Goal: Information Seeking & Learning: Find specific page/section

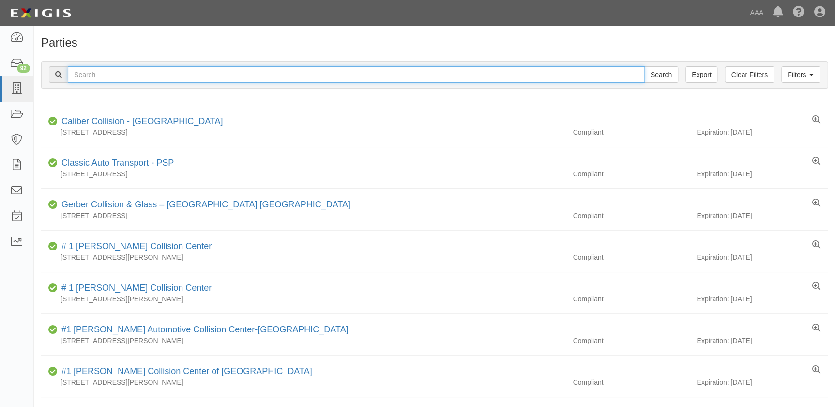
click at [163, 76] on input "text" at bounding box center [356, 74] width 577 height 16
paste input "Gobels Collision"
type input "Gobels Collision"
click at [644, 66] on input "Search" at bounding box center [661, 74] width 34 height 16
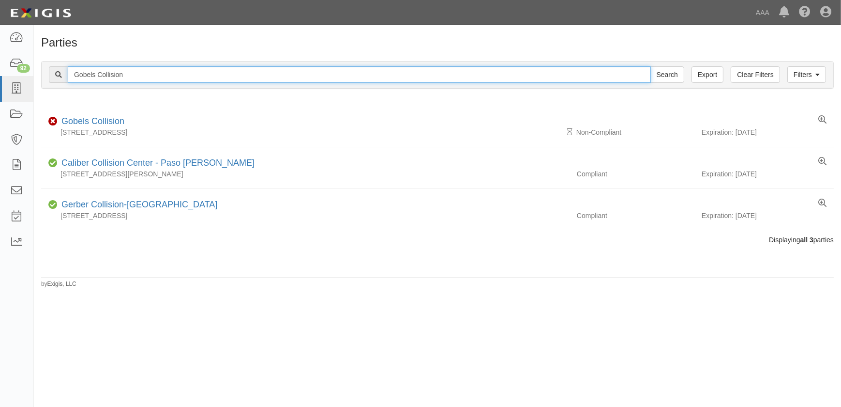
drag, startPoint x: 142, startPoint y: 77, endPoint x: -1, endPoint y: 74, distance: 143.3
click at [0, 74] on html "Toggle navigation Dashboard 92 Inbox Parties Agreements Coverages Documents Mes…" at bounding box center [420, 197] width 841 height 395
paste input "Honda World"
type input "Honda World"
click at [651, 66] on input "Search" at bounding box center [668, 74] width 34 height 16
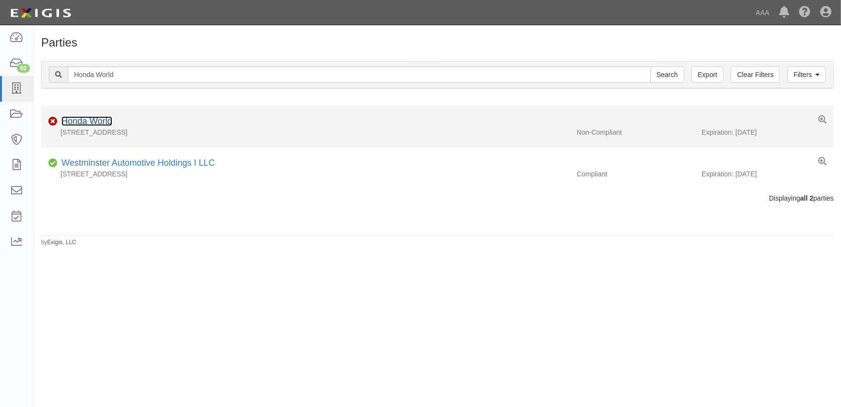
click at [95, 123] on link "Honda World" at bounding box center [86, 121] width 51 height 10
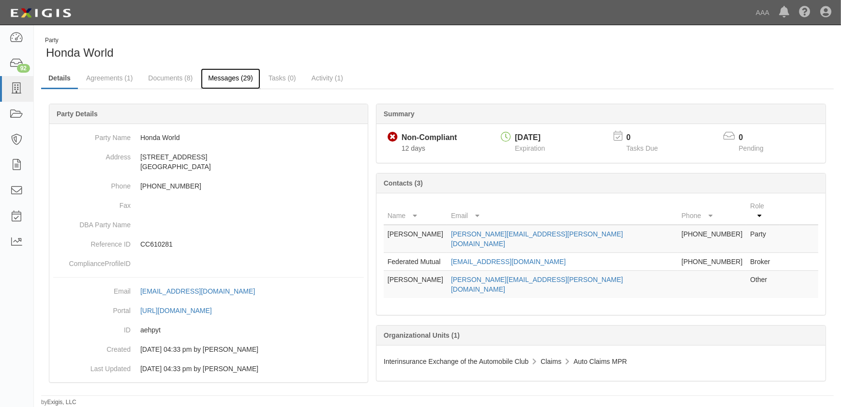
click at [209, 78] on link "Messages (29)" at bounding box center [231, 78] width 60 height 21
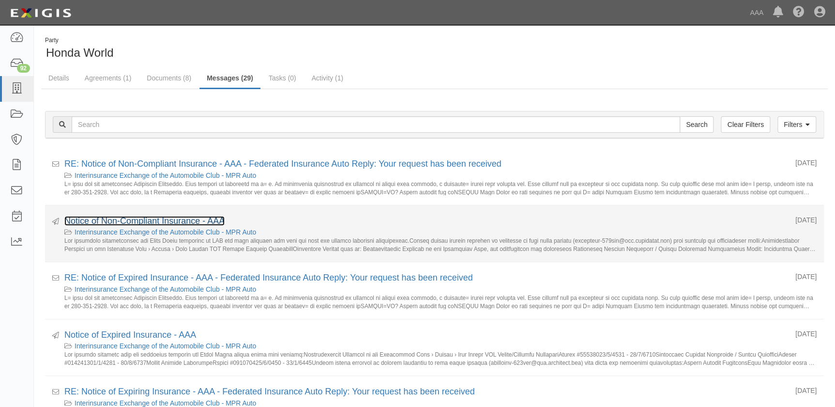
click at [168, 220] on link "Notice of Non-Compliant Insurance - AAA" at bounding box center [144, 221] width 160 height 10
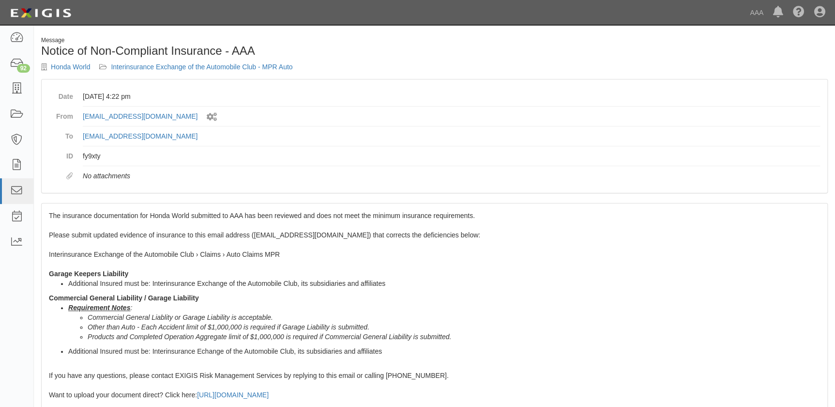
click at [160, 223] on div "The insurance documentation for Honda World submitted to AAA has been reviewed …" at bounding box center [435, 378] width 786 height 351
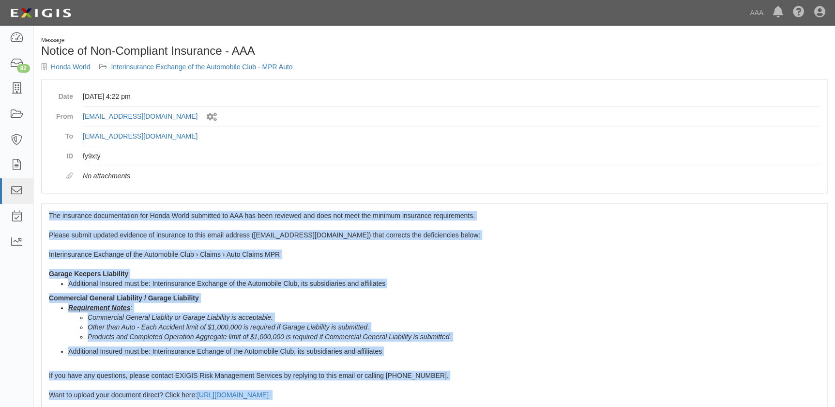
scroll to position [171, 0]
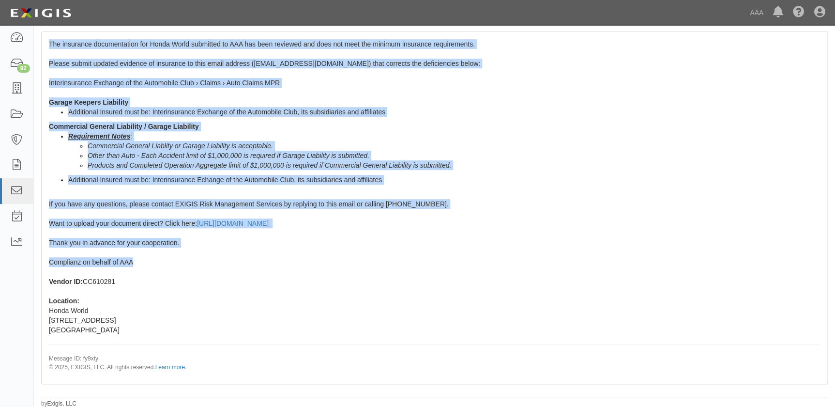
drag, startPoint x: 46, startPoint y: 213, endPoint x: 161, endPoint y: 257, distance: 123.1
click at [161, 257] on div "The insurance documentation for Honda World submitted to AAA has been reviewed …" at bounding box center [435, 207] width 786 height 351
copy span "The insurance documentation for Honda World submitted to AAA has been reviewed …"
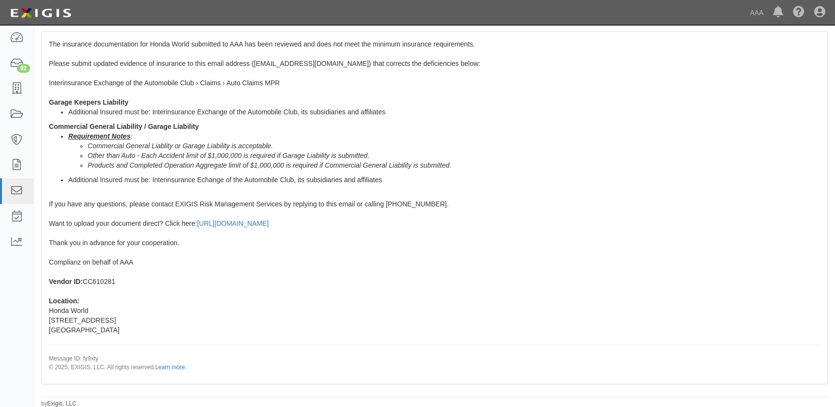
click at [419, 319] on div "The insurance documentation for Honda World submitted to AAA has been reviewed …" at bounding box center [435, 207] width 786 height 351
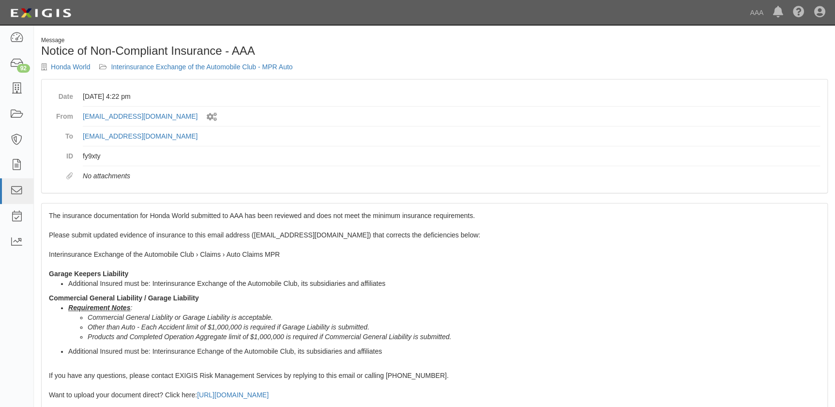
scroll to position [0, 0]
click at [20, 92] on icon at bounding box center [17, 88] width 14 height 11
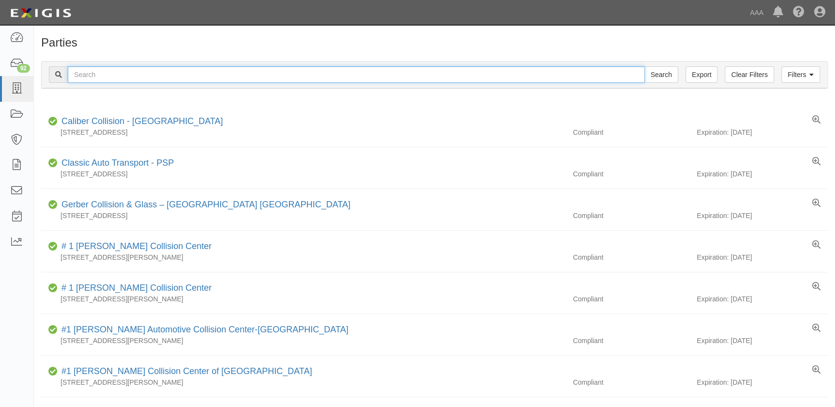
click at [108, 77] on input "text" at bounding box center [356, 74] width 577 height 16
paste input "Caliber Collision Center - [GEOGRAPHIC_DATA]"
type input "Caliber Collision Center - [GEOGRAPHIC_DATA]"
click at [644, 66] on input "Search" at bounding box center [661, 74] width 34 height 16
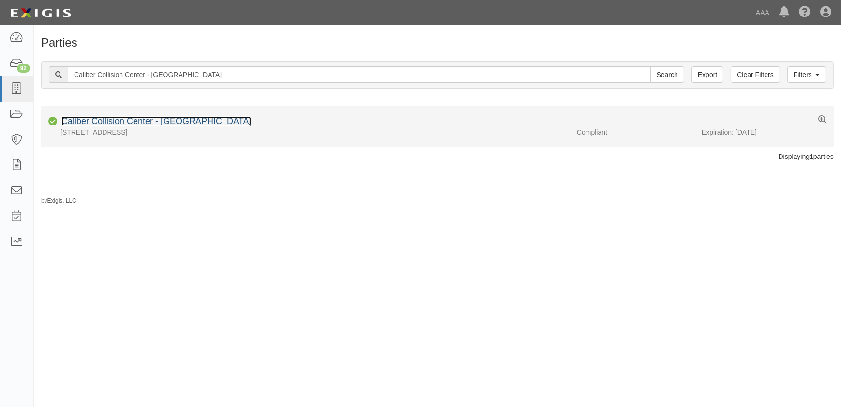
click at [146, 119] on link "Caliber Collision Center - [GEOGRAPHIC_DATA]" at bounding box center [156, 121] width 190 height 10
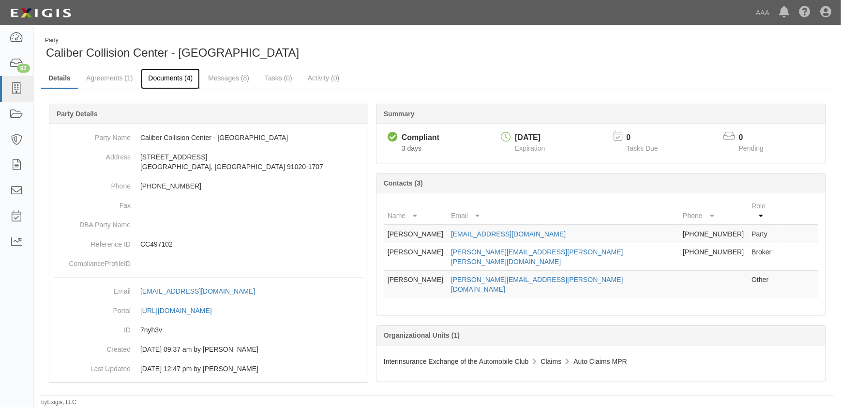
click at [158, 82] on link "Documents (4)" at bounding box center [170, 78] width 59 height 21
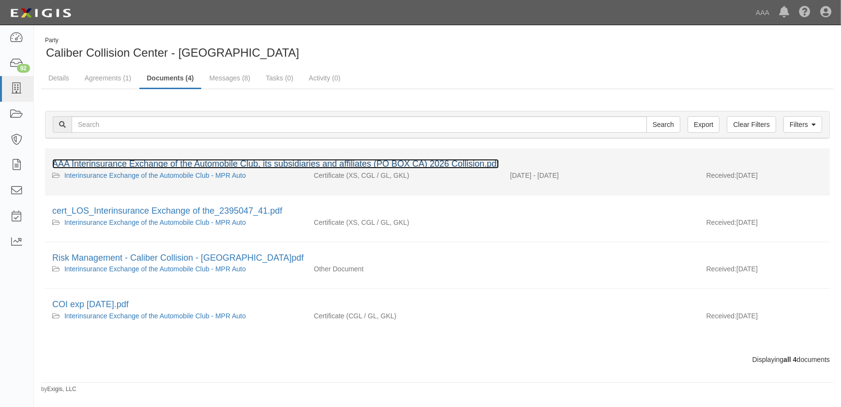
click at [137, 160] on link "AAA Interinsurance Exchange of the Automobile Club, its subsidiaries and affili…" at bounding box center [275, 164] width 447 height 10
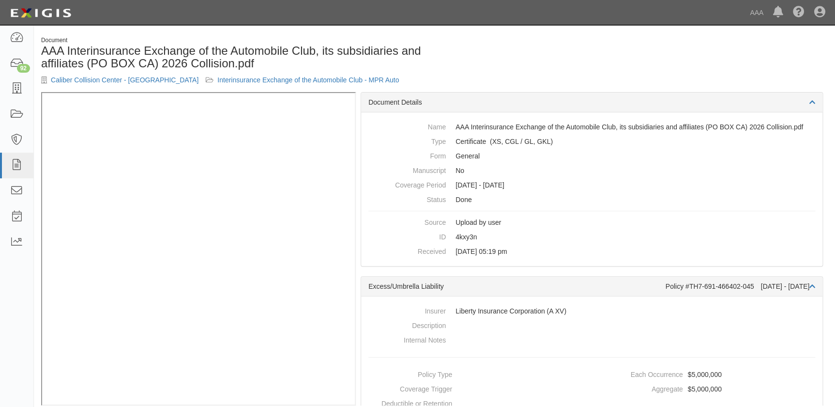
click at [394, 62] on h1 "AAA Interinsurance Exchange of the Automobile Club, its subsidiaries and affili…" at bounding box center [234, 58] width 386 height 26
click at [15, 88] on icon at bounding box center [17, 88] width 14 height 11
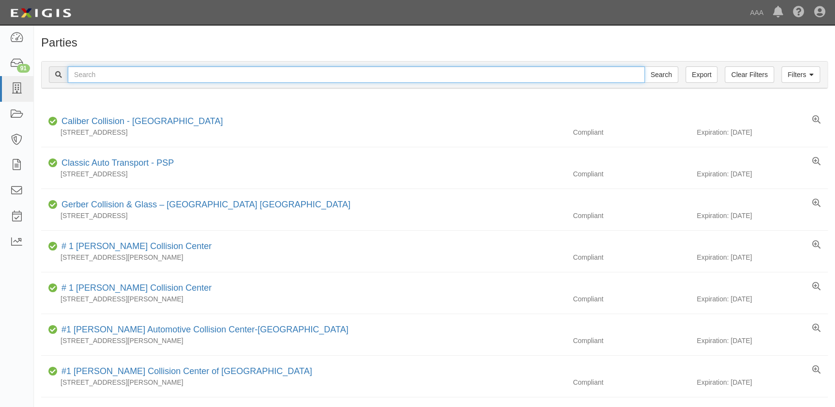
click at [170, 71] on input "text" at bounding box center [356, 74] width 577 height 16
paste input "Caliber Collision Center - [GEOGRAPHIC_DATA]"
click at [213, 74] on input "Caliber Collision Center - Montrose" at bounding box center [356, 74] width 577 height 16
type input "Caliber Collision Center - Montrose"
click at [644, 66] on input "Search" at bounding box center [661, 74] width 34 height 16
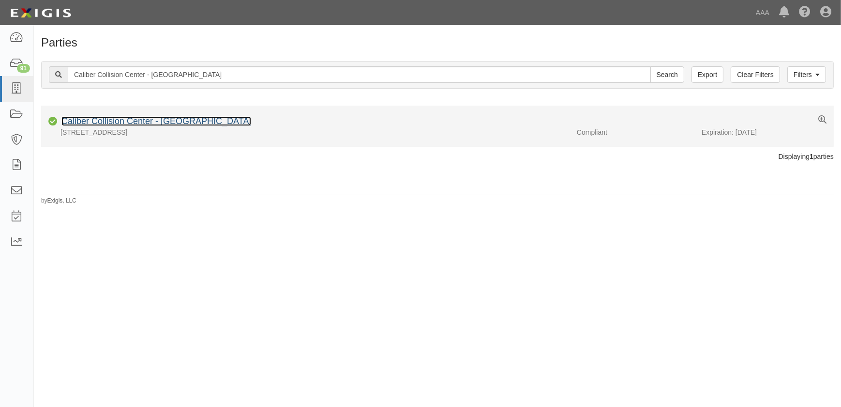
click at [181, 122] on link "Caliber Collision Center - Montrose" at bounding box center [156, 121] width 190 height 10
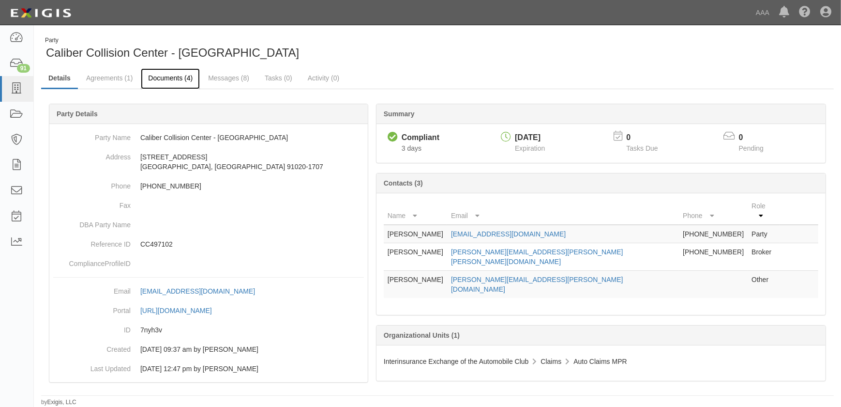
click at [171, 74] on link "Documents (4)" at bounding box center [170, 78] width 59 height 21
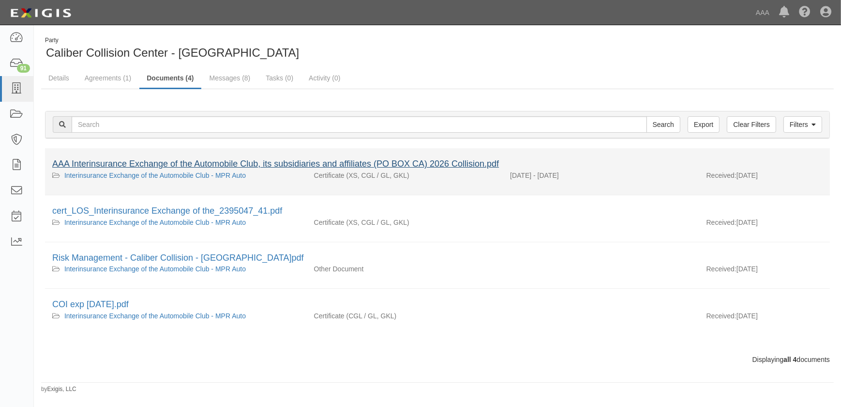
click at [205, 159] on div "AAA Interinsurance Exchange of the Automobile Club, its subsidiaries and affili…" at bounding box center [437, 164] width 771 height 13
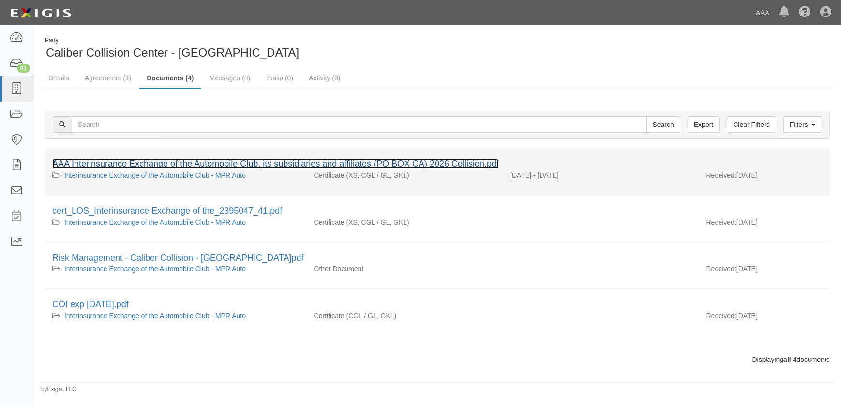
click at [207, 163] on link "AAA Interinsurance Exchange of the Automobile Club, its subsidiaries and affili…" at bounding box center [275, 164] width 447 height 10
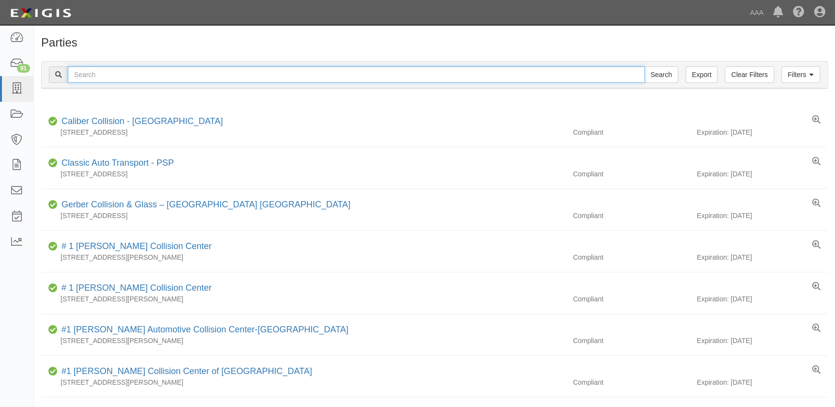
drag, startPoint x: 144, startPoint y: 73, endPoint x: 56, endPoint y: 80, distance: 87.9
click at [56, 80] on div "Search" at bounding box center [363, 74] width 629 height 16
paste input "Caliber Collision-Fort Smith South"
click at [266, 75] on input "Caliber Collision-Fort Smith South" at bounding box center [356, 74] width 577 height 16
type input "Caliber Collision-Fort Smith South"
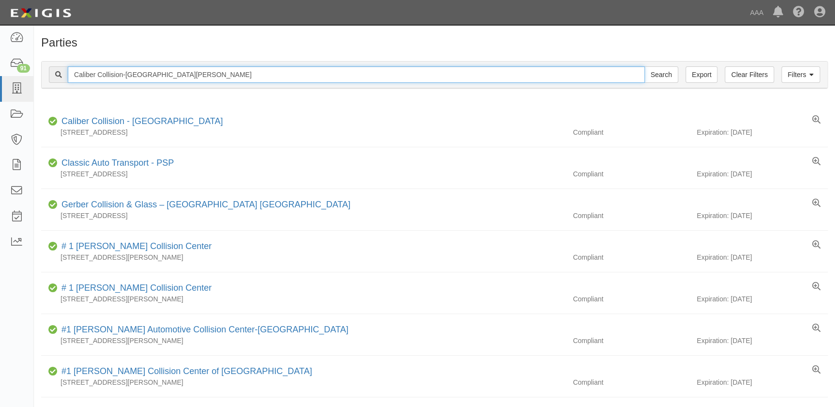
click at [644, 66] on input "Search" at bounding box center [661, 74] width 34 height 16
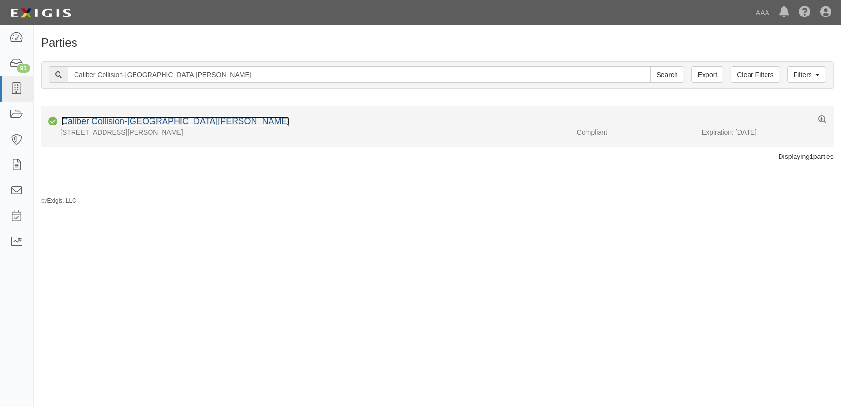
click at [165, 122] on link "Caliber Collision-[GEOGRAPHIC_DATA][PERSON_NAME]" at bounding box center [175, 121] width 228 height 10
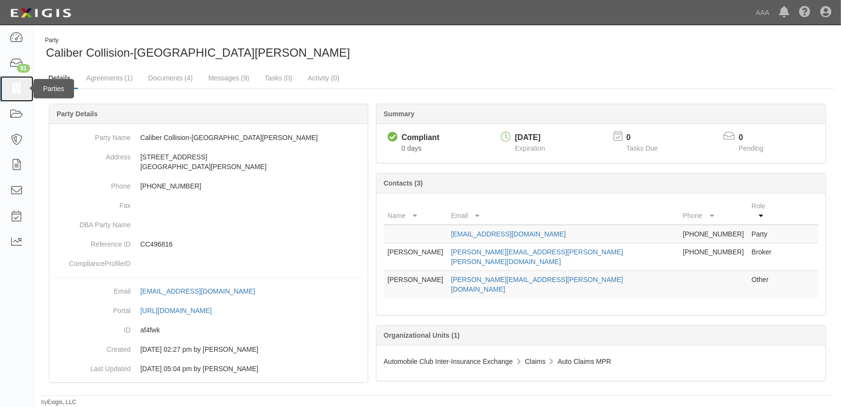
click at [24, 87] on link at bounding box center [16, 89] width 33 height 26
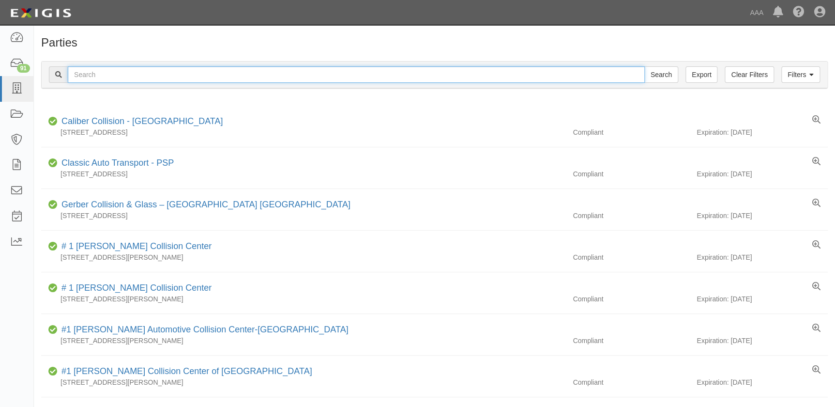
click at [212, 74] on input "text" at bounding box center [356, 74] width 577 height 16
paste input "Caliber Collision Center - [GEOGRAPHIC_DATA] - [GEOGRAPHIC_DATA]"
type input "Caliber Collision Center - [GEOGRAPHIC_DATA] - [GEOGRAPHIC_DATA]"
click at [644, 66] on input "Search" at bounding box center [661, 74] width 34 height 16
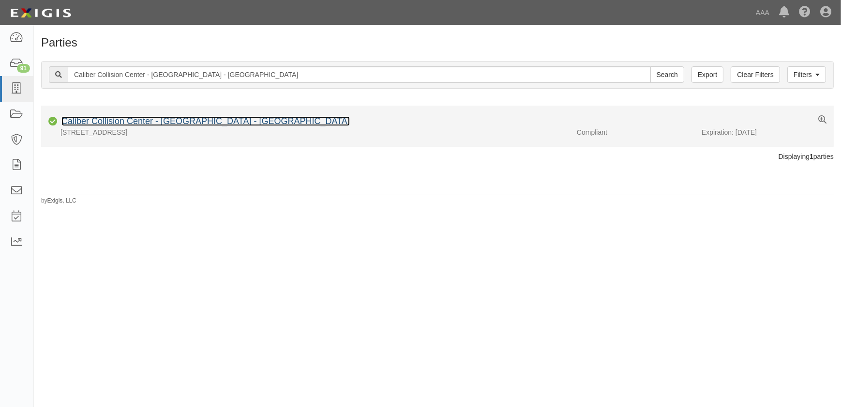
click at [197, 120] on link "Caliber Collision Center - [GEOGRAPHIC_DATA] - [GEOGRAPHIC_DATA]" at bounding box center [205, 121] width 289 height 10
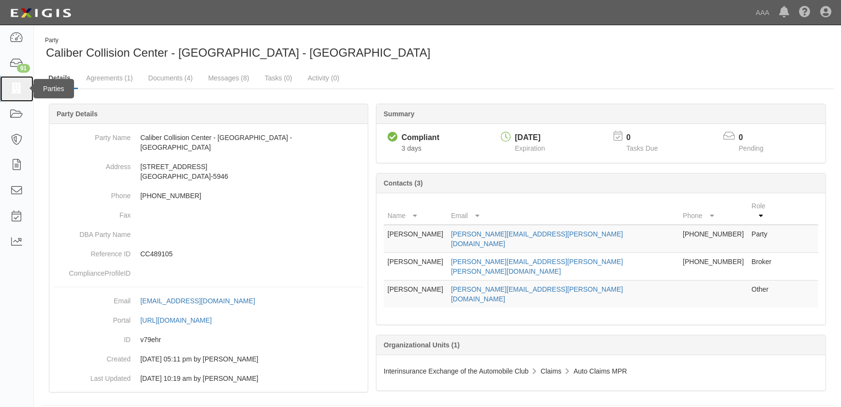
click at [22, 90] on icon at bounding box center [17, 88] width 14 height 11
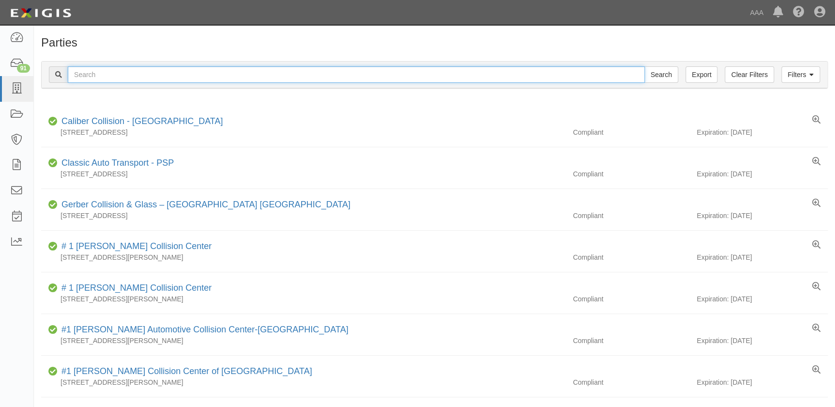
click at [116, 72] on input "text" at bounding box center [356, 74] width 577 height 16
paste input "Caliber Collision-Hazelwood"
type input "Caliber Collision-Hazelwood"
click at [644, 66] on input "Search" at bounding box center [661, 74] width 34 height 16
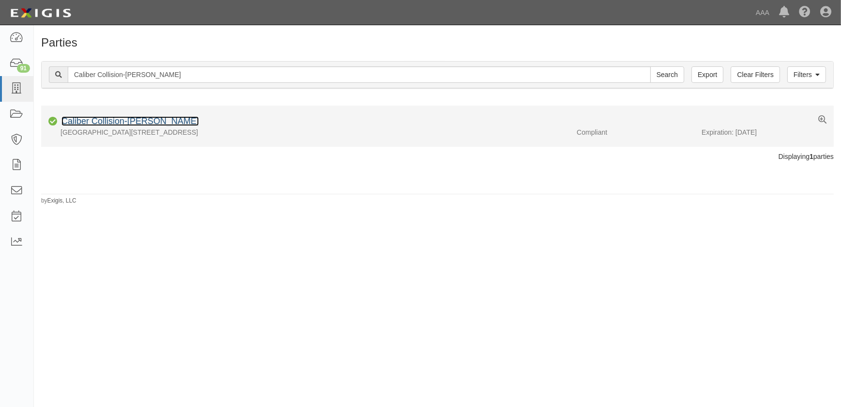
click at [165, 121] on link "Caliber Collision-Hazelwood" at bounding box center [129, 121] width 137 height 10
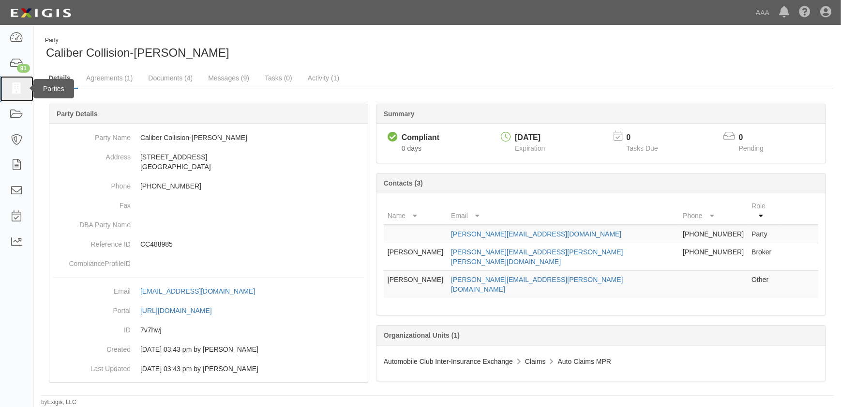
click at [19, 92] on icon at bounding box center [17, 88] width 14 height 11
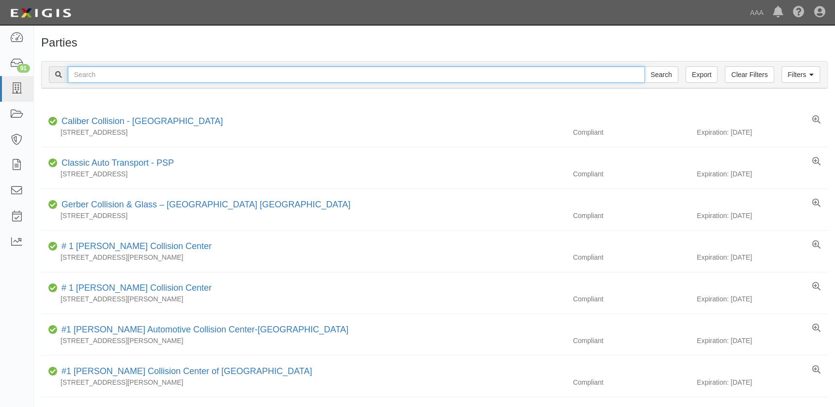
click at [137, 75] on input "text" at bounding box center [356, 74] width 577 height 16
paste input "Caliber Collision-Overland"
type input "Caliber Collision-Overland"
click at [644, 66] on input "Search" at bounding box center [661, 74] width 34 height 16
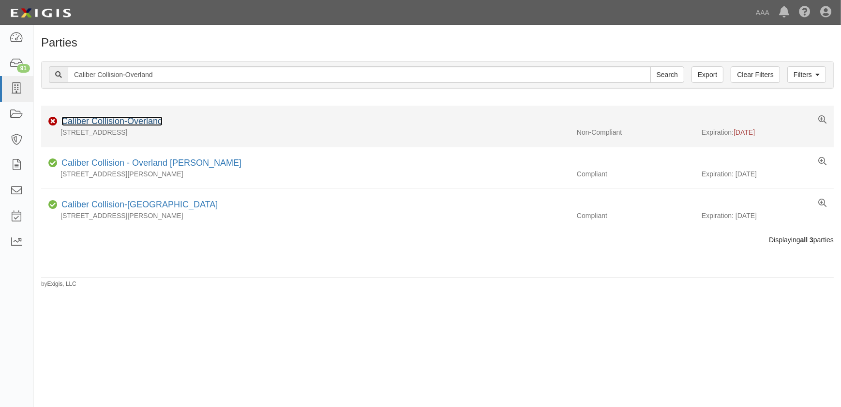
click at [122, 121] on link "Caliber Collision-Overland" at bounding box center [111, 121] width 101 height 10
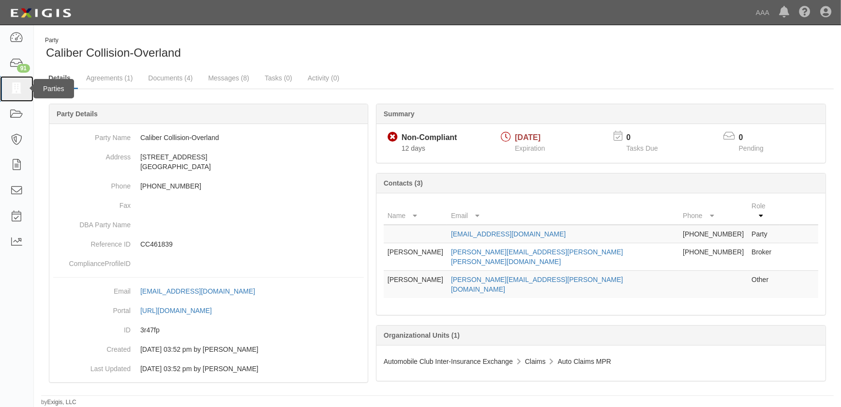
click at [15, 87] on icon at bounding box center [17, 88] width 14 height 11
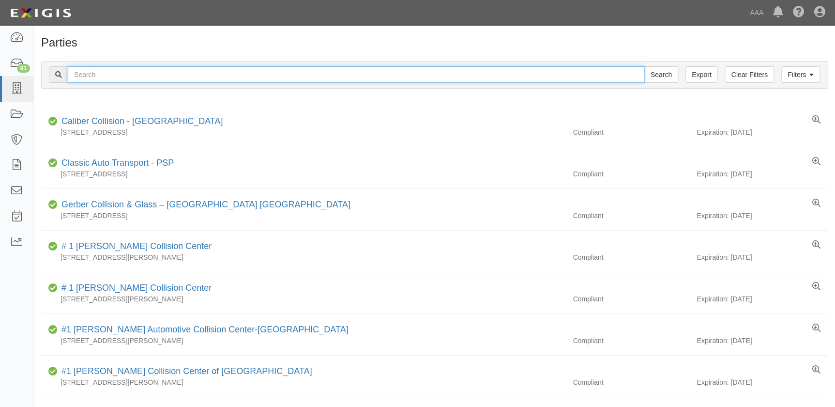
click at [164, 72] on input "text" at bounding box center [356, 74] width 577 height 16
paste input "Caliber Collision-Sourderton"
type input "Caliber Collision-Sourderton"
click at [644, 66] on input "Search" at bounding box center [661, 74] width 34 height 16
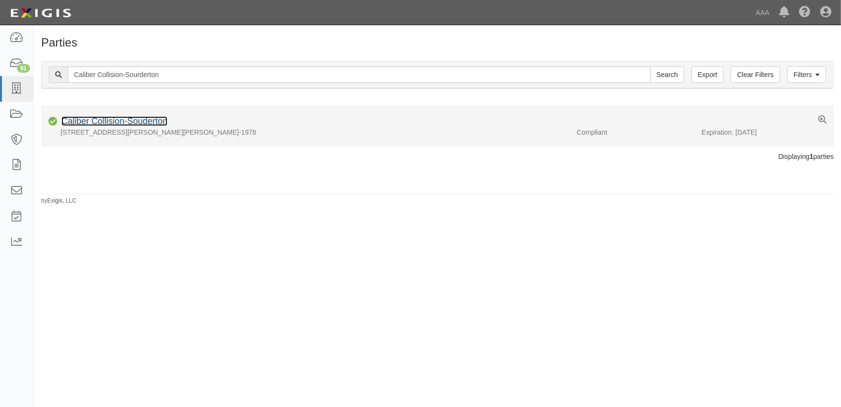
click at [141, 124] on link "Caliber Collision-Souderton" at bounding box center [114, 121] width 106 height 10
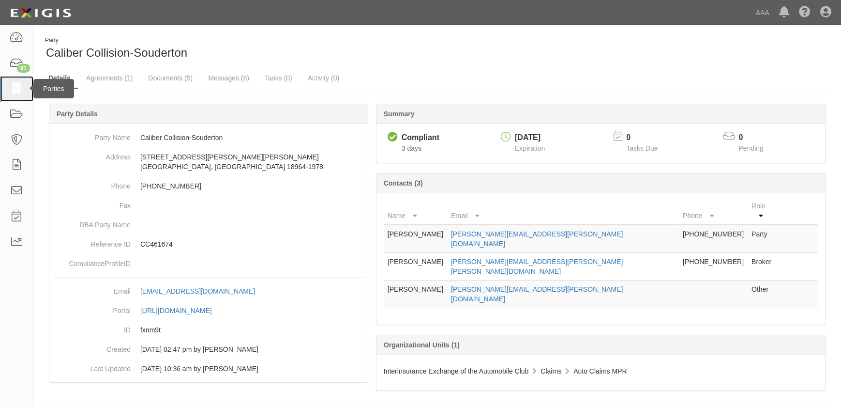
click at [5, 87] on link at bounding box center [16, 89] width 33 height 26
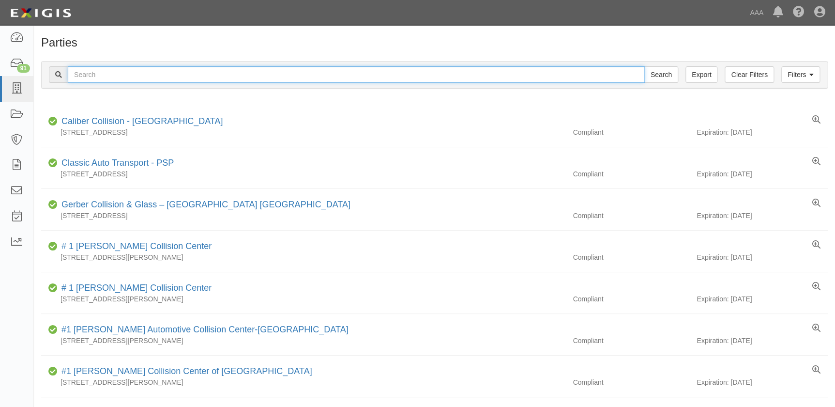
click at [150, 77] on input "text" at bounding box center [356, 74] width 577 height 16
paste input "Caliber Collision-[GEOGRAPHIC_DATA]"
type input "Caliber Collision-[GEOGRAPHIC_DATA]"
click at [644, 66] on input "Search" at bounding box center [661, 74] width 34 height 16
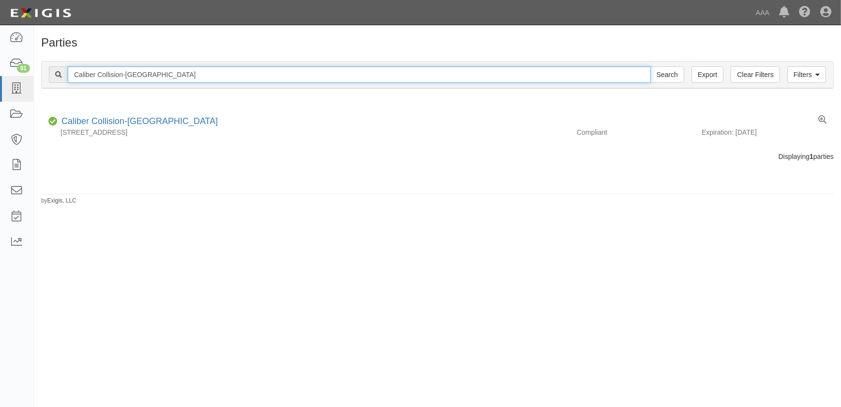
drag, startPoint x: 169, startPoint y: 70, endPoint x: 39, endPoint y: 73, distance: 130.8
click at [49, 76] on div "Caliber Collision-Quakertown Search" at bounding box center [367, 74] width 636 height 16
paste input "Chalfont"
type input "Caliber Collision-Chalfont"
click at [651, 66] on input "Search" at bounding box center [668, 74] width 34 height 16
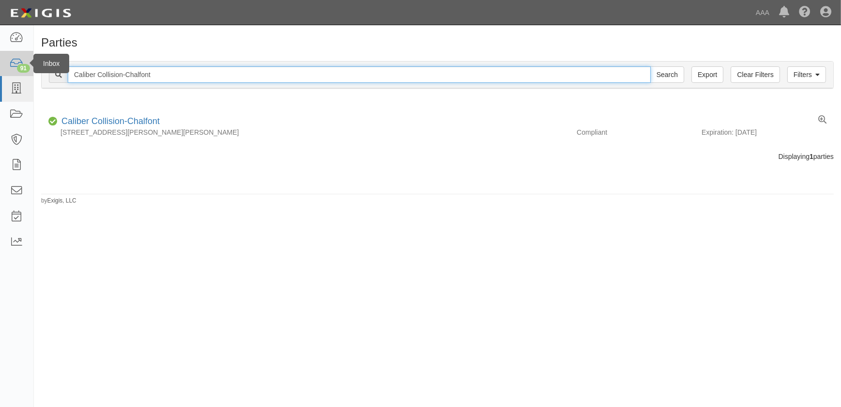
drag, startPoint x: 175, startPoint y: 70, endPoint x: 7, endPoint y: 72, distance: 167.5
click at [7, 72] on body "Toggle navigation Dashboard 91 Inbox Parties Agreements Coverages Documents Mes…" at bounding box center [420, 197] width 841 height 395
paste input "Pittsburgh Meadow S"
click at [216, 73] on input "Caliber Collision-[GEOGRAPHIC_DATA]" at bounding box center [359, 74] width 583 height 16
type input "Caliber Collision-[GEOGRAPHIC_DATA]"
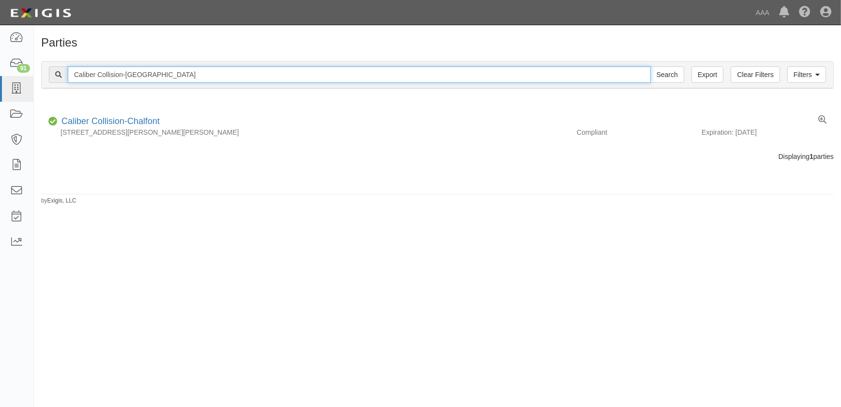
click at [651, 66] on input "Search" at bounding box center [668, 74] width 34 height 16
drag, startPoint x: 201, startPoint y: 75, endPoint x: -20, endPoint y: 77, distance: 220.8
click at [0, 77] on html "Toggle navigation Dashboard 91 Inbox Parties Agreements Coverages Documents Mes…" at bounding box center [420, 197] width 841 height 395
paste input "North Ridgeville"
type input "Caliber Collision-North Ridgeville"
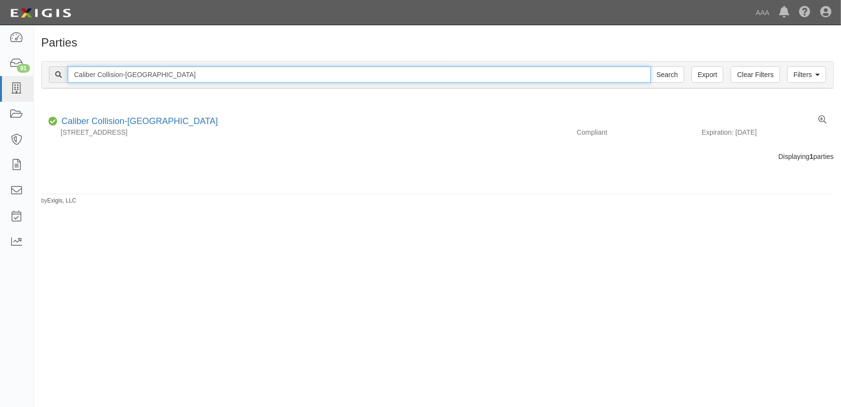
click at [651, 66] on input "Search" at bounding box center [668, 74] width 34 height 16
drag, startPoint x: 190, startPoint y: 74, endPoint x: 57, endPoint y: 71, distance: 133.2
click at [57, 71] on div "Caliber Collision-North Ridgeville Search" at bounding box center [367, 74] width 636 height 16
paste input "Elyria"
click at [170, 73] on input "Caliber Collision-Elyria" at bounding box center [359, 74] width 583 height 16
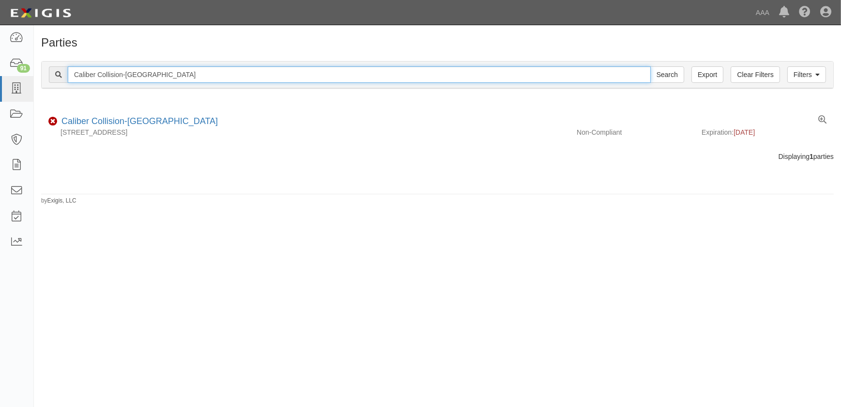
type input "Caliber Collision-Elyria"
click at [651, 66] on input "Search" at bounding box center [668, 74] width 34 height 16
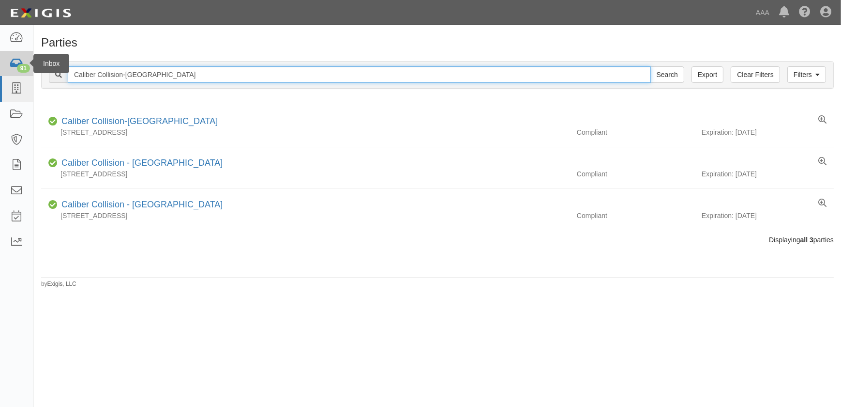
drag, startPoint x: 183, startPoint y: 74, endPoint x: 11, endPoint y: 68, distance: 172.4
click at [11, 68] on body "Toggle navigation Dashboard 91 Inbox Parties Agreements Coverages Documents Mes…" at bounding box center [420, 197] width 841 height 395
paste input "Sheffield Village"
type input "Caliber Collision-[GEOGRAPHIC_DATA]"
click at [651, 66] on input "Search" at bounding box center [668, 74] width 34 height 16
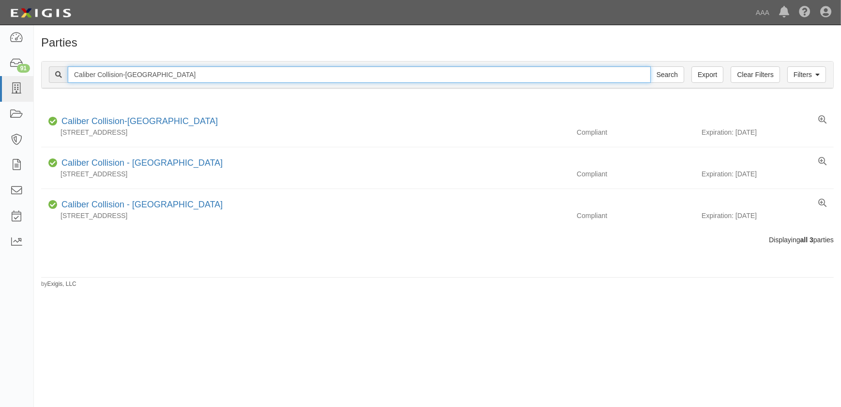
click at [188, 75] on input "Caliber Collision-[GEOGRAPHIC_DATA]" at bounding box center [359, 74] width 583 height 16
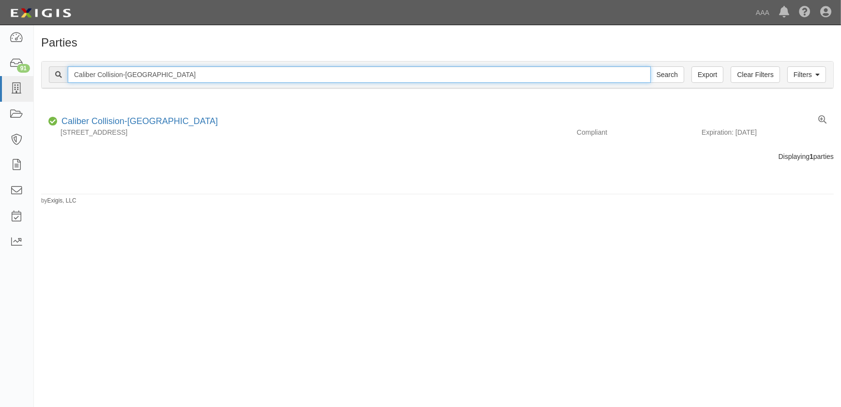
drag, startPoint x: 181, startPoint y: 73, endPoint x: 41, endPoint y: 73, distance: 139.4
click at [42, 73] on div "Filters Clear Filters Export Caliber Collision-[GEOGRAPHIC_DATA] Search Filters" at bounding box center [438, 74] width 792 height 27
paste input "Avon"
type input "Caliber Collision-Avon"
click at [651, 66] on input "Search" at bounding box center [668, 74] width 34 height 16
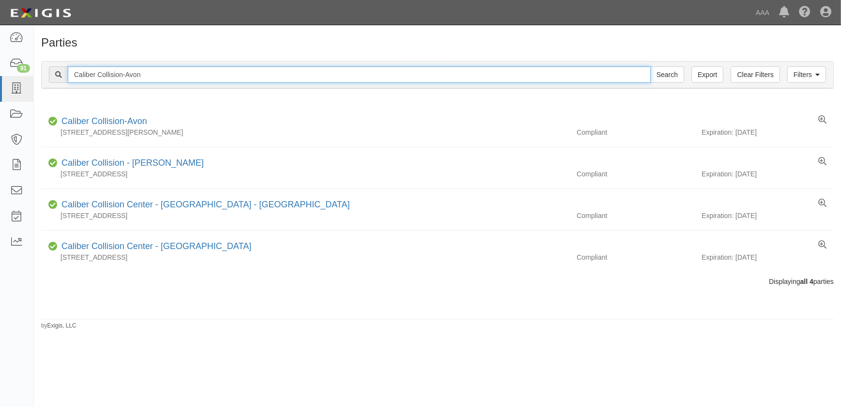
drag, startPoint x: 162, startPoint y: 79, endPoint x: 53, endPoint y: 77, distance: 109.4
click at [53, 77] on div "Caliber Collision-Avon Search" at bounding box center [367, 74] width 636 height 16
paste input "North Royalt"
click at [190, 73] on input "Caliber Collision-North Royalton" at bounding box center [359, 74] width 583 height 16
type input "Caliber Collision-North Royalton"
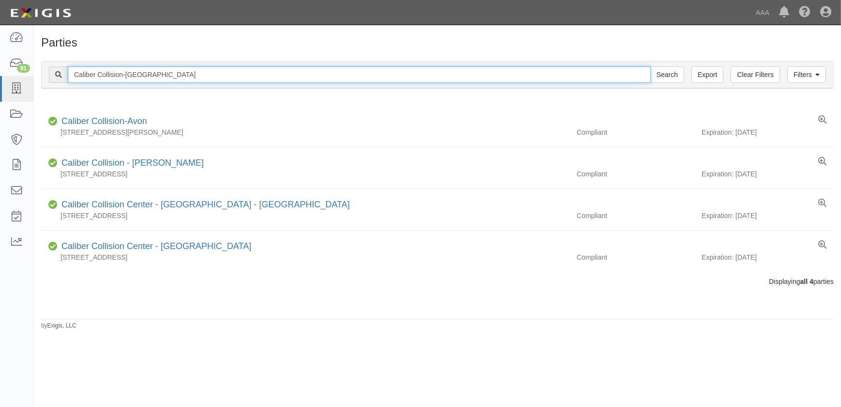
click at [651, 66] on input "Search" at bounding box center [668, 74] width 34 height 16
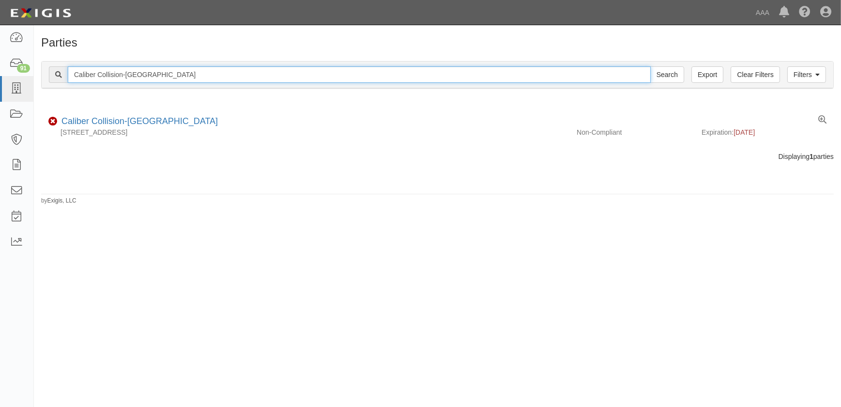
drag, startPoint x: 266, startPoint y: 76, endPoint x: 46, endPoint y: 80, distance: 220.8
click at [49, 79] on div "Caliber Collision-North Royalton Search" at bounding box center [367, 74] width 636 height 16
paste input "Painesville"
type input "Caliber Collision-Painesville"
click at [651, 66] on input "Search" at bounding box center [668, 74] width 34 height 16
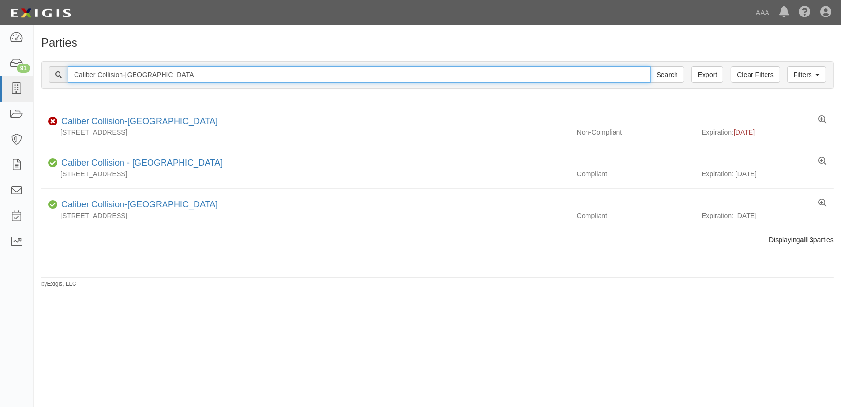
drag, startPoint x: 160, startPoint y: 76, endPoint x: 35, endPoint y: 83, distance: 125.1
click at [35, 83] on div "Filters Clear Filters Export Caliber Collision-Painesville Search Filters Compl…" at bounding box center [438, 76] width 808 height 45
paste input "Wentzville W Pearce Blvd"
type input "Caliber Collision-Wentzville W [PERSON_NAME][GEOGRAPHIC_DATA]"
click at [651, 66] on input "Search" at bounding box center [668, 74] width 34 height 16
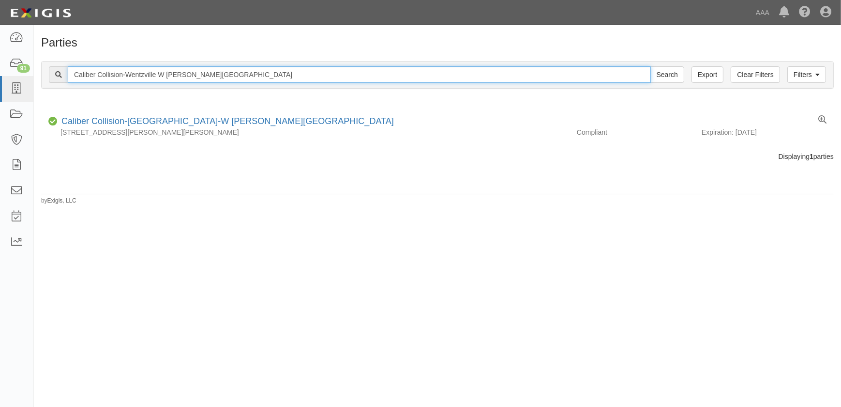
drag, startPoint x: 273, startPoint y: 77, endPoint x: 52, endPoint y: 75, distance: 220.8
click at [59, 78] on div "Caliber Collision-Wentzville W [PERSON_NAME][GEOGRAPHIC_DATA] Search" at bounding box center [367, 74] width 636 height 16
paste input "Center - [GEOGRAPHIC_DATA]"
type input "Caliber Collision Center - [GEOGRAPHIC_DATA]"
click at [651, 66] on input "Search" at bounding box center [668, 74] width 34 height 16
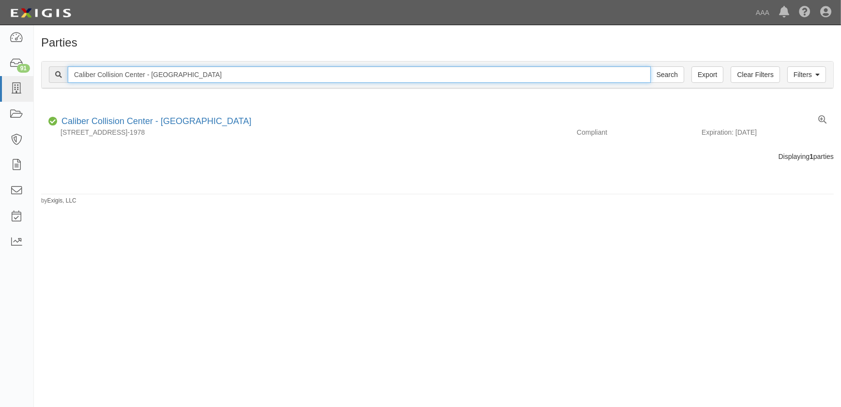
drag, startPoint x: 203, startPoint y: 72, endPoint x: 53, endPoint y: 75, distance: 150.1
click at [53, 75] on div "Caliber Collision Center - Indio West Search" at bounding box center [367, 74] width 636 height 16
paste input "-Pelham"
type input "Caliber Collision-Pelham"
click at [651, 66] on input "Search" at bounding box center [668, 74] width 34 height 16
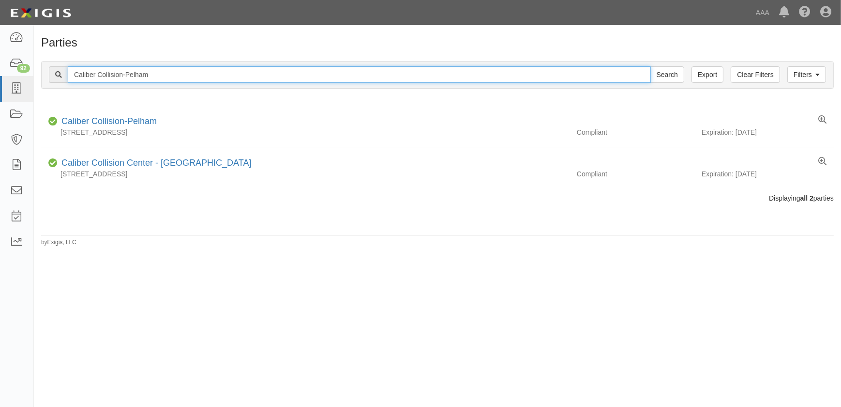
drag, startPoint x: 167, startPoint y: 76, endPoint x: -19, endPoint y: 79, distance: 186.4
click at [0, 79] on html "Toggle navigation Dashboard 92 Inbox Parties Agreements Coverages Documents Mes…" at bounding box center [420, 197] width 841 height 395
paste input "Madison AL"
type input "Caliber Collision-Madison AL"
click at [651, 66] on input "Search" at bounding box center [668, 74] width 34 height 16
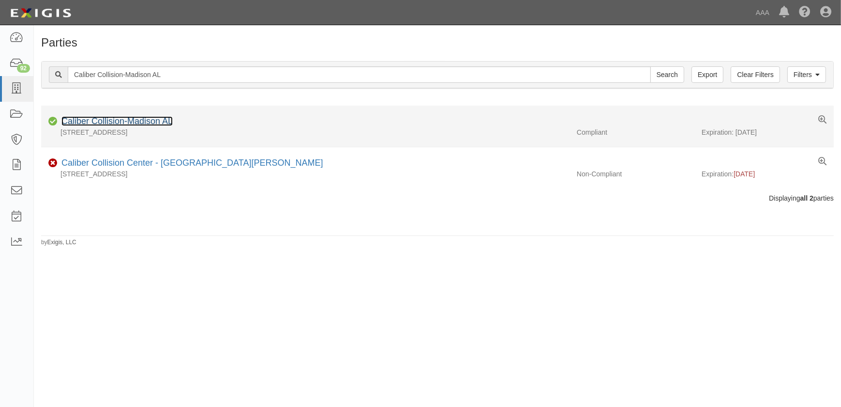
click at [140, 122] on link "Caliber Collision-Madison AL" at bounding box center [116, 121] width 111 height 10
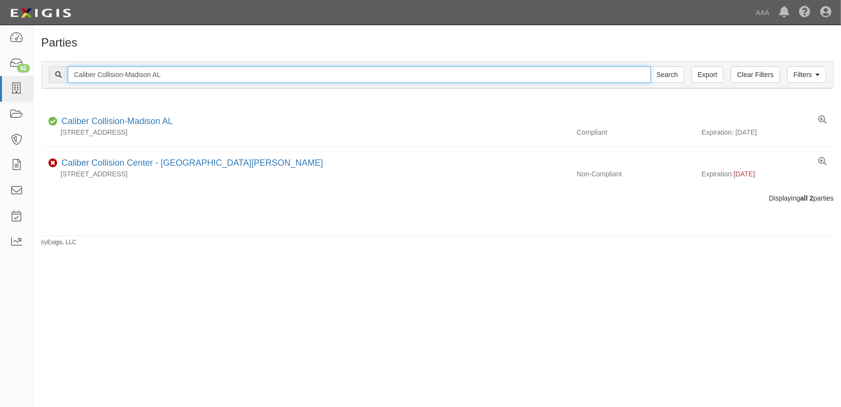
drag, startPoint x: 179, startPoint y: 74, endPoint x: 39, endPoint y: 74, distance: 139.9
click at [39, 74] on div "Filters Clear Filters Export Caliber Collision-Madison AL Search Filters Compli…" at bounding box center [438, 76] width 808 height 45
paste input "Lees Summit SE Blue Pkwy"
type input "Caliber Collision-Lees Summit SE Blue Pkwy"
click at [651, 66] on input "Search" at bounding box center [668, 74] width 34 height 16
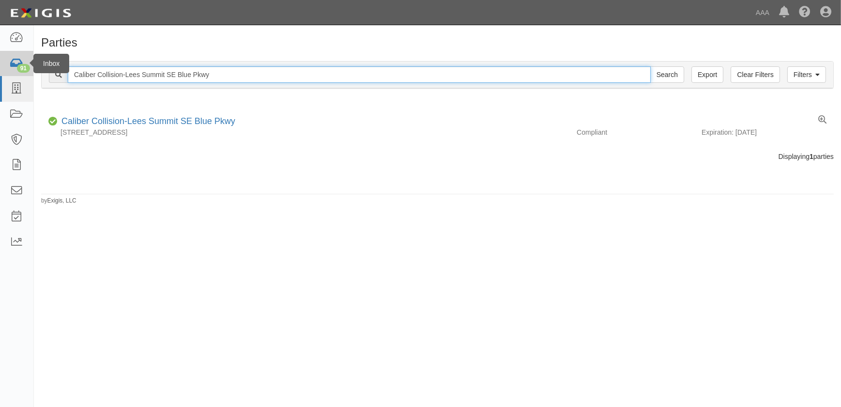
drag, startPoint x: 91, startPoint y: 68, endPoint x: 24, endPoint y: 65, distance: 66.9
click at [24, 65] on body "Toggle navigation Dashboard 91 Inbox Parties Agreements Coverages Documents Mes…" at bounding box center [420, 197] width 841 height 395
paste input "-Bonner Springs"
type input "Caliber-[PERSON_NAME][GEOGRAPHIC_DATA]"
click at [651, 66] on input "Search" at bounding box center [668, 74] width 34 height 16
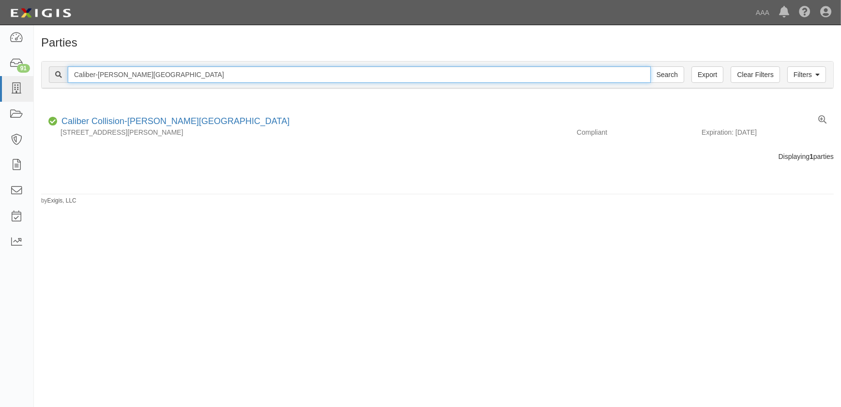
drag, startPoint x: 160, startPoint y: 80, endPoint x: 63, endPoint y: 78, distance: 96.8
click at [63, 78] on div "Caliber-[PERSON_NAME][GEOGRAPHIC_DATA] Search" at bounding box center [367, 74] width 636 height 16
paste input "Collision-[PERSON_NAME] W [GEOGRAPHIC_DATA]"
type input "Caliber Collision-[PERSON_NAME] W [GEOGRAPHIC_DATA]"
click at [651, 66] on input "Search" at bounding box center [668, 74] width 34 height 16
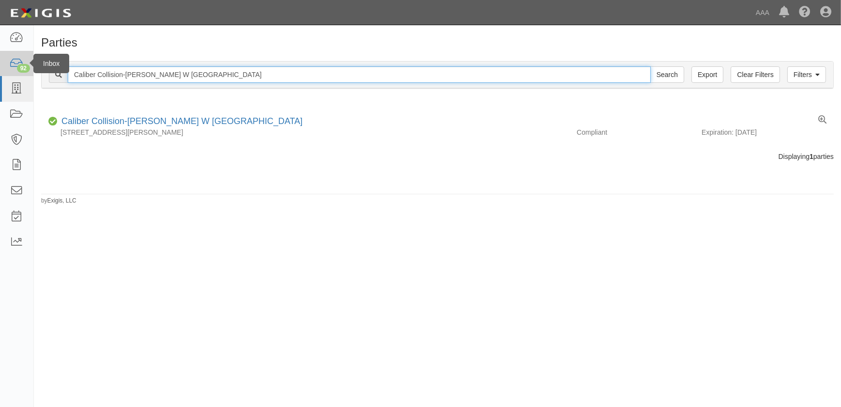
drag, startPoint x: 187, startPoint y: 74, endPoint x: 22, endPoint y: 68, distance: 164.7
click at [23, 68] on body "Toggle navigation Dashboard 92 Inbox Parties Agreements Coverages Documents Mes…" at bounding box center [420, 197] width 841 height 395
paste input "- Waxahachie"
type input "Caliber Collision - Waxahachie"
click at [651, 66] on input "Search" at bounding box center [668, 74] width 34 height 16
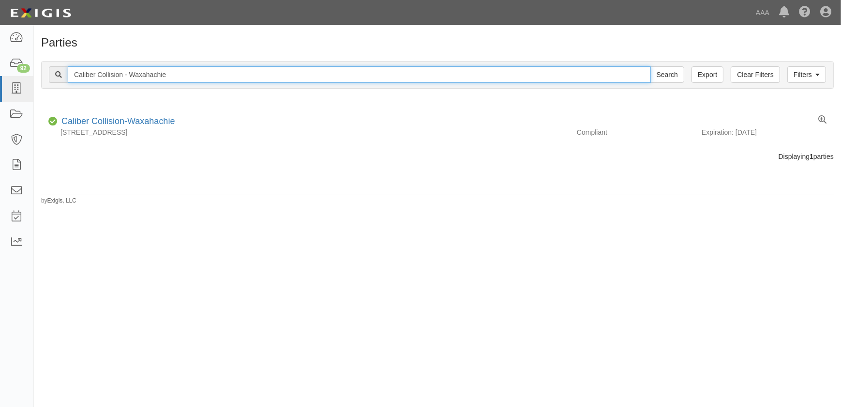
drag, startPoint x: 176, startPoint y: 72, endPoint x: -5, endPoint y: 78, distance: 180.7
click at [0, 78] on html "Toggle navigation Dashboard 92 Inbox Parties Agreements Coverages Documents Mes…" at bounding box center [420, 197] width 841 height 395
paste input "co South"
type input "Caliber Collision - Waco South"
click at [651, 66] on input "Search" at bounding box center [668, 74] width 34 height 16
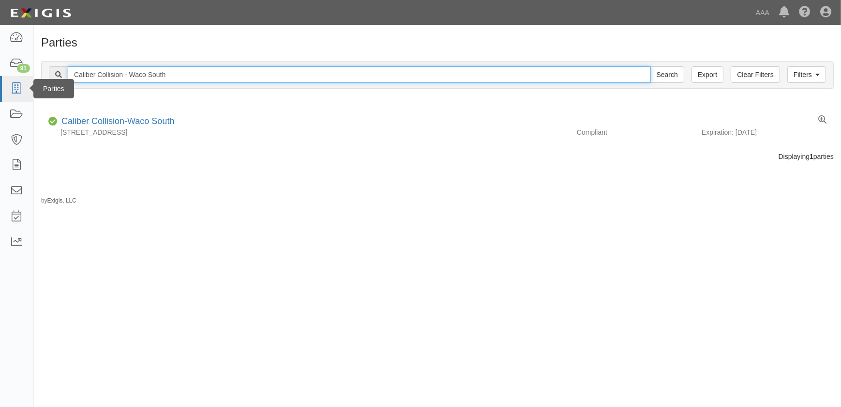
drag, startPoint x: 175, startPoint y: 76, endPoint x: 0, endPoint y: 78, distance: 175.3
click at [22, 78] on body "Toggle navigation Dashboard 91 Inbox Parties Agreements Coverages Documents Mes…" at bounding box center [420, 197] width 841 height 395
paste input "-[GEOGRAPHIC_DATA]"
type input "Caliber Collision-[GEOGRAPHIC_DATA]"
click at [651, 66] on input "Search" at bounding box center [668, 74] width 34 height 16
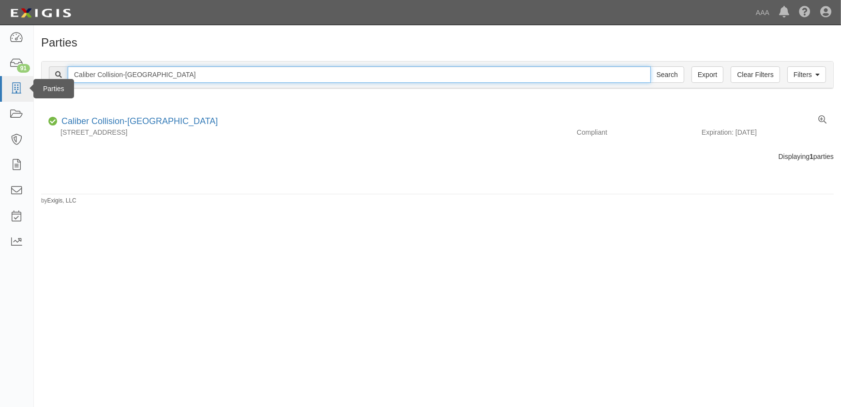
drag, startPoint x: 193, startPoint y: 75, endPoint x: 21, endPoint y: 77, distance: 172.4
click at [21, 77] on body "Toggle navigation Dashboard 91 Inbox Parties Agreements Coverages Documents Mes…" at bounding box center [420, 197] width 841 height 395
paste input "Shepherdsville"
type input "Caliber Collision-Shepherdsville"
click at [651, 66] on input "Search" at bounding box center [668, 74] width 34 height 16
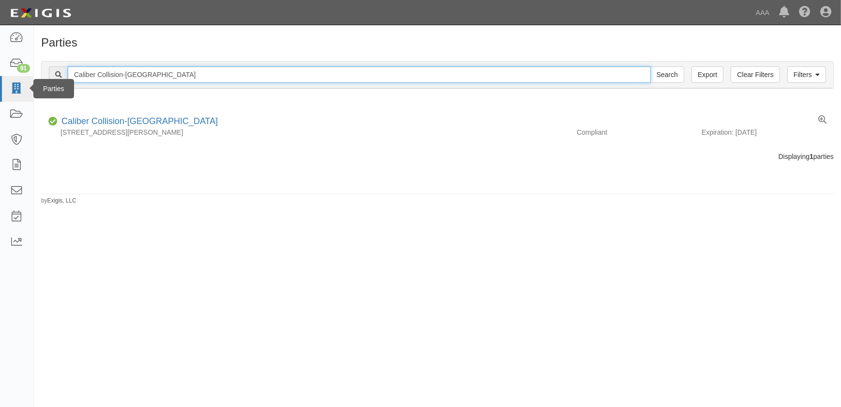
drag, startPoint x: 188, startPoint y: 73, endPoint x: 7, endPoint y: 83, distance: 181.4
click at [10, 83] on body "Toggle navigation Dashboard 91 Inbox Parties Agreements Coverages Documents Mes…" at bounding box center [420, 197] width 841 height 395
paste input "Bardstown"
click at [183, 76] on input "Caliber Collision-Bardstown" at bounding box center [359, 74] width 583 height 16
type input "Caliber Collision-Bardstown"
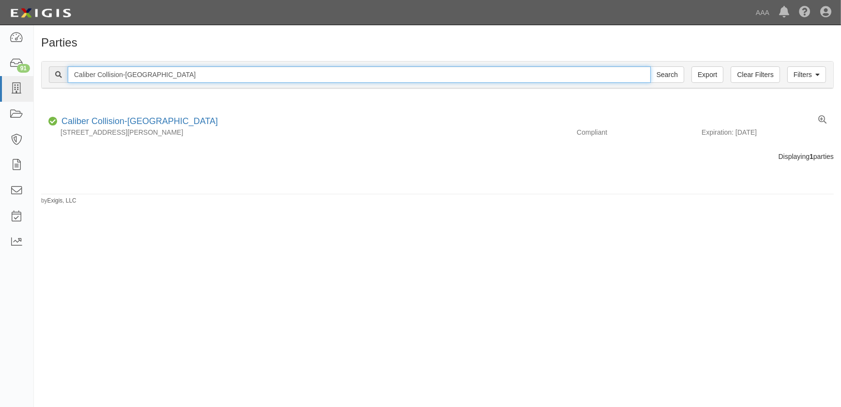
click at [651, 66] on input "Search" at bounding box center [668, 74] width 34 height 16
drag, startPoint x: 170, startPoint y: 77, endPoint x: 15, endPoint y: 73, distance: 155.5
click at [16, 73] on body "Toggle navigation Dashboard 92 Inbox Parties Agreements Coverages Documents Mes…" at bounding box center [420, 197] width 841 height 395
paste input "owling Gree"
type input "Caliber Collision-Bowling Green"
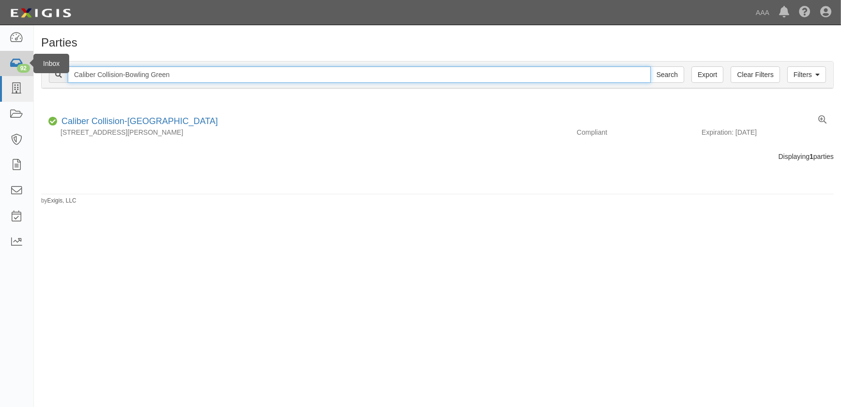
click at [651, 66] on input "Search" at bounding box center [668, 74] width 34 height 16
drag, startPoint x: 151, startPoint y: 75, endPoint x: -15, endPoint y: 79, distance: 166.1
click at [0, 79] on html "Toggle navigation Dashboard 91 Inbox Parties Agreements Coverages Documents Mes…" at bounding box center [420, 197] width 841 height 395
paste input "Elizabethtow"
type input "Caliber Collision-Elizabethtown"
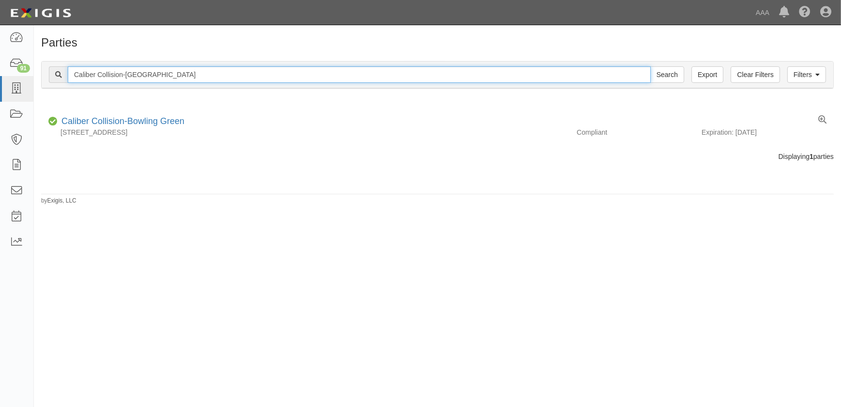
click at [651, 66] on input "Search" at bounding box center [668, 74] width 34 height 16
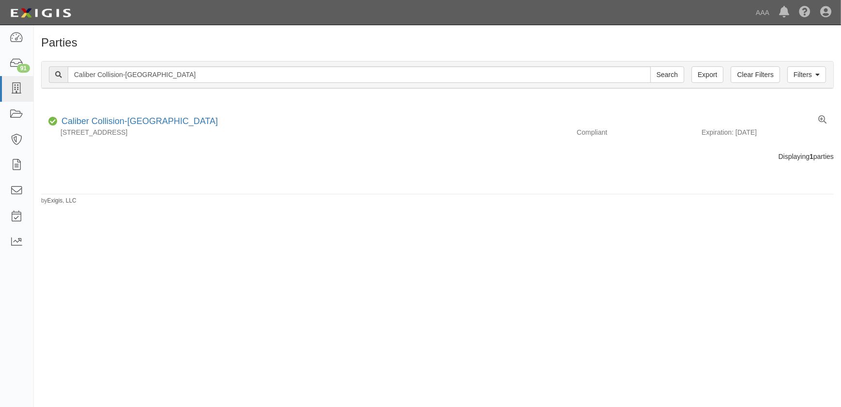
click at [168, 290] on div "Parties Add Party Filters Clear Filters Export Caliber Collision-Elizabethtown …" at bounding box center [420, 212] width 841 height 366
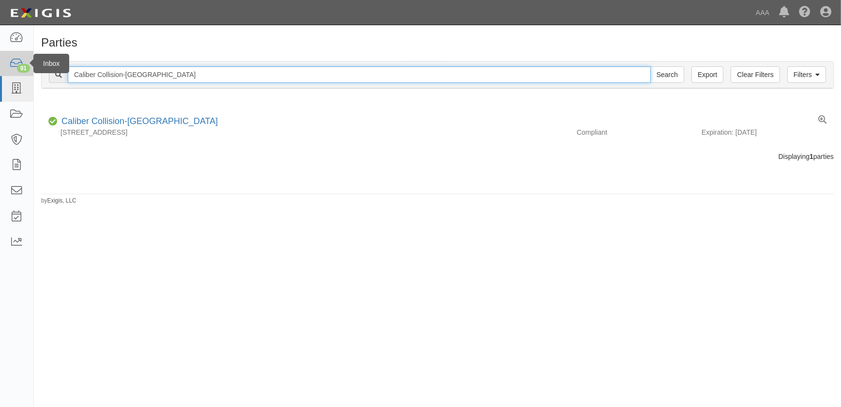
drag, startPoint x: 122, startPoint y: 73, endPoint x: 24, endPoint y: 70, distance: 97.4
click at [30, 73] on body "Toggle navigation Dashboard 91 Inbox Parties Agreements Coverages Documents Mes…" at bounding box center [420, 197] width 841 height 395
paste input "Berlin CT"
type input "Caliber Collision-[GEOGRAPHIC_DATA]"
click at [651, 66] on input "Search" at bounding box center [668, 74] width 34 height 16
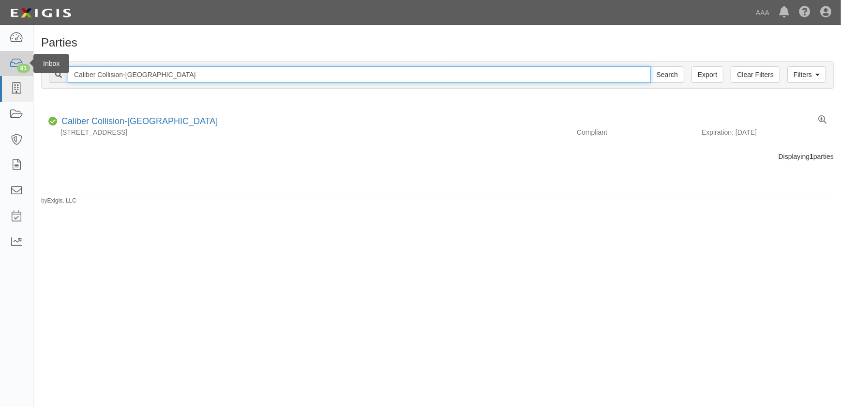
drag, startPoint x: 190, startPoint y: 72, endPoint x: 29, endPoint y: 69, distance: 161.2
click at [34, 71] on div "Filters Clear Filters Export [GEOGRAPHIC_DATA] Collision-[GEOGRAPHIC_DATA] [GEO…" at bounding box center [438, 76] width 808 height 45
paste input "[GEOGRAPHIC_DATA]"
type input "Caliber Collision-[GEOGRAPHIC_DATA]"
click at [651, 66] on input "Search" at bounding box center [668, 74] width 34 height 16
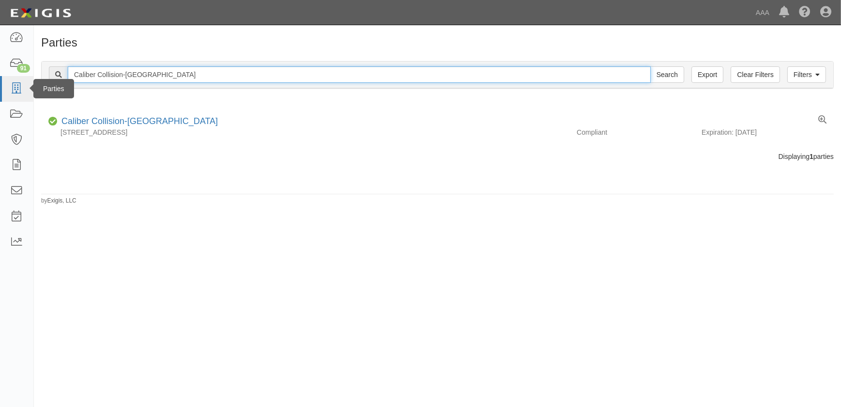
drag, startPoint x: 175, startPoint y: 74, endPoint x: 30, endPoint y: 76, distance: 145.7
click at [31, 76] on body "Toggle navigation Dashboard 91 Inbox Parties Agreements Coverages Documents Mes…" at bounding box center [420, 197] width 841 height 395
paste input "Ellisville"
click at [161, 76] on input "Caliber Collision-Ellisville" at bounding box center [359, 74] width 583 height 16
type input "Caliber Collision-Ellisville"
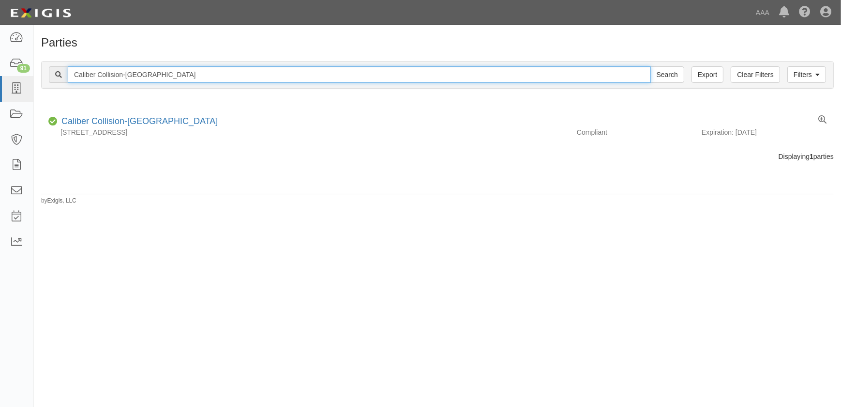
click at [651, 66] on input "Search" at bounding box center [668, 74] width 34 height 16
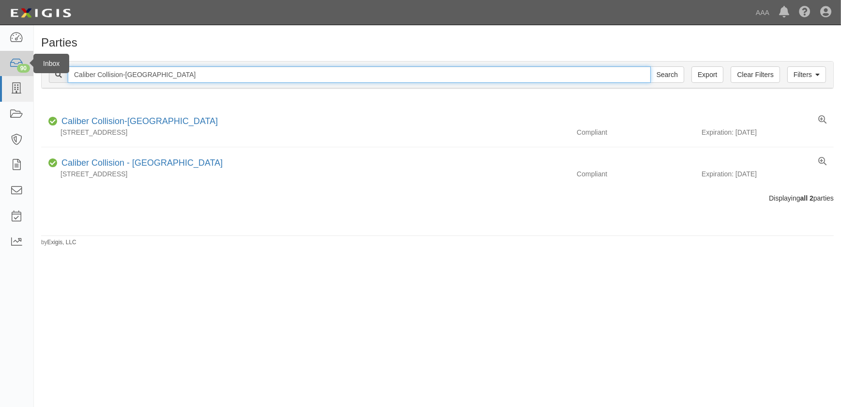
drag, startPoint x: 82, startPoint y: 76, endPoint x: 33, endPoint y: 74, distance: 49.4
click at [33, 74] on body "Toggle navigation Dashboard 90 Inbox Parties Agreements Coverages Documents Mes…" at bounding box center [420, 197] width 841 height 395
paste input "Mt Vernon"
type input "Caliber Collision-[GEOGRAPHIC_DATA][PERSON_NAME]"
click at [651, 66] on input "Search" at bounding box center [668, 74] width 34 height 16
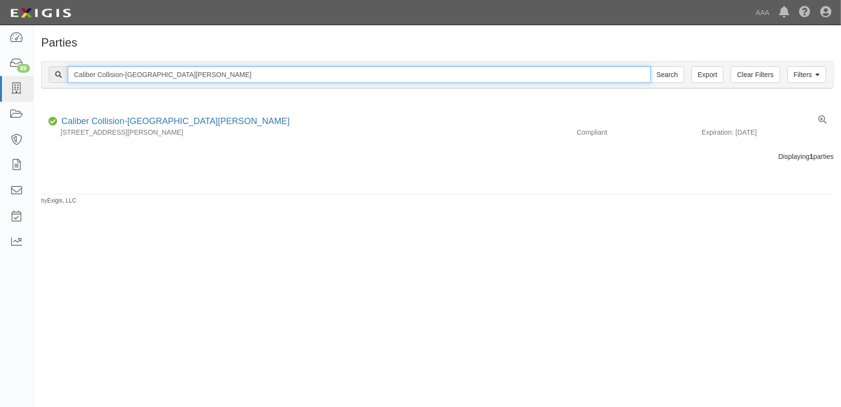
drag, startPoint x: 163, startPoint y: 72, endPoint x: -8, endPoint y: 65, distance: 171.5
click at [0, 65] on html "Toggle navigation Dashboard 89 Inbox Parties Agreements Coverages Documents Mes…" at bounding box center [420, 197] width 841 height 395
paste input "[GEOGRAPHIC_DATA]"
type input "Caliber Collision-[GEOGRAPHIC_DATA]"
click at [651, 66] on input "Search" at bounding box center [668, 74] width 34 height 16
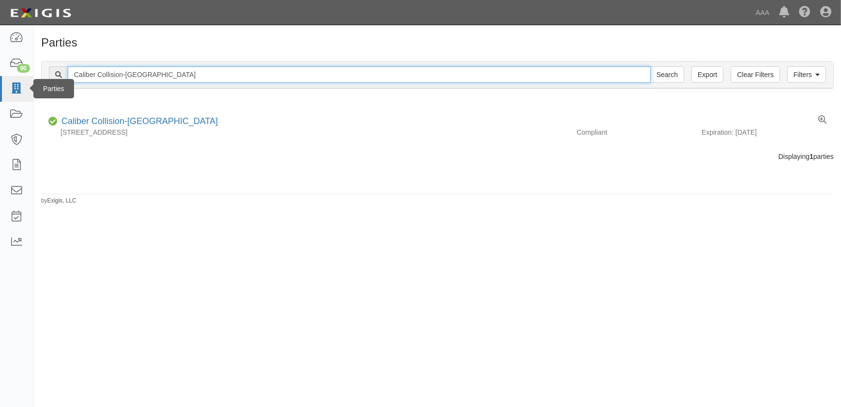
drag, startPoint x: 208, startPoint y: 76, endPoint x: 24, endPoint y: 74, distance: 183.5
click at [29, 76] on body "Toggle navigation Dashboard 90 Inbox Parties Agreements Coverages Documents Mes…" at bounding box center [420, 197] width 841 height 395
paste input "[PERSON_NAME]"
type input "Caliber Collision-[PERSON_NAME]"
click at [651, 66] on input "Search" at bounding box center [668, 74] width 34 height 16
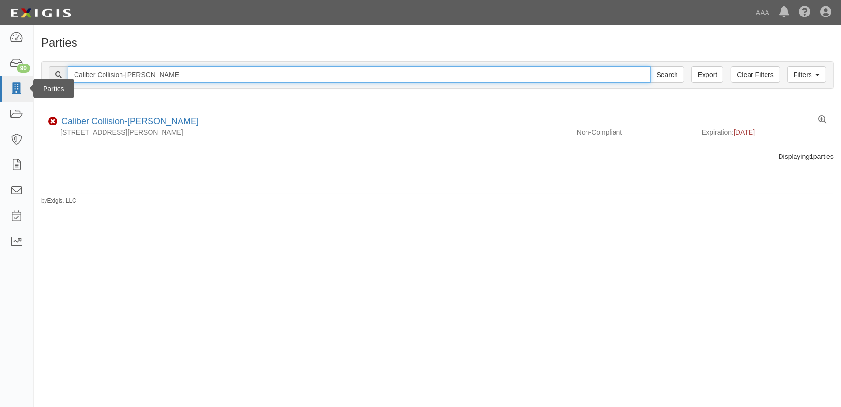
drag, startPoint x: 102, startPoint y: 80, endPoint x: 27, endPoint y: 79, distance: 75.0
click at [27, 79] on body "Toggle navigation Dashboard 90 Inbox Parties Agreements Coverages Documents Mes…" at bounding box center [420, 197] width 841 height 395
paste input "Joplin"
click at [167, 77] on input "Caliber Collision-Joplin" at bounding box center [359, 74] width 583 height 16
type input "Caliber Collision-Joplin"
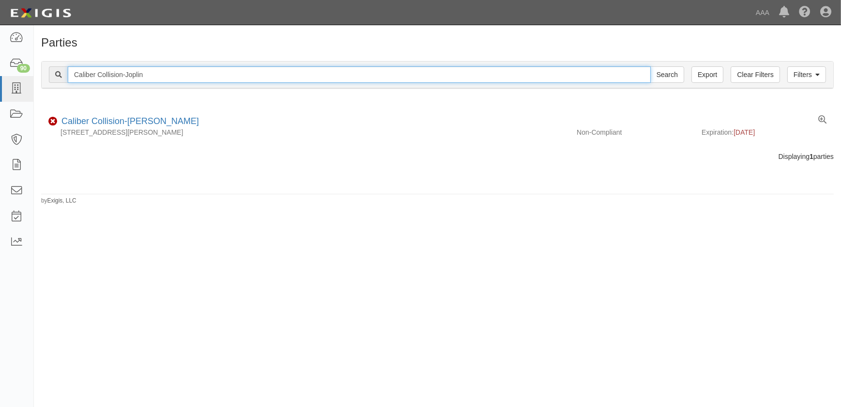
click at [651, 66] on input "Search" at bounding box center [668, 74] width 34 height 16
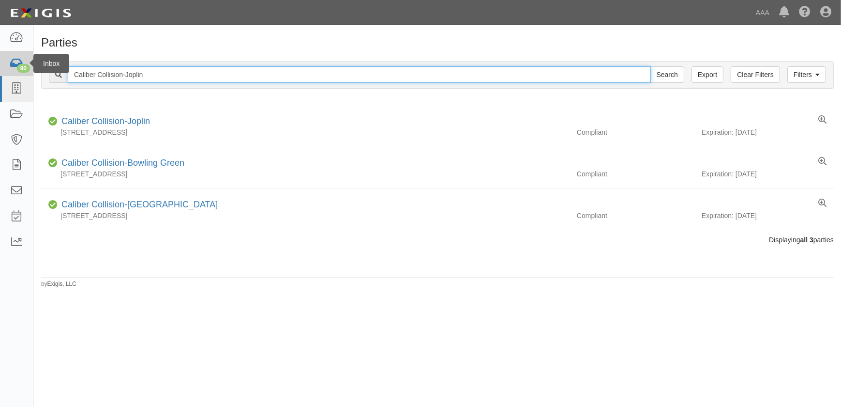
drag, startPoint x: 162, startPoint y: 75, endPoint x: 17, endPoint y: 69, distance: 144.9
click at [21, 70] on body "Toggle navigation Dashboard 90 Inbox Parties Agreements Coverages Documents Mes…" at bounding box center [420, 197] width 841 height 395
paste input "Montgomery Taylor Rd"
type input "Caliber Collision-[PERSON_NAME] [PERSON_NAME]"
click at [651, 66] on input "Search" at bounding box center [668, 74] width 34 height 16
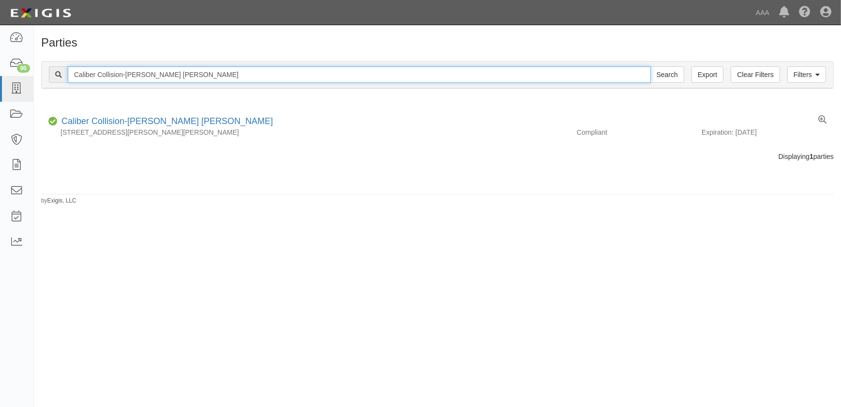
drag, startPoint x: 154, startPoint y: 74, endPoint x: 51, endPoint y: 67, distance: 103.3
click at [51, 67] on div "Caliber Collision-Montgomery Taylor Rd Search" at bounding box center [367, 74] width 636 height 16
paste input "New Kensington"
type input "Caliber Collision-New Kensington"
click at [651, 66] on input "Search" at bounding box center [668, 74] width 34 height 16
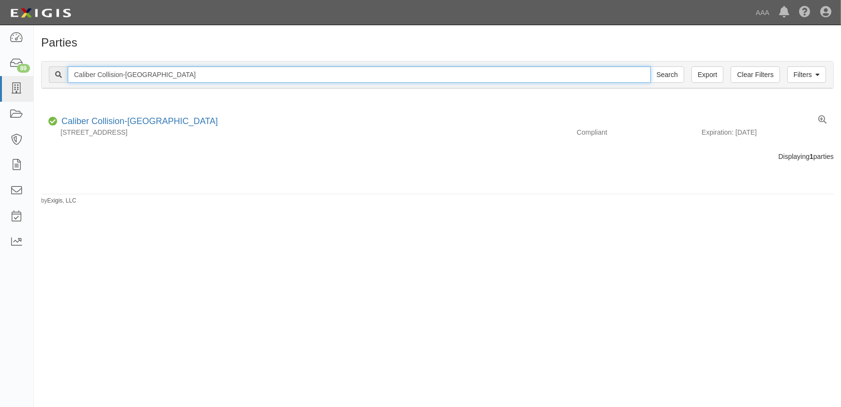
drag, startPoint x: 186, startPoint y: 72, endPoint x: 45, endPoint y: 68, distance: 141.0
click at [58, 73] on div "Caliber Collision-New Kensington Search" at bounding box center [367, 74] width 636 height 16
paste input "Center - Garden Grove - Nelson St."
type input "Caliber Collision Center - Garden Grove - Nelson St."
click at [651, 66] on input "Search" at bounding box center [668, 74] width 34 height 16
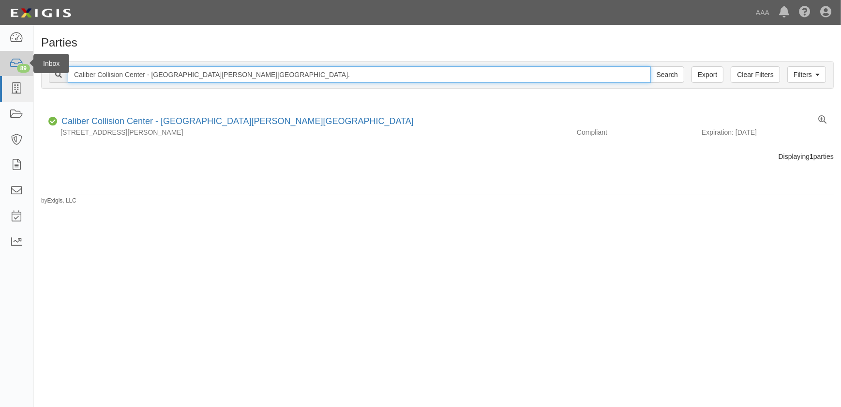
drag, startPoint x: 238, startPoint y: 74, endPoint x: 29, endPoint y: 70, distance: 208.7
click at [30, 70] on body "Toggle navigation Dashboard 89 Inbox Parties Agreements Coverages Documents Mes…" at bounding box center [420, 197] width 841 height 395
paste input "-Amador"
type input "Caliber Collision-Amador"
click at [651, 66] on input "Search" at bounding box center [668, 74] width 34 height 16
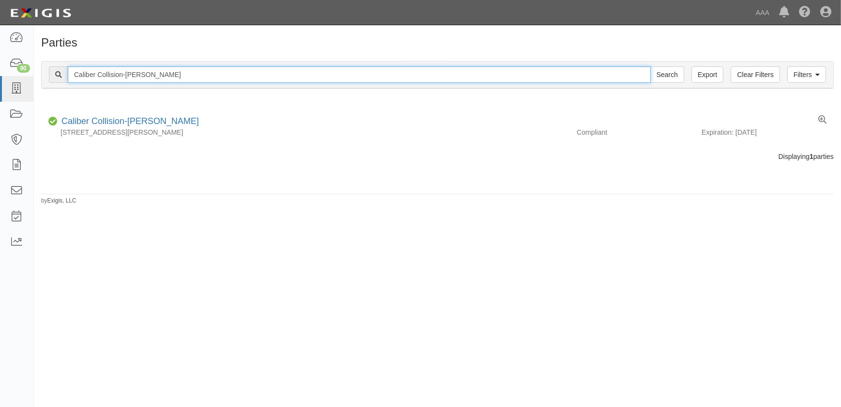
drag, startPoint x: 187, startPoint y: 73, endPoint x: 57, endPoint y: 73, distance: 130.7
click at [63, 74] on div "Caliber Collision-Amador Search" at bounding box center [367, 74] width 636 height 16
paste input "Telsh"
type input "Caliber Collision-Telshor"
click at [651, 66] on input "Search" at bounding box center [668, 74] width 34 height 16
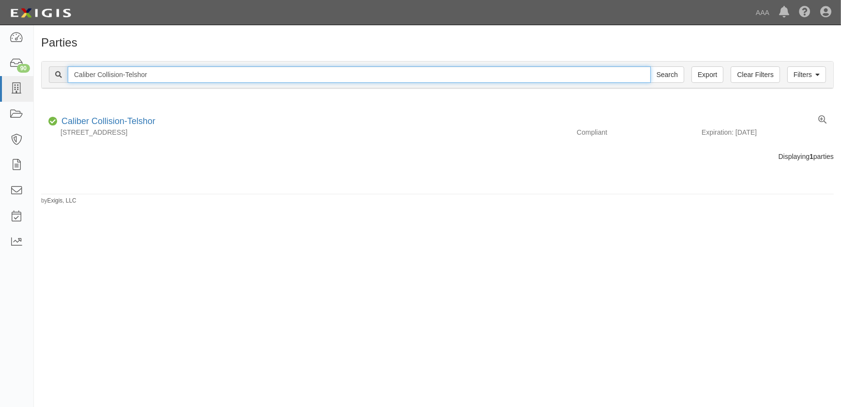
drag, startPoint x: 155, startPoint y: 76, endPoint x: 52, endPoint y: 81, distance: 102.8
click at [52, 80] on div "Caliber Collision-Telshor Search" at bounding box center [367, 74] width 636 height 16
paste input "Charles Town"
click at [197, 73] on input "Caliber Collision-Charles Town" at bounding box center [359, 74] width 583 height 16
type input "Caliber Collision-Charles Town"
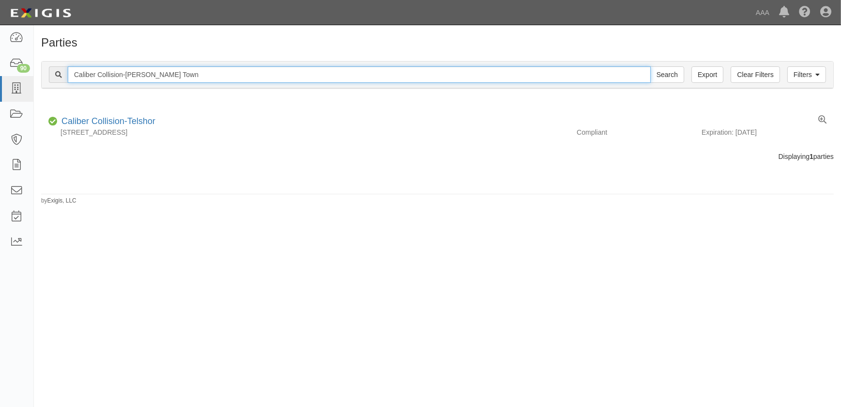
click at [651, 66] on input "Search" at bounding box center [668, 74] width 34 height 16
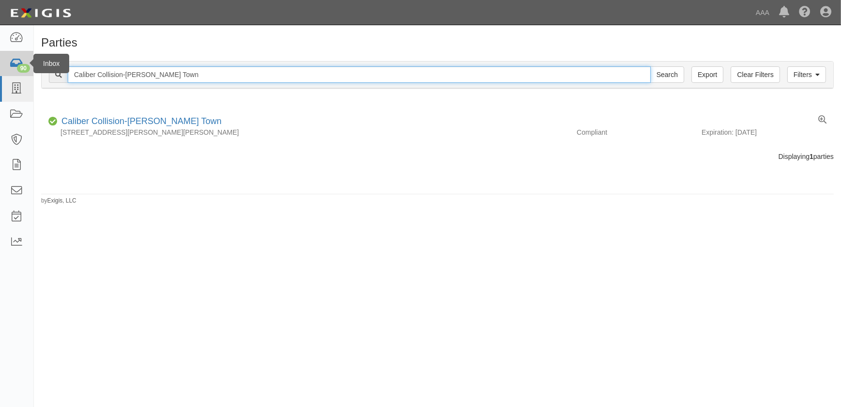
drag, startPoint x: 182, startPoint y: 74, endPoint x: 2, endPoint y: 72, distance: 180.1
click at [3, 72] on body "Toggle navigation Dashboard 90 Inbox Parties Agreements Coverages Documents Mes…" at bounding box center [420, 197] width 841 height 395
paste input "Owensboro"
type input "Caliber Collision-Owensboro"
click at [651, 66] on input "Search" at bounding box center [668, 74] width 34 height 16
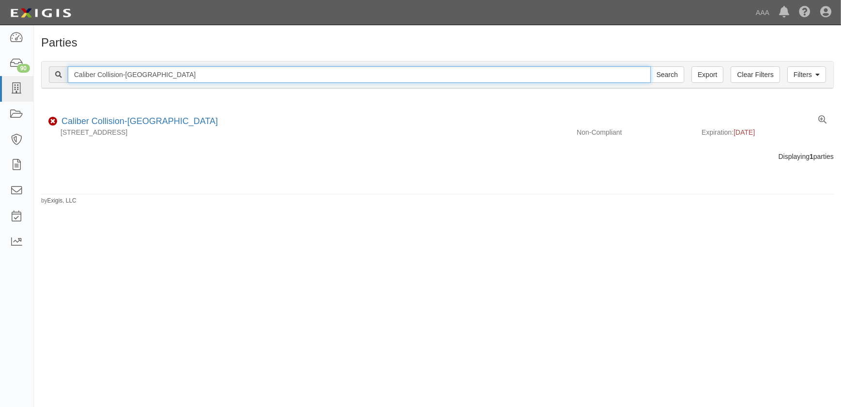
drag, startPoint x: 151, startPoint y: 75, endPoint x: 66, endPoint y: 74, distance: 84.7
click at [66, 74] on div "Caliber Collision-[GEOGRAPHIC_DATA] Search" at bounding box center [367, 74] width 636 height 16
paste input "[GEOGRAPHIC_DATA]"
type input "Caliber Collision-[GEOGRAPHIC_DATA]"
click at [651, 66] on input "Search" at bounding box center [668, 74] width 34 height 16
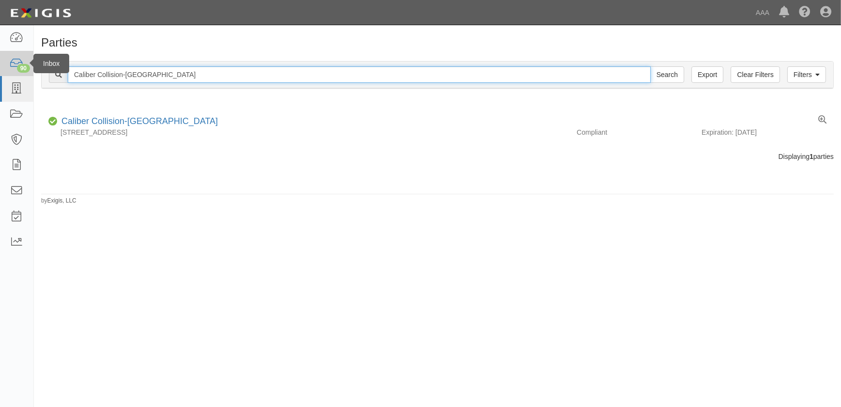
drag, startPoint x: 153, startPoint y: 74, endPoint x: 20, endPoint y: 67, distance: 133.8
click at [21, 68] on body "Toggle navigation Dashboard 90 Inbox Parties Agreements Coverages Documents Mes…" at bounding box center [420, 197] width 841 height 395
paste input "lton MO"
type input "Caliber Collision-Belton MO"
click at [651, 66] on input "Search" at bounding box center [668, 74] width 34 height 16
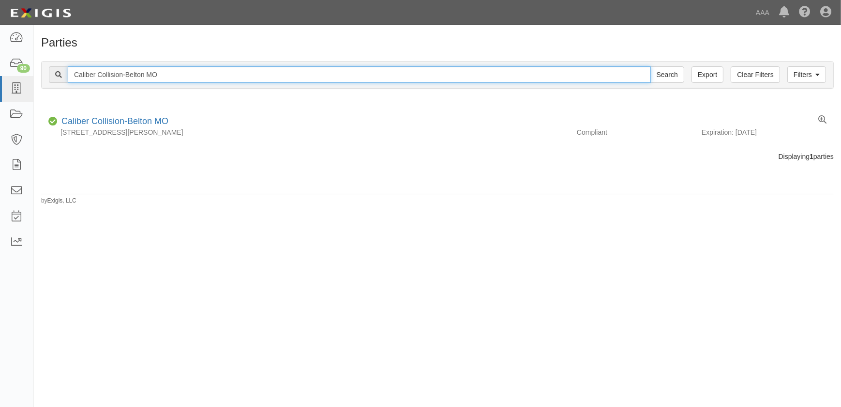
drag, startPoint x: 175, startPoint y: 74, endPoint x: 40, endPoint y: 70, distance: 134.6
click at [42, 70] on div "Filters Clear Filters Export Caliber Collision-Belton [GEOGRAPHIC_DATA] Search …" at bounding box center [438, 74] width 792 height 27
paste input "[PERSON_NAME]"
type input "Caliber Collision-[PERSON_NAME]"
click at [651, 66] on input "Search" at bounding box center [668, 74] width 34 height 16
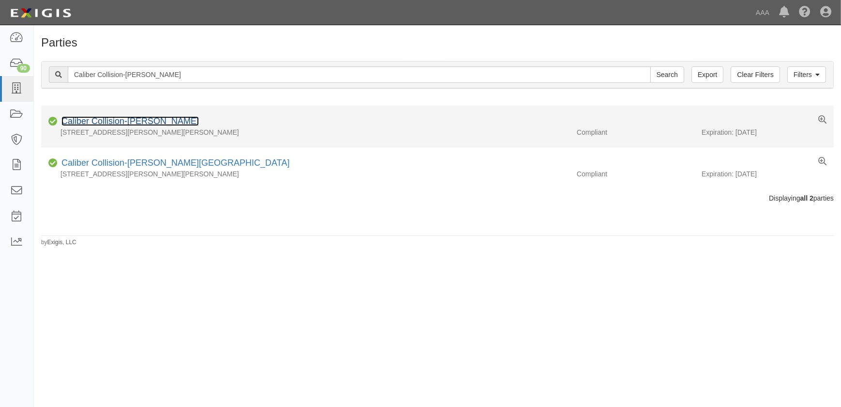
click at [134, 122] on link "Caliber Collision-[PERSON_NAME]" at bounding box center [129, 121] width 137 height 10
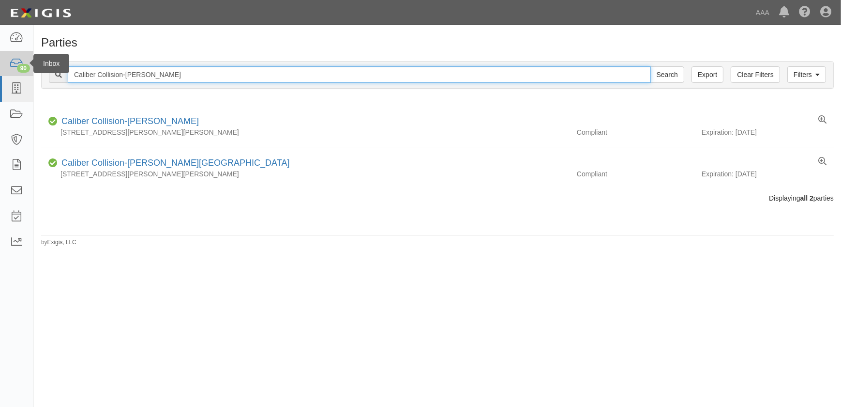
drag, startPoint x: 159, startPoint y: 70, endPoint x: 21, endPoint y: 68, distance: 138.0
click at [40, 68] on div "Filters Clear Filters Export Caliber Collision-Conway Search Filters Compliance…" at bounding box center [438, 76] width 808 height 45
paste input "Center - Downe"
type input "Caliber Collision Center - Downey"
click at [651, 66] on input "Search" at bounding box center [668, 74] width 34 height 16
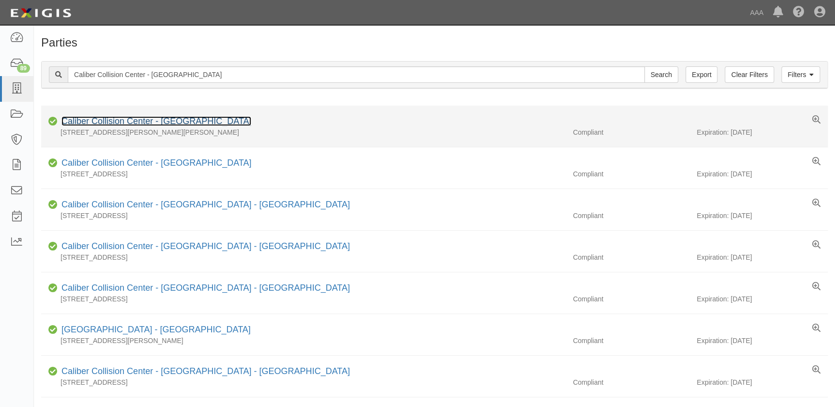
click at [131, 122] on link "Caliber Collision Center - Downey" at bounding box center [156, 121] width 190 height 10
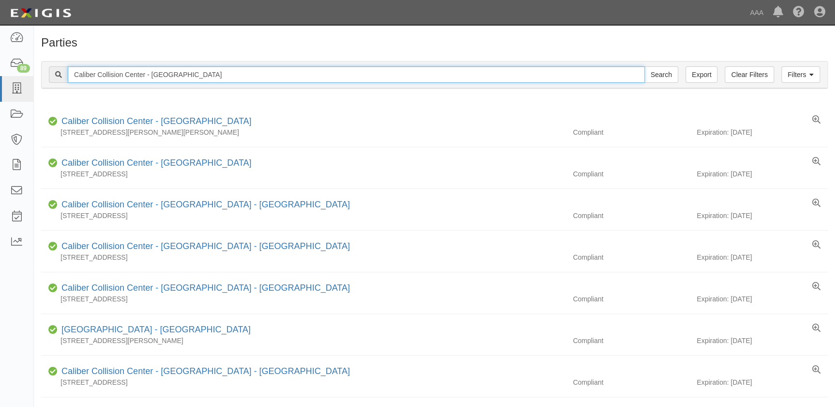
drag, startPoint x: 184, startPoint y: 75, endPoint x: 48, endPoint y: 72, distance: 135.6
click at [50, 73] on div "Caliber Collision Center - Downey Search" at bounding box center [363, 74] width 629 height 16
paste input "-Louisville Dixie Hw"
type input "Caliber Collision-Louisville Dixie Hwy"
click at [644, 66] on input "Search" at bounding box center [661, 74] width 34 height 16
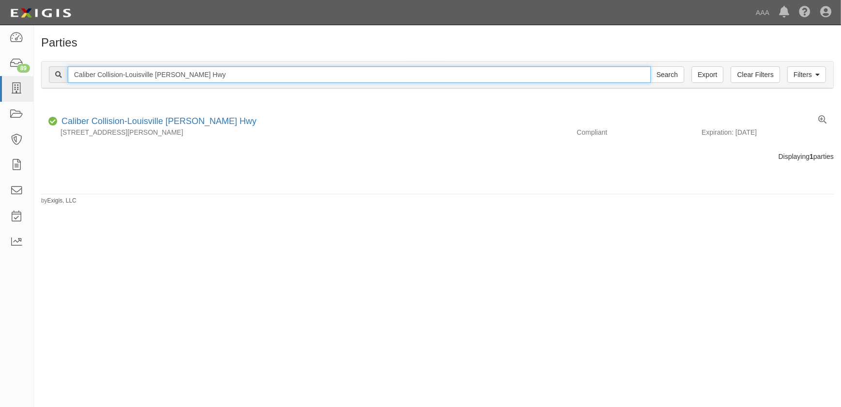
drag, startPoint x: 199, startPoint y: 73, endPoint x: 38, endPoint y: 70, distance: 161.7
click at [38, 70] on div "Filters Clear Filters Export Caliber Collision-Louisville Dixie Hwy Search Filt…" at bounding box center [438, 76] width 808 height 45
paste input "Hopkinsville"
type input "Caliber Collision-Hopkinsville"
click at [651, 66] on input "Search" at bounding box center [668, 74] width 34 height 16
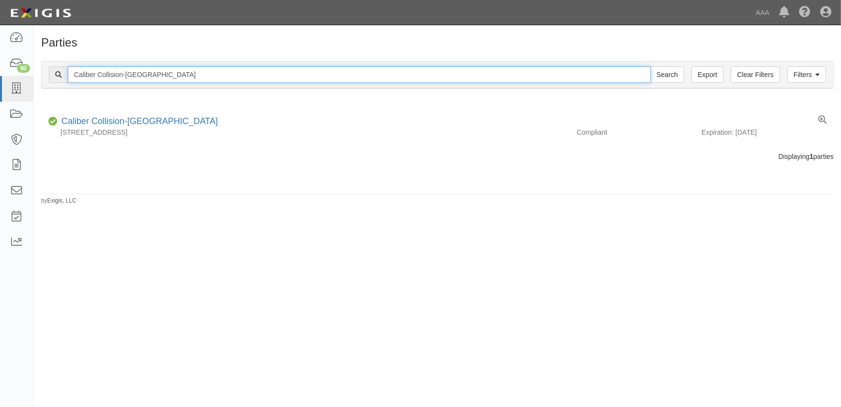
drag, startPoint x: 203, startPoint y: 71, endPoint x: 70, endPoint y: 71, distance: 133.6
click at [70, 71] on input "Caliber Collision-Hopkinsville" at bounding box center [359, 74] width 583 height 16
paste input "Allentown Airport Rd"
type input "Caliber Collision-[GEOGRAPHIC_DATA] Rd"
click at [651, 66] on input "Search" at bounding box center [668, 74] width 34 height 16
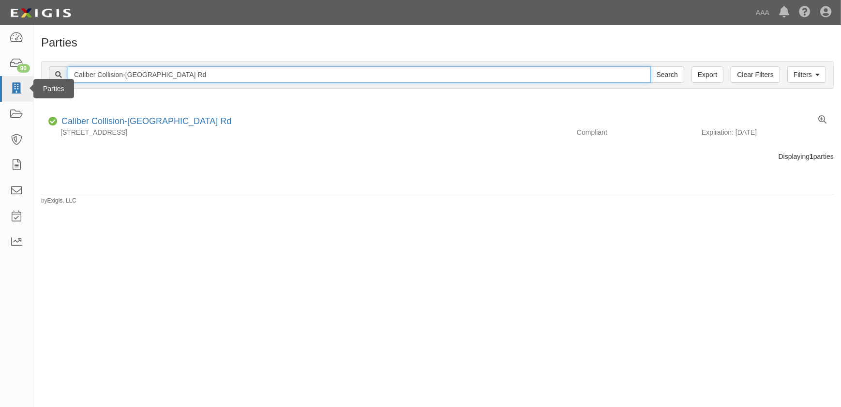
drag, startPoint x: 217, startPoint y: 73, endPoint x: 4, endPoint y: 89, distance: 213.7
click at [4, 89] on body "Toggle navigation Dashboard 90 Inbox Parties Agreements Coverages Documents Mes…" at bounding box center [420, 197] width 841 height 395
click at [651, 66] on input "Search" at bounding box center [668, 74] width 34 height 16
drag, startPoint x: 201, startPoint y: 75, endPoint x: 7, endPoint y: 81, distance: 194.2
click at [7, 81] on body "Toggle navigation Dashboard 89 Inbox Parties Agreements Coverages Documents Mes…" at bounding box center [420, 197] width 841 height 395
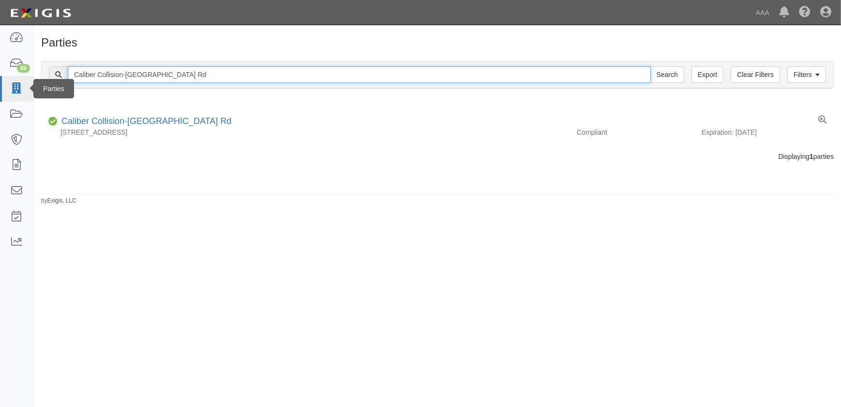
paste input "Camarillo"
type input "Caliber Collision-Camarillo"
click at [651, 66] on input "Search" at bounding box center [668, 74] width 34 height 16
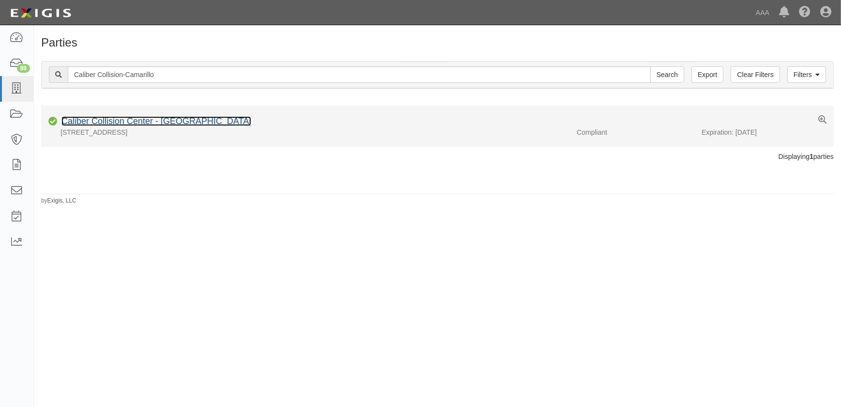
click at [119, 123] on link "Caliber Collision Center - [GEOGRAPHIC_DATA]" at bounding box center [156, 121] width 190 height 10
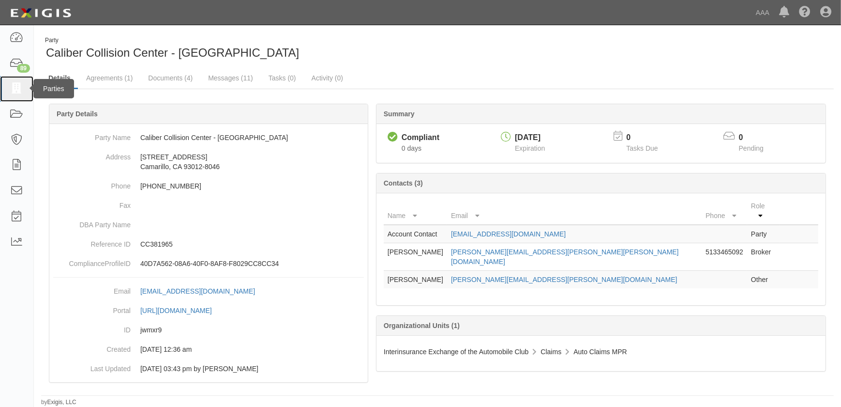
click at [19, 90] on icon at bounding box center [17, 88] width 14 height 11
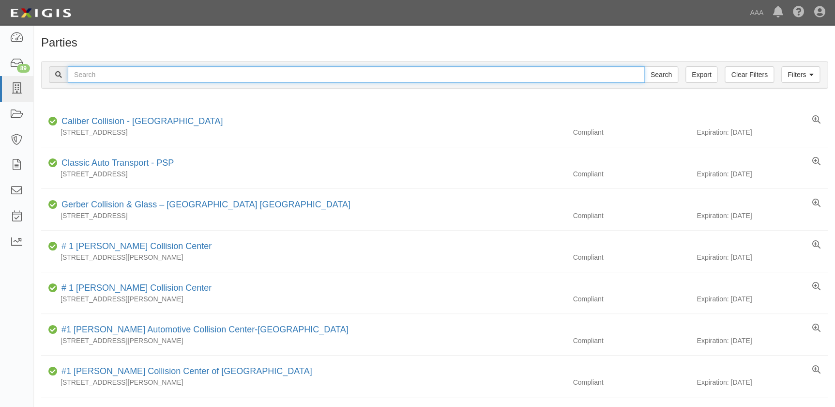
click at [86, 69] on input "text" at bounding box center [356, 74] width 577 height 16
paste input "Caliber Collision-St Louis S Kingshighway"
type input "Caliber Collision-St Louis S Kingshighway"
click at [644, 66] on input "Search" at bounding box center [661, 74] width 34 height 16
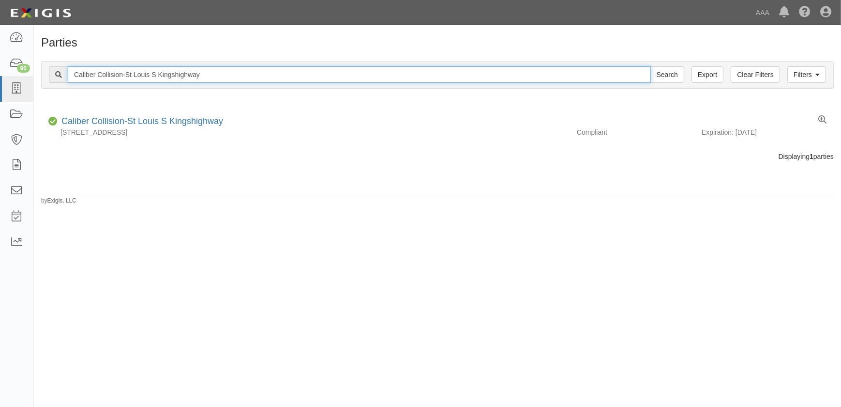
drag, startPoint x: 232, startPoint y: 70, endPoint x: 50, endPoint y: 78, distance: 181.7
click at [51, 78] on div "Caliber Collision-St Louis S Kingshighway Search" at bounding box center [367, 74] width 636 height 16
paste input "Conway Southeast"
type input "Caliber Collision-[PERSON_NAME][GEOGRAPHIC_DATA]"
click at [651, 66] on input "Search" at bounding box center [668, 74] width 34 height 16
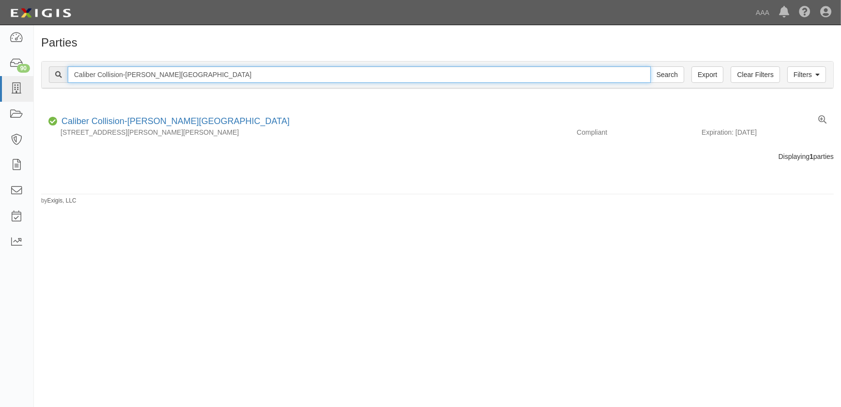
drag, startPoint x: 165, startPoint y: 74, endPoint x: 36, endPoint y: 82, distance: 129.0
click at [36, 82] on div "Filters Clear Filters Export Caliber Collision-Conway Southeast Search Filters …" at bounding box center [438, 76] width 808 height 45
paste input "raopolis"
type input "Caliber Collision-Coraopolis"
click at [651, 66] on input "Search" at bounding box center [668, 74] width 34 height 16
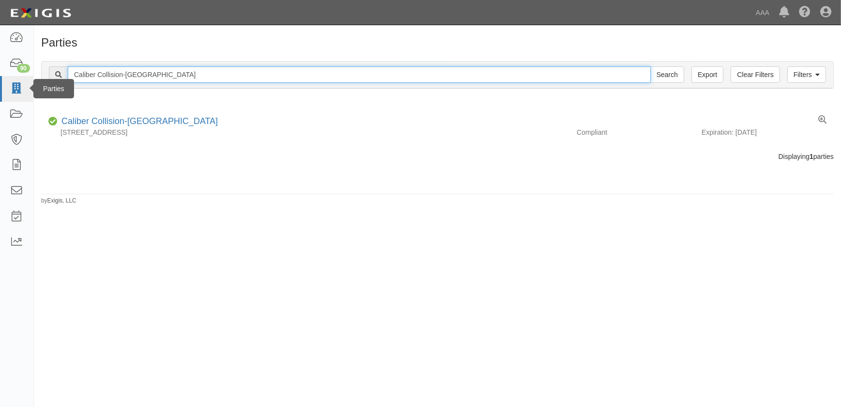
drag, startPoint x: 169, startPoint y: 77, endPoint x: 23, endPoint y: 78, distance: 146.7
click at [23, 78] on body "Toggle navigation Dashboard 90 Inbox Parties Agreements Coverages Documents Mes…" at bounding box center [420, 197] width 841 height 395
paste input "Independence S Dodgion"
click at [224, 71] on input "Caliber Collision-Independence S Dodgion" at bounding box center [359, 74] width 583 height 16
type input "Caliber Collision-Independence S Dodgion"
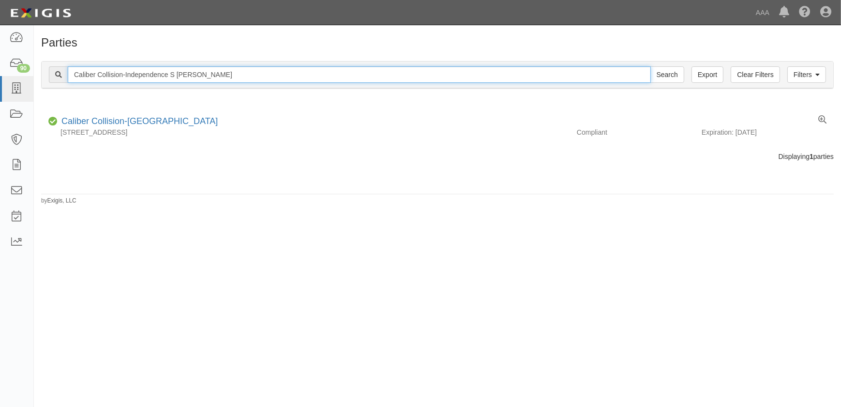
click at [651, 66] on input "Search" at bounding box center [668, 74] width 34 height 16
drag, startPoint x: 222, startPoint y: 75, endPoint x: 72, endPoint y: 72, distance: 150.6
click at [79, 72] on input "Caliber Collision-Independence S Dodgion" at bounding box center [359, 74] width 583 height 16
type input "C"
paste input "Caliber Collision-[GEOGRAPHIC_DATA]"
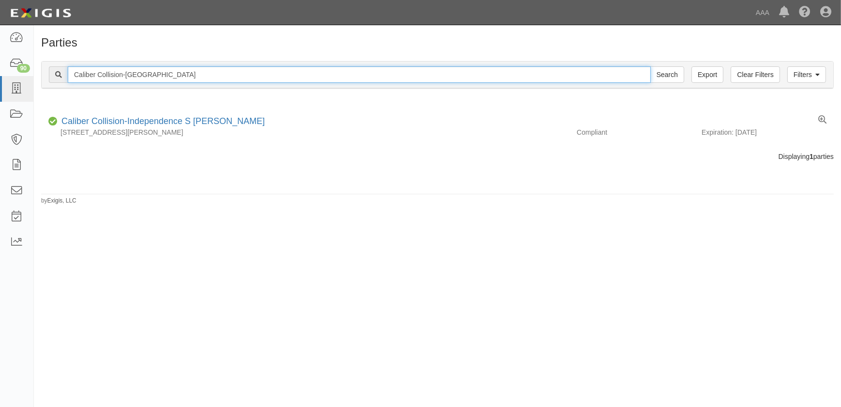
type input "Caliber Collision-[GEOGRAPHIC_DATA]"
click at [651, 66] on input "Search" at bounding box center [668, 74] width 34 height 16
drag, startPoint x: 169, startPoint y: 70, endPoint x: 44, endPoint y: 68, distance: 125.4
click at [44, 68] on div "Filters Clear Filters Export Caliber Collision-[GEOGRAPHIC_DATA] Search Filters" at bounding box center [438, 74] width 792 height 27
paste input "[GEOGRAPHIC_DATA]"
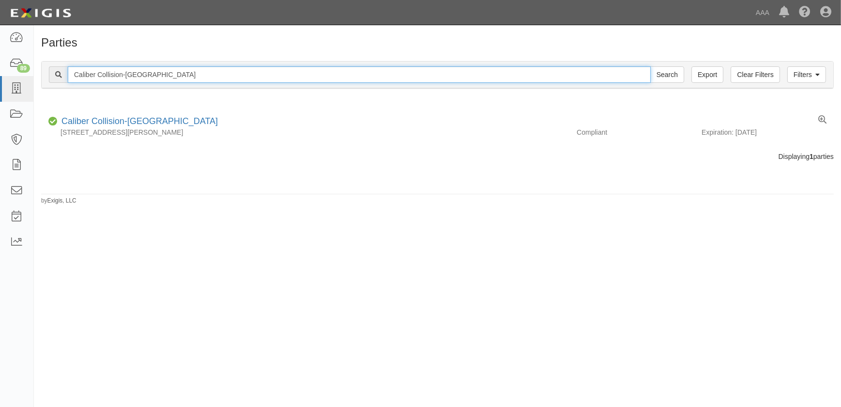
type input "Caliber Collision-[GEOGRAPHIC_DATA]"
click at [651, 66] on input "Search" at bounding box center [668, 74] width 34 height 16
drag, startPoint x: 205, startPoint y: 77, endPoint x: 38, endPoint y: 84, distance: 167.1
click at [40, 83] on div "Filters Clear Filters Export [GEOGRAPHIC_DATA] Collision-[GEOGRAPHIC_DATA] Sear…" at bounding box center [438, 76] width 808 height 45
paste input "Lees Summit Downtown"
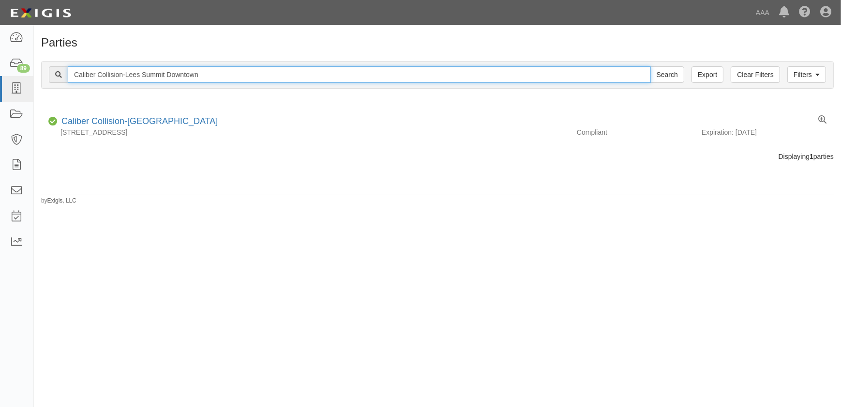
type input "Caliber Collision-Lees Summit Downtown"
click at [651, 66] on input "Search" at bounding box center [668, 74] width 34 height 16
drag, startPoint x: 220, startPoint y: 72, endPoint x: -29, endPoint y: 58, distance: 249.8
click at [0, 58] on html "Toggle navigation Dashboard 89 Inbox Parties Agreements Coverages Documents Mes…" at bounding box center [420, 197] width 841 height 395
paste input "O'fallon MO South"
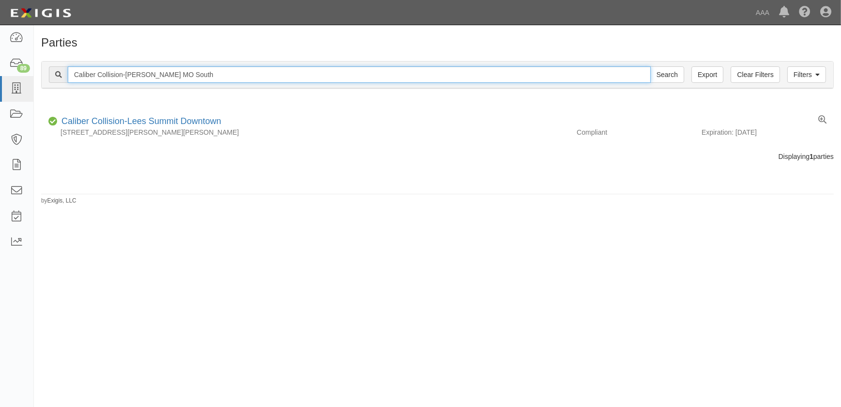
type input "Caliber Collision-[PERSON_NAME] MO South"
click at [651, 66] on input "Search" at bounding box center [668, 74] width 34 height 16
drag, startPoint x: 195, startPoint y: 81, endPoint x: -10, endPoint y: 72, distance: 205.0
click at [0, 72] on html "Toggle navigation Dashboard 90 Inbox Parties Agreements Coverages Documents Mes…" at bounding box center [420, 197] width 841 height 395
paste input "Independence"
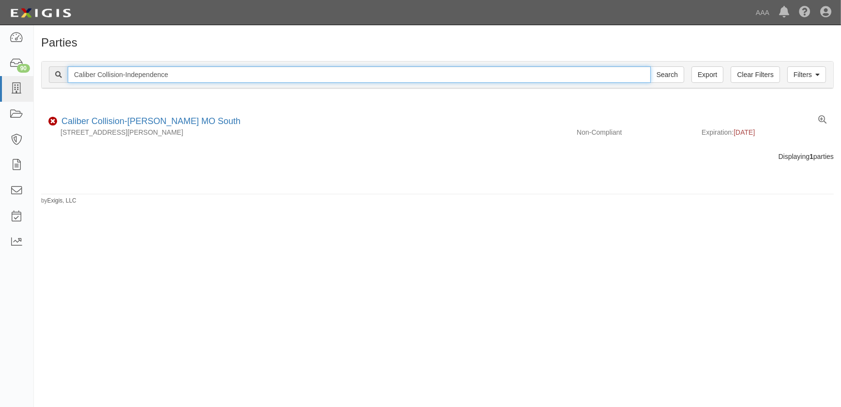
type input "Caliber Collision-Independence"
click at [651, 66] on input "Search" at bounding box center [668, 74] width 34 height 16
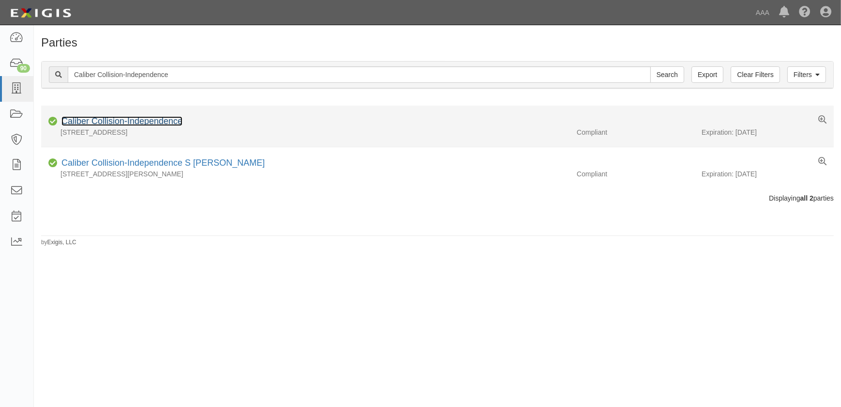
click at [156, 122] on link "Caliber Collision-Independence" at bounding box center [121, 121] width 121 height 10
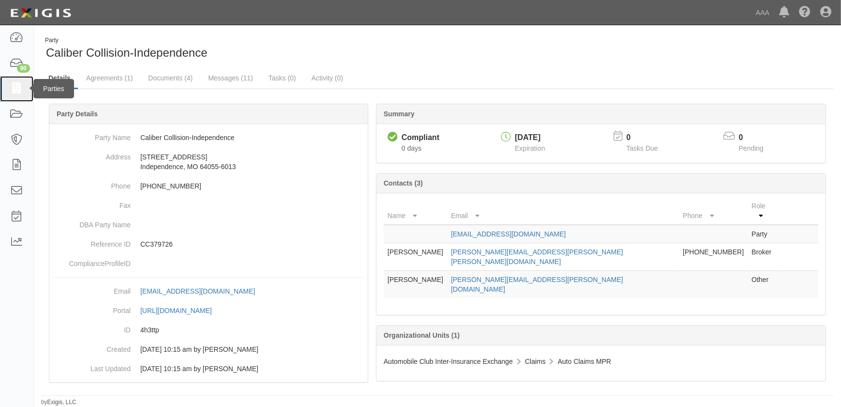
click at [18, 90] on icon at bounding box center [17, 88] width 14 height 11
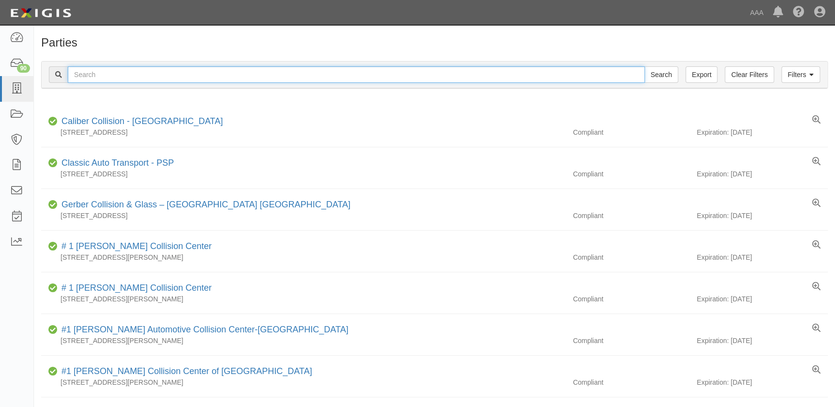
click at [105, 77] on input "text" at bounding box center [356, 74] width 577 height 16
paste input "Caliber Collision Center - [GEOGRAPHIC_DATA] - [GEOGRAPHIC_DATA]"
type input "Caliber Collision Center - [GEOGRAPHIC_DATA] - [GEOGRAPHIC_DATA]"
click at [644, 66] on input "Search" at bounding box center [661, 74] width 34 height 16
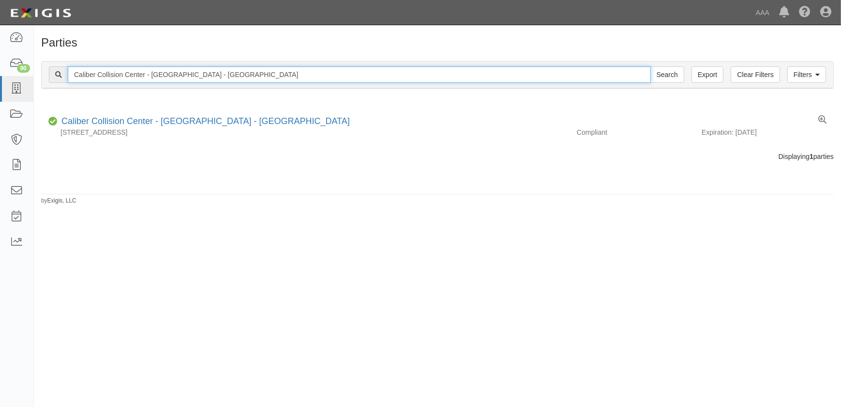
drag, startPoint x: 235, startPoint y: 71, endPoint x: 67, endPoint y: 66, distance: 168.1
click at [71, 68] on input "Caliber Collision Center - Victorville - Downtown" at bounding box center [359, 74] width 583 height 16
paste input "Caliber Collision Center - Oceanside - Airport Rd"
type input "Caliber Collision Center - Oceanside - Airport Rd"
click at [651, 66] on input "Search" at bounding box center [668, 74] width 34 height 16
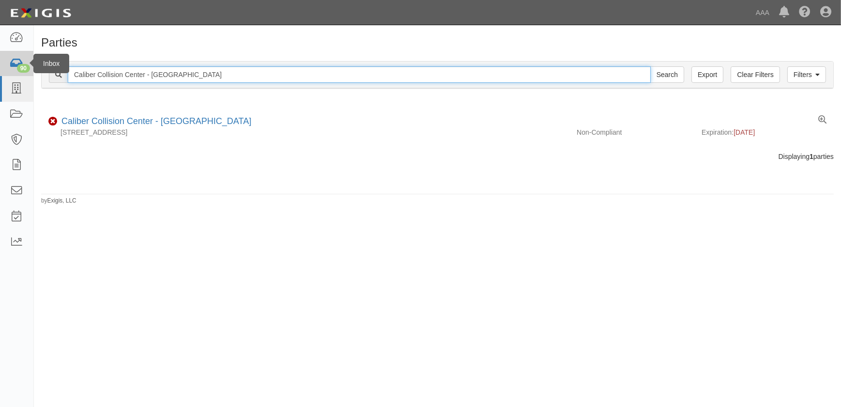
drag, startPoint x: 42, startPoint y: 74, endPoint x: 21, endPoint y: 72, distance: 20.9
click at [22, 74] on body "Toggle navigation Dashboard 90 Inbox Parties Agreements Coverages Documents Mes…" at bounding box center [420, 197] width 841 height 395
paste input "Delano"
type input "Caliber Collision Center - [GEOGRAPHIC_DATA]"
click at [651, 66] on input "Search" at bounding box center [668, 74] width 34 height 16
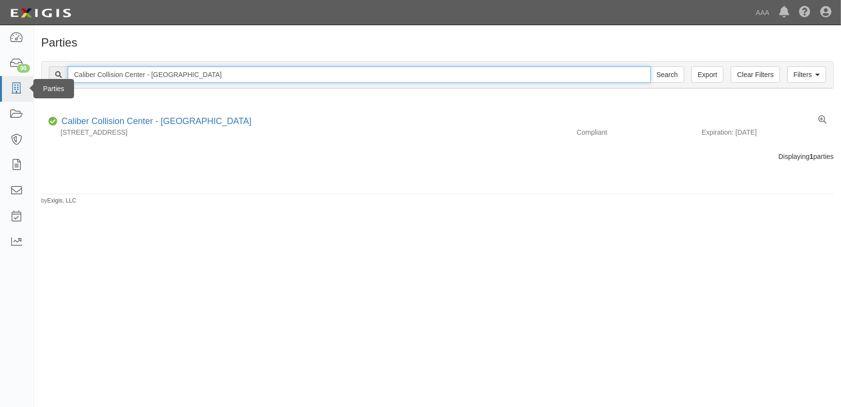
drag, startPoint x: 182, startPoint y: 73, endPoint x: 8, endPoint y: 80, distance: 174.0
click at [8, 80] on body "Toggle navigation Dashboard 90 Inbox Parties Agreements Coverages Documents Mes…" at bounding box center [420, 197] width 841 height 395
paste input "[DEMOGRAPHIC_DATA]"
type input "Caliber Collision Center - [GEOGRAPHIC_DATA]"
click at [651, 66] on input "Search" at bounding box center [668, 74] width 34 height 16
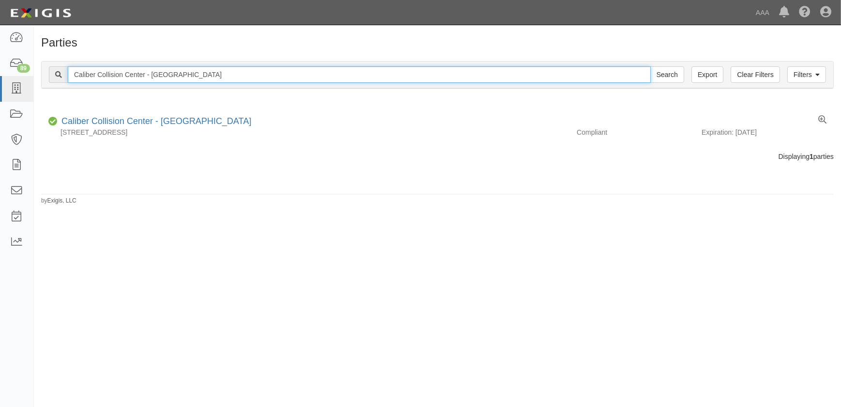
drag, startPoint x: 185, startPoint y: 72, endPoint x: 48, endPoint y: 72, distance: 137.0
click at [48, 71] on div "Filters Clear Filters Export Caliber Collision Center - Santee Search Filters" at bounding box center [438, 74] width 792 height 27
paste input "-Grandview"
type input "Caliber Collision-Grandview"
click at [651, 66] on input "Search" at bounding box center [668, 74] width 34 height 16
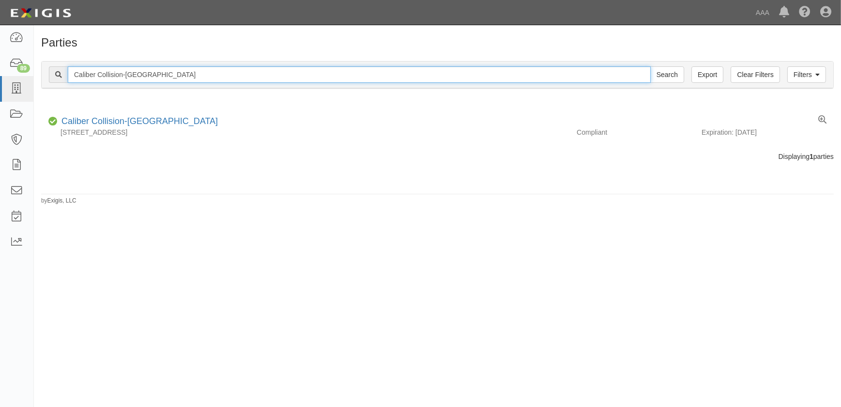
drag, startPoint x: 166, startPoint y: 69, endPoint x: 46, endPoint y: 71, distance: 120.1
click at [46, 71] on div "Filters Clear Filters Export Caliber Collision-Grandview Search Filters" at bounding box center [438, 74] width 792 height 27
paste input "Lees Summit"
type input "Caliber Collision-Lees Summit"
click at [651, 66] on input "Search" at bounding box center [668, 74] width 34 height 16
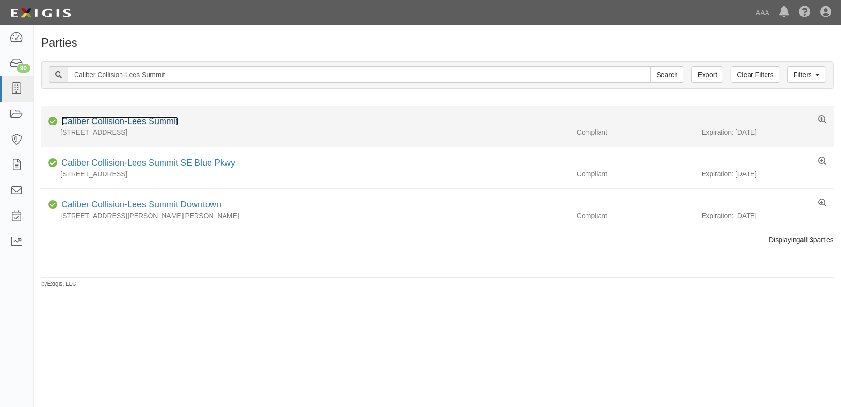
click at [162, 121] on link "Caliber Collision-Lees Summit" at bounding box center [119, 121] width 117 height 10
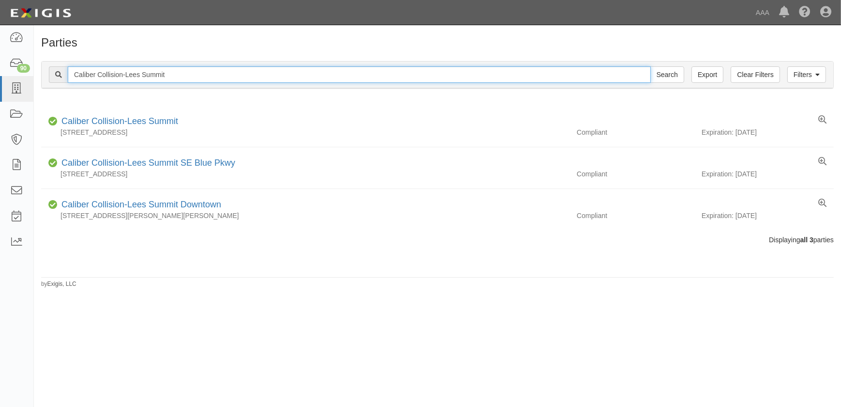
drag, startPoint x: 176, startPoint y: 69, endPoint x: 40, endPoint y: 74, distance: 136.1
click at [40, 74] on div "Filters Clear Filters Export Caliber Collision-Lees Summit Search Filters Compl…" at bounding box center [438, 76] width 808 height 45
paste input "Center - Banning"
type input "Caliber Collision Center - Banning"
click at [651, 66] on input "Search" at bounding box center [668, 74] width 34 height 16
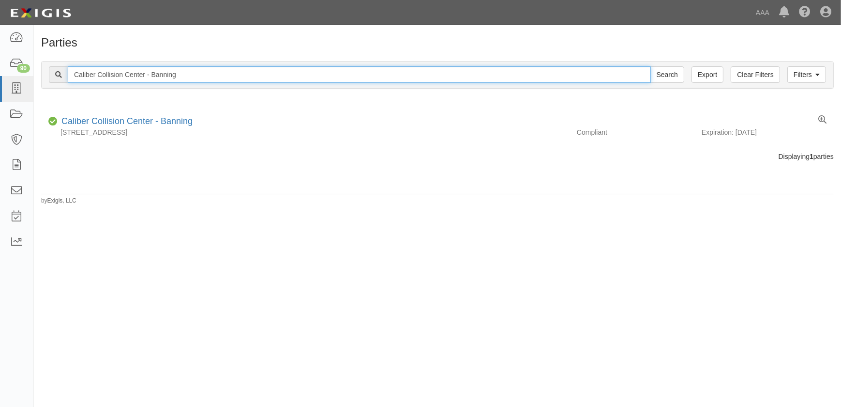
drag, startPoint x: 200, startPoint y: 75, endPoint x: 68, endPoint y: 73, distance: 132.2
click at [68, 73] on input "Caliber Collision Center - Banning" at bounding box center [359, 74] width 583 height 16
paste input "Torrance West 190th"
type input "Caliber Collision Center - Torrance West 190th"
click at [651, 66] on input "Search" at bounding box center [668, 74] width 34 height 16
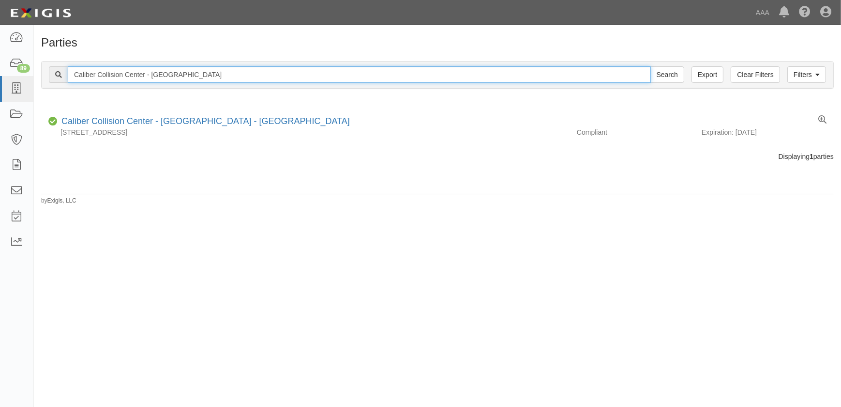
drag, startPoint x: 318, startPoint y: 68, endPoint x: 46, endPoint y: 75, distance: 271.7
click at [53, 76] on div "Caliber Collision Center - [GEOGRAPHIC_DATA] Search" at bounding box center [367, 74] width 636 height 16
paste input "[GEOGRAPHIC_DATA]"
type input "Caliber Collision Center - [GEOGRAPHIC_DATA]"
click at [651, 66] on input "Search" at bounding box center [668, 74] width 34 height 16
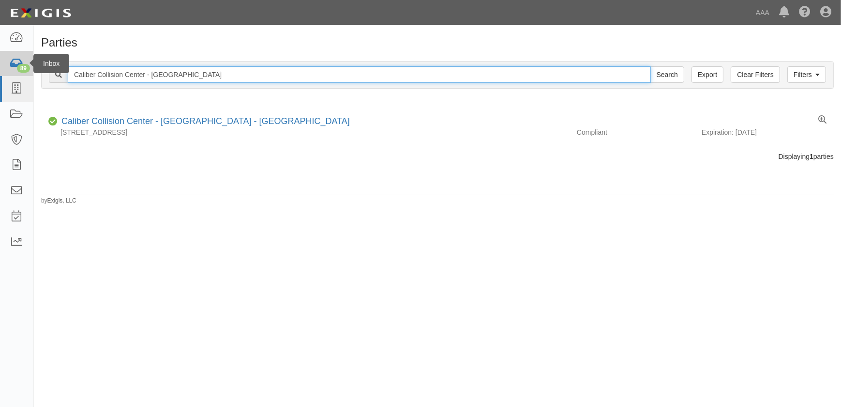
drag, startPoint x: 246, startPoint y: 73, endPoint x: 2, endPoint y: 59, distance: 244.4
click at [5, 62] on body "Toggle navigation Dashboard 89 Inbox Parties Agreements Coverages Documents Mes…" at bounding box center [420, 197] width 841 height 395
paste input "-Shawnee"
type input "Caliber Collision-Shawnee"
click at [651, 66] on input "Search" at bounding box center [668, 74] width 34 height 16
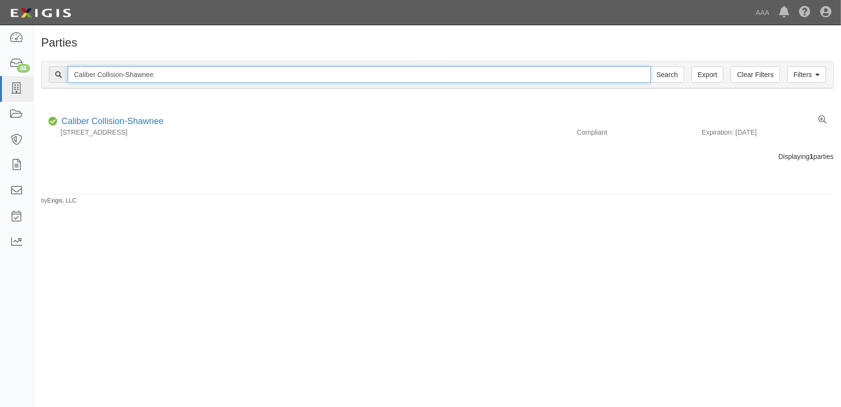
drag, startPoint x: 160, startPoint y: 74, endPoint x: 62, endPoint y: 72, distance: 97.8
click at [62, 72] on div "Caliber Collision-Shawnee Search" at bounding box center [367, 74] width 636 height 16
paste input "[PERSON_NAME]"
type input "Caliber Collision-[PERSON_NAME]"
click at [651, 66] on input "Search" at bounding box center [668, 74] width 34 height 16
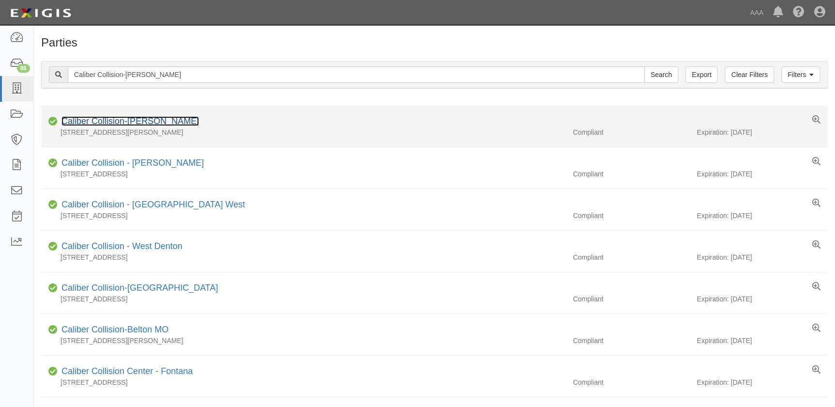
click at [141, 122] on link "Caliber Collision-Fenton" at bounding box center [129, 121] width 137 height 10
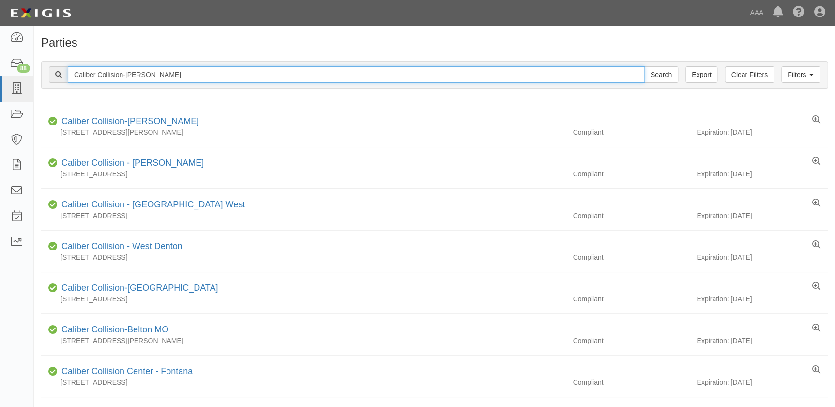
drag, startPoint x: 115, startPoint y: 75, endPoint x: 51, endPoint y: 75, distance: 64.4
click at [52, 75] on div "Caliber Collision-Fenton Search" at bounding box center [363, 74] width 629 height 16
paste input "Center - Santa Clarita"
type input "Caliber Collision Center - Santa Clarita"
click at [644, 66] on input "Search" at bounding box center [661, 74] width 34 height 16
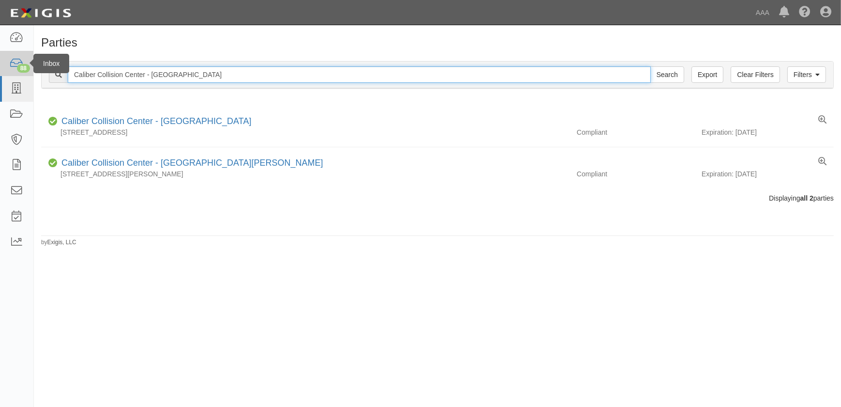
drag, startPoint x: 200, startPoint y: 76, endPoint x: 27, endPoint y: 74, distance: 173.3
click at [28, 74] on body "Toggle navigation Dashboard 88 Inbox Parties Agreements Coverages Documents Mes…" at bounding box center [420, 197] width 841 height 395
paste input "Granada Hills"
type input "Caliber Collision Center - [GEOGRAPHIC_DATA]"
click at [651, 66] on input "Search" at bounding box center [668, 74] width 34 height 16
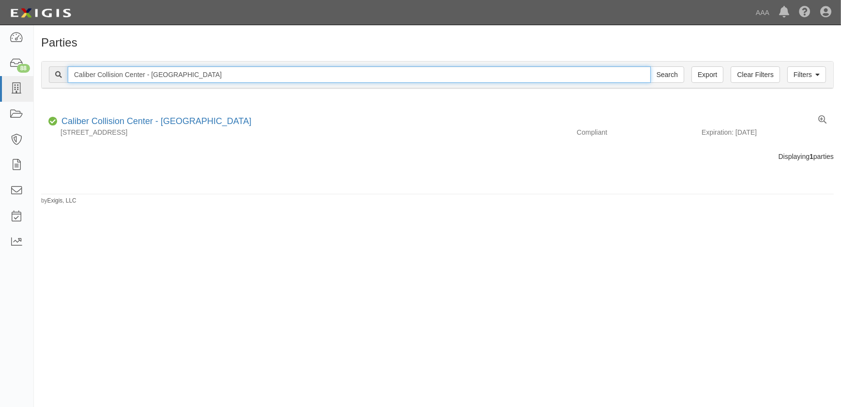
drag, startPoint x: 197, startPoint y: 74, endPoint x: 37, endPoint y: 73, distance: 159.3
click at [38, 73] on div "Filters Clear Filters Export Caliber Collision Center - [GEOGRAPHIC_DATA] Searc…" at bounding box center [438, 76] width 808 height 45
paste input "Lancaster - [PERSON_NAME]"
type input "Caliber Collision Center - Lancaster - [PERSON_NAME]"
click at [651, 66] on input "Search" at bounding box center [668, 74] width 34 height 16
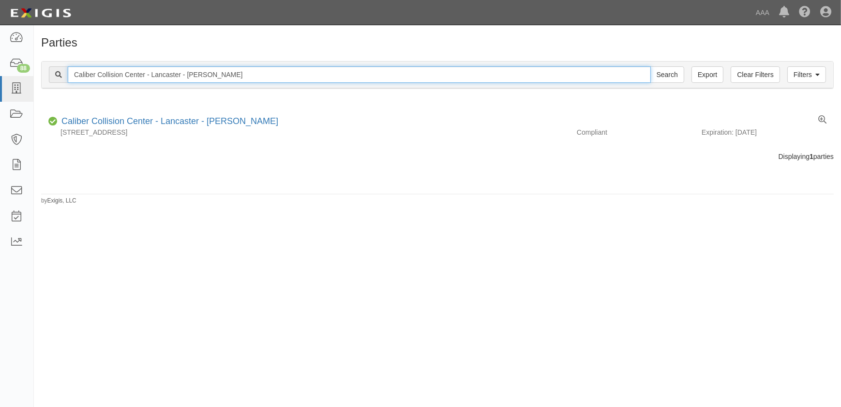
drag, startPoint x: 241, startPoint y: 74, endPoint x: 58, endPoint y: 68, distance: 183.6
click at [58, 68] on div "Caliber Collision Center - Lancaster - Trevor Ave Search" at bounding box center [367, 74] width 636 height 16
paste input "Upland - Downtown"
type input "Caliber Collision Center - Upland - Downtown"
click at [651, 66] on input "Search" at bounding box center [668, 74] width 34 height 16
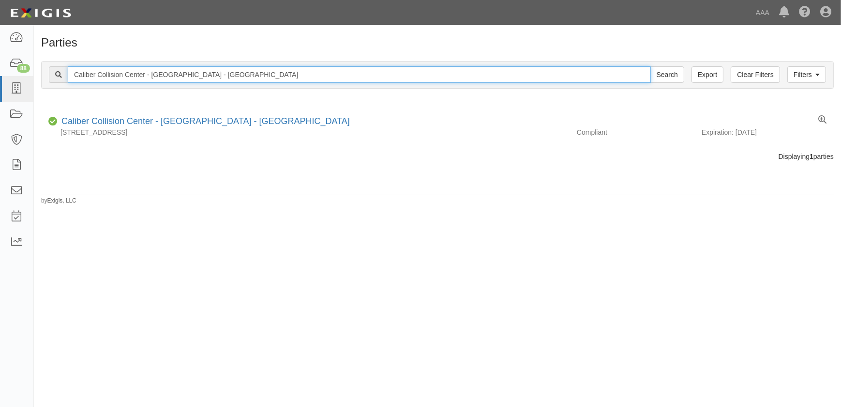
drag, startPoint x: 225, startPoint y: 77, endPoint x: 53, endPoint y: 73, distance: 172.4
click at [54, 73] on div "Caliber Collision Center - Upland - Downtown Search" at bounding box center [367, 74] width 636 height 16
paste input "Irvine - East Carnegie Ave"
type input "Caliber Collision Center - [GEOGRAPHIC_DATA]"
click at [651, 66] on input "Search" at bounding box center [668, 74] width 34 height 16
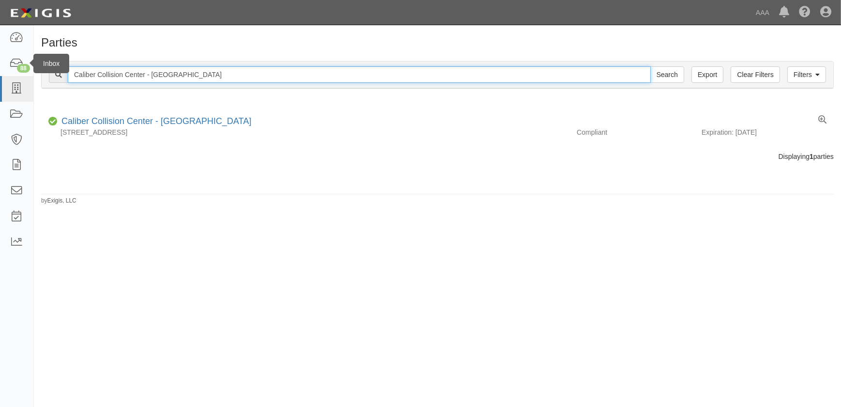
drag, startPoint x: 139, startPoint y: 67, endPoint x: 32, endPoint y: 62, distance: 107.1
click at [32, 62] on body "Toggle navigation Dashboard 88 Inbox Parties Agreements Coverages Documents Mes…" at bounding box center [420, 197] width 841 height 395
paste input "-Bentonvill"
click at [181, 74] on input "Caliber Collision-[GEOGRAPHIC_DATA]" at bounding box center [359, 74] width 583 height 16
type input "Caliber Collision-[GEOGRAPHIC_DATA]"
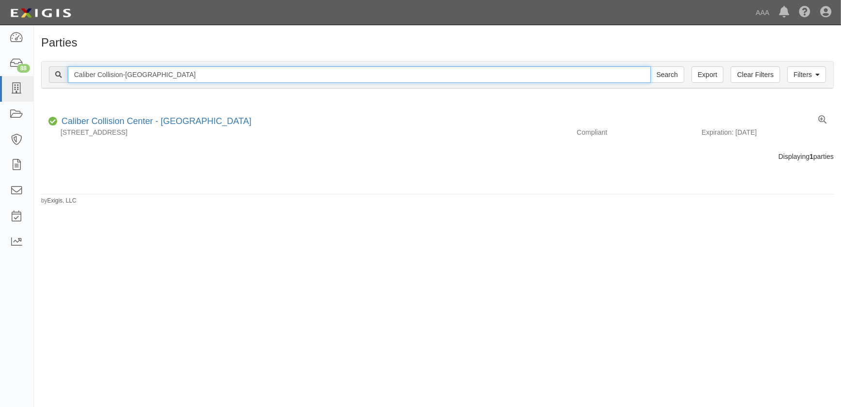
click at [651, 66] on input "Search" at bounding box center [668, 74] width 34 height 16
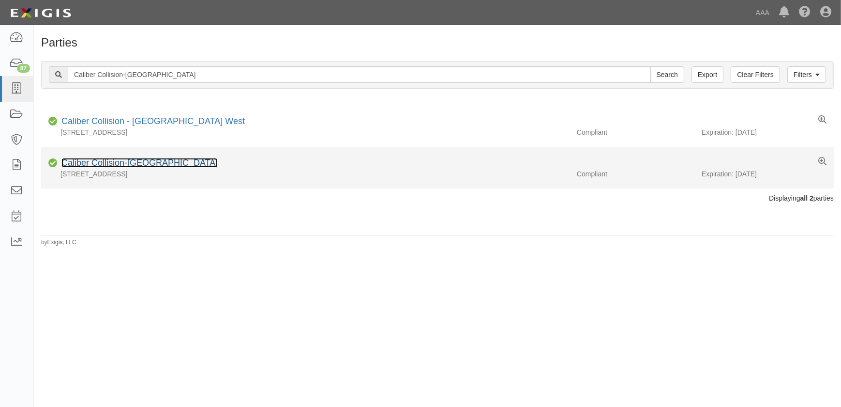
click at [146, 163] on link "Caliber Collision-Bentonville" at bounding box center [139, 163] width 156 height 10
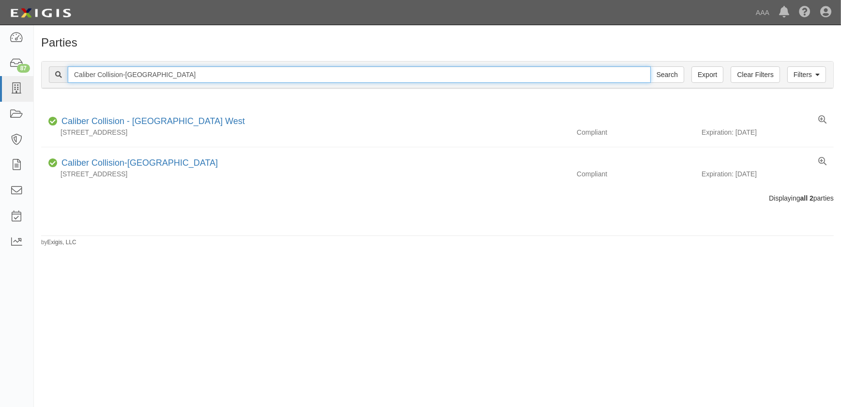
drag, startPoint x: 171, startPoint y: 72, endPoint x: 39, endPoint y: 78, distance: 132.3
click at [39, 78] on div "Filters Clear Filters Export Caliber Collision-Bentonville Search Filters Compl…" at bounding box center [438, 76] width 808 height 45
paste input "- Red Oak"
click at [164, 75] on input "Caliber Collision - Red Oak" at bounding box center [359, 74] width 583 height 16
type input "Caliber Collision - Red Oak"
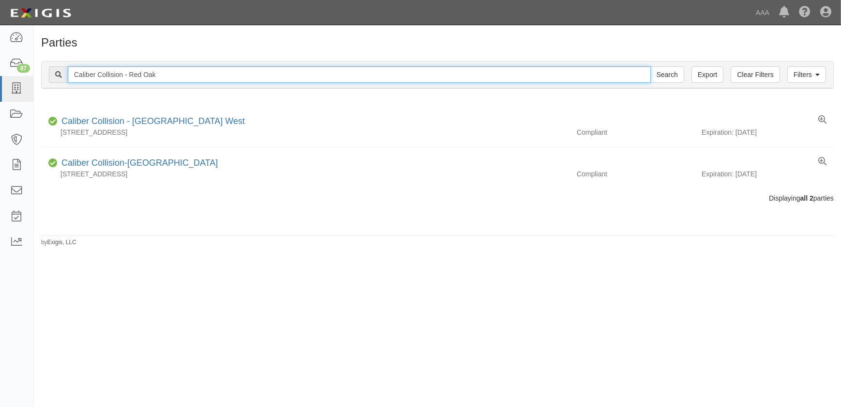
click at [651, 66] on input "Search" at bounding box center [668, 74] width 34 height 16
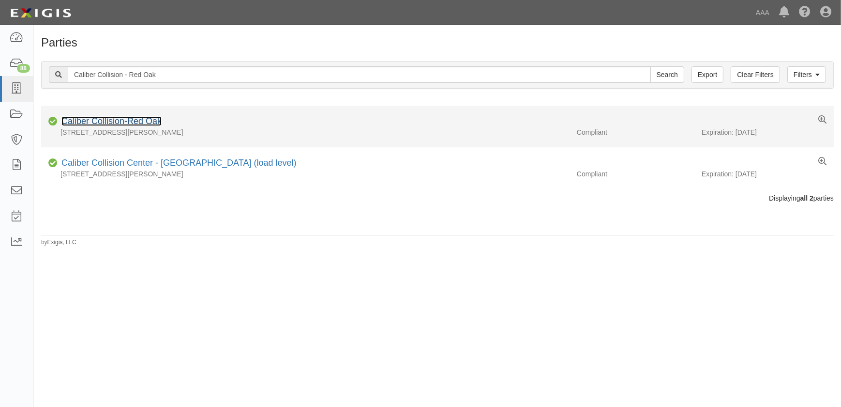
click at [147, 126] on link "Caliber Collision-Red Oak" at bounding box center [111, 121] width 100 height 10
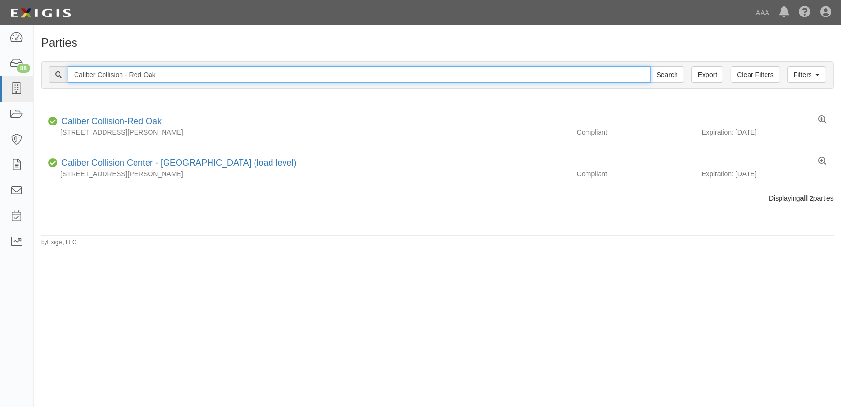
drag, startPoint x: 152, startPoint y: 75, endPoint x: -3, endPoint y: 75, distance: 154.9
click at [0, 75] on html "Toggle navigation Dashboard 88 Inbox Parties Agreements Coverages Documents Mes…" at bounding box center [420, 197] width 841 height 395
paste input "Center - Santa Barbara - Gutierrez St"
type input "Caliber Collision Center - Santa Barbara - Gutierrez St"
click at [651, 66] on input "Search" at bounding box center [668, 74] width 34 height 16
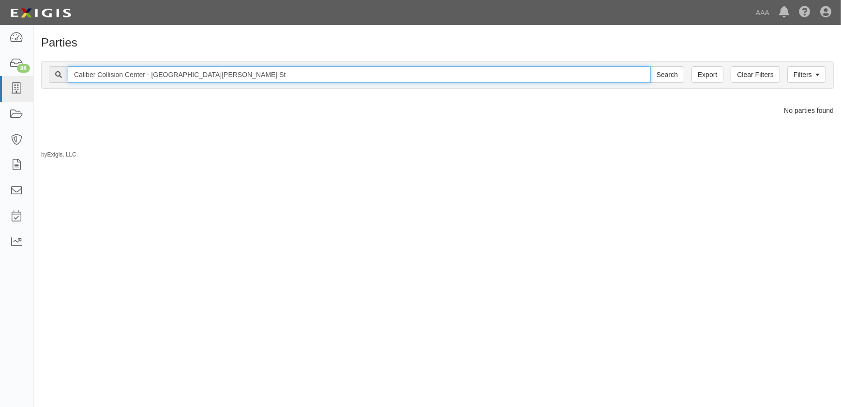
drag, startPoint x: 258, startPoint y: 73, endPoint x: 195, endPoint y: 77, distance: 63.1
click at [195, 77] on input "Caliber Collision Center - Santa Barbara - Gutierrez St" at bounding box center [359, 74] width 583 height 16
type input "Caliber Collision Center - [GEOGRAPHIC_DATA][PERSON_NAME]"
click at [651, 66] on input "Search" at bounding box center [668, 74] width 34 height 16
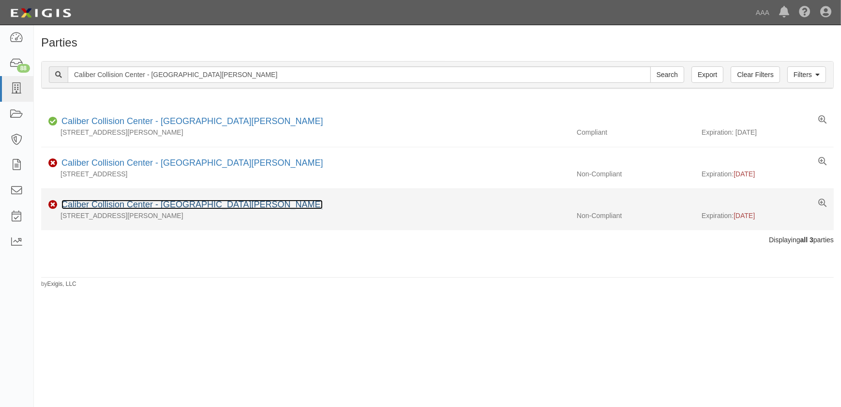
click at [195, 203] on link "Caliber Collision Center - [GEOGRAPHIC_DATA][PERSON_NAME]" at bounding box center [191, 204] width 261 height 10
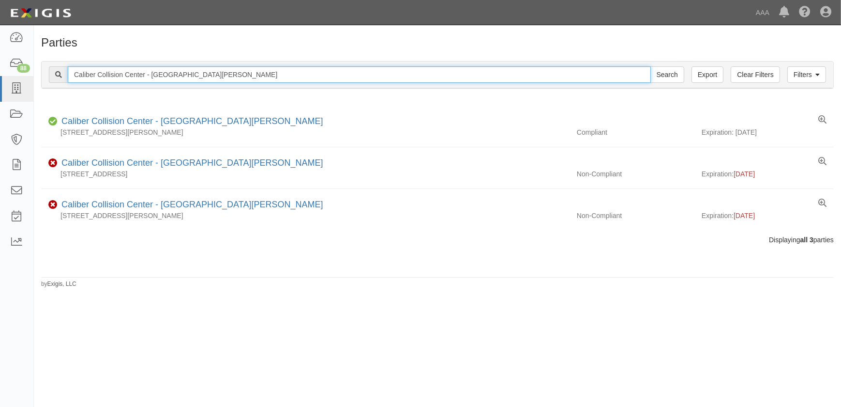
drag, startPoint x: 92, startPoint y: 78, endPoint x: 43, endPoint y: 78, distance: 48.9
click at [43, 78] on div "Filters Clear Filters Export Caliber Collision Center - Santa Barbara Search Fi…" at bounding box center [438, 74] width 792 height 27
paste input "-Montgomery-N Eastern Blvd"
type input "Caliber Collision-Montgomery-N Eastern Blvd"
click at [651, 66] on input "Search" at bounding box center [668, 74] width 34 height 16
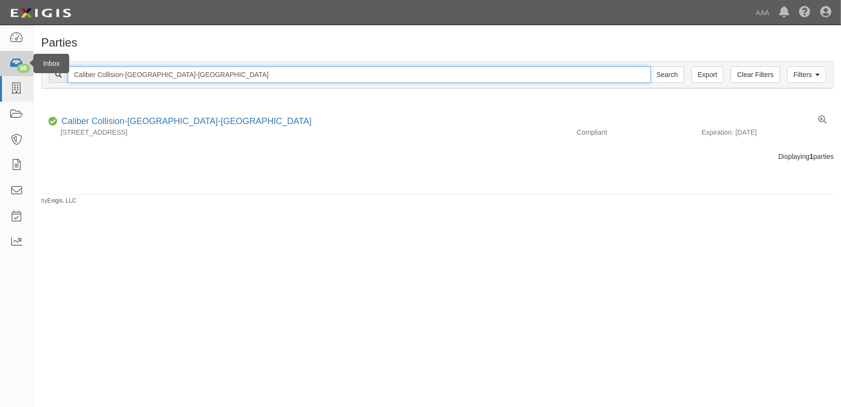
drag, startPoint x: 225, startPoint y: 70, endPoint x: 12, endPoint y: 61, distance: 212.7
click at [13, 62] on body "Toggle navigation Dashboard 88 Inbox Parties Agreements Coverages Documents Mes…" at bounding box center [420, 197] width 841 height 395
paste input "Columbia MO North"
type input "Caliber Collision-Columbia MO North"
click at [651, 66] on input "Search" at bounding box center [668, 74] width 34 height 16
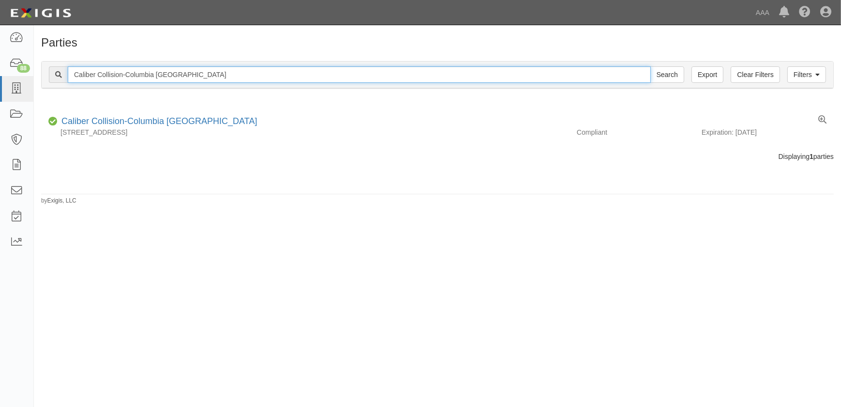
drag, startPoint x: 205, startPoint y: 77, endPoint x: -66, endPoint y: 52, distance: 272.3
click at [0, 52] on html "Toggle navigation Dashboard 88 Inbox Parties Agreements Coverages Documents Mes…" at bounding box center [420, 197] width 841 height 395
paste input "Center - Tulare"
type input "Caliber Collision Center - [GEOGRAPHIC_DATA]"
click at [651, 66] on input "Search" at bounding box center [668, 74] width 34 height 16
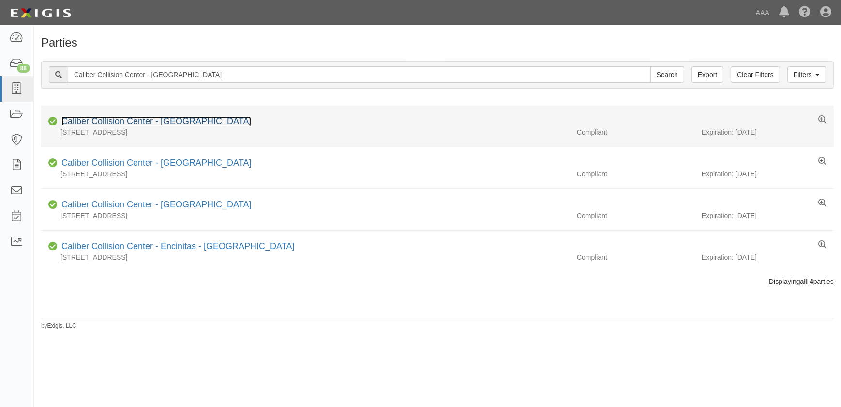
click at [169, 122] on link "Caliber Collision Center - [GEOGRAPHIC_DATA]" at bounding box center [156, 121] width 190 height 10
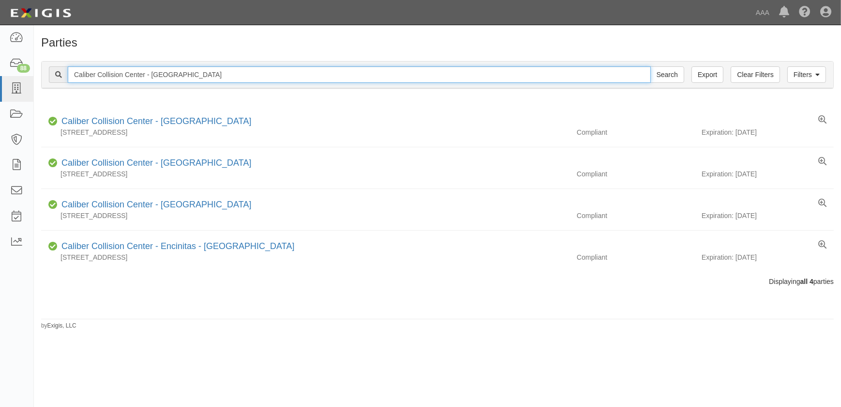
drag, startPoint x: 128, startPoint y: 77, endPoint x: -5, endPoint y: 74, distance: 132.7
click at [0, 74] on html "Toggle navigation Dashboard 88 Inbox Parties Agreements Coverages Documents Mes…" at bounding box center [420, 197] width 841 height 395
paste input "-[GEOGRAPHIC_DATA]"
type input "Caliber Collision-[GEOGRAPHIC_DATA]"
click at [651, 66] on input "Search" at bounding box center [668, 74] width 34 height 16
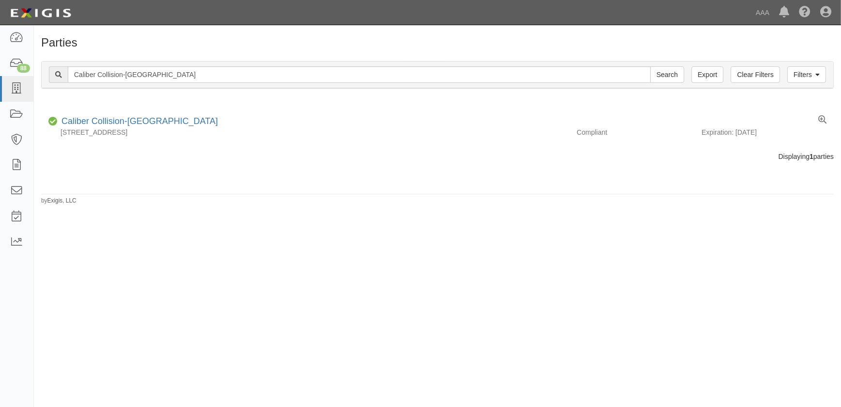
drag, startPoint x: 176, startPoint y: 64, endPoint x: 100, endPoint y: 77, distance: 77.1
click at [100, 77] on div "Filters Clear Filters Export Caliber Collision-Fayette City Search Filters" at bounding box center [438, 74] width 792 height 27
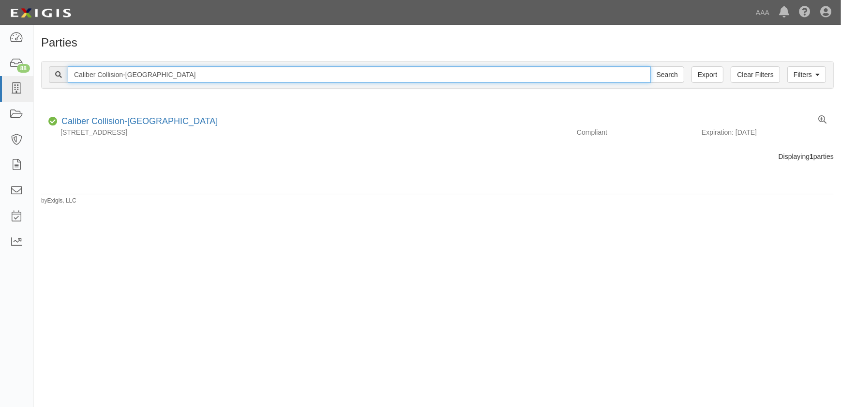
drag, startPoint x: 168, startPoint y: 77, endPoint x: -14, endPoint y: 75, distance: 181.6
click at [0, 75] on html "Toggle navigation Dashboard 88 Inbox Parties Agreements Coverages Documents Mes…" at bounding box center [420, 197] width 841 height 395
paste input "Center - Santa Barbara - Edison Ave"
type input "Caliber Collision Center - Santa Barbara - Edison Ave"
click at [651, 66] on input "Search" at bounding box center [668, 74] width 34 height 16
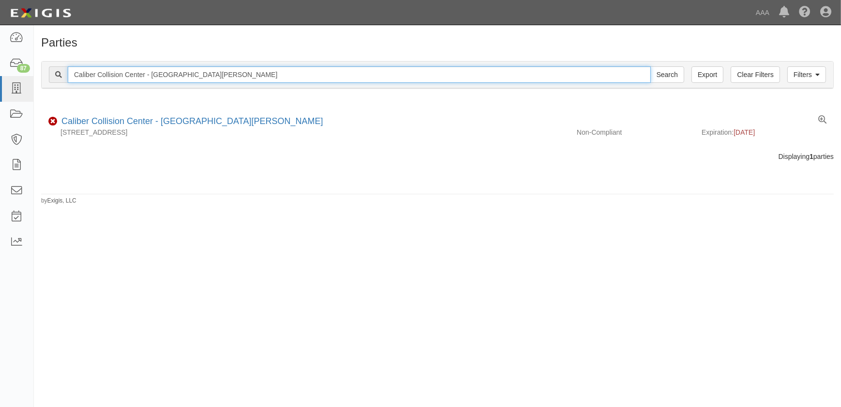
drag, startPoint x: 256, startPoint y: 76, endPoint x: 81, endPoint y: 76, distance: 174.3
click at [81, 76] on input "Caliber Collision Center - [GEOGRAPHIC_DATA][PERSON_NAME]" at bounding box center [359, 74] width 583 height 16
type input "C"
paste input "Caliber Collision-[GEOGRAPHIC_DATA]"
type input "Caliber Collision-[GEOGRAPHIC_DATA]"
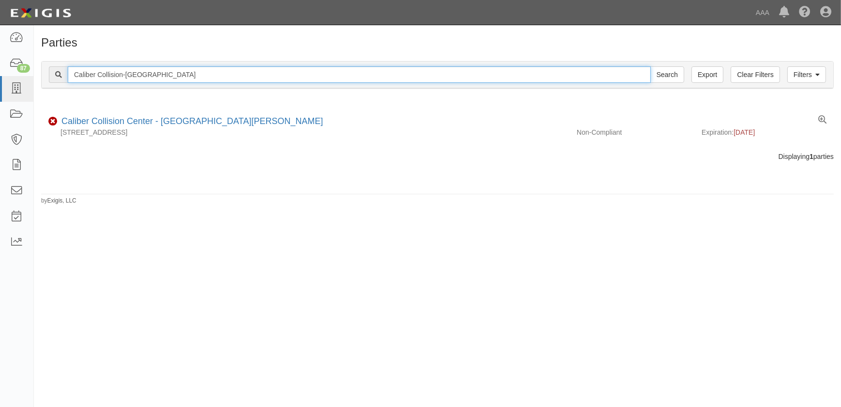
click at [651, 66] on input "Search" at bounding box center [668, 74] width 34 height 16
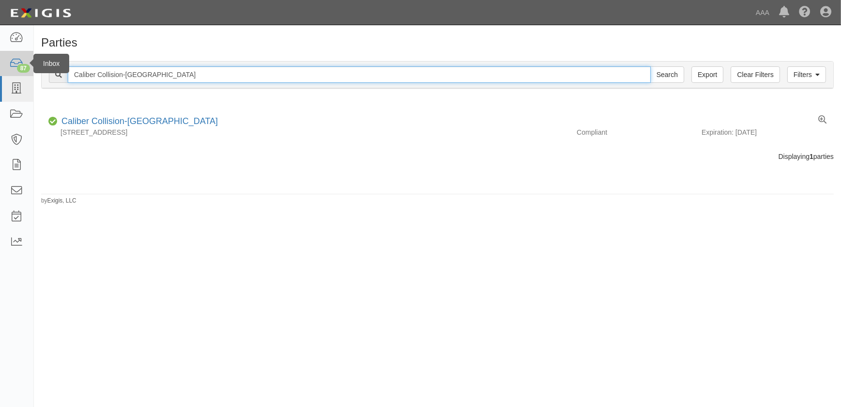
drag, startPoint x: 146, startPoint y: 74, endPoint x: 5, endPoint y: 74, distance: 140.4
click at [5, 74] on body "Toggle navigation Dashboard 87 Inbox Parties Agreements Coverages Documents Mes…" at bounding box center [420, 197] width 841 height 395
paste input "McKeesport"
type input "Caliber Collision-McKeesport"
click at [651, 66] on input "Search" at bounding box center [668, 74] width 34 height 16
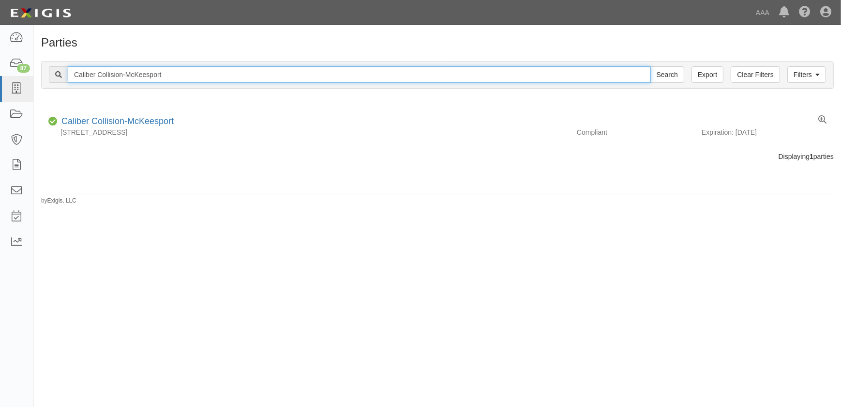
drag, startPoint x: 179, startPoint y: 74, endPoint x: 41, endPoint y: 75, distance: 137.5
click at [42, 75] on div "Filters Clear Filters Export Caliber Collision-McKeesport Search Filters" at bounding box center [438, 74] width 792 height 27
paste input "Center - Lake Elsinore"
type input "Caliber Collision Center - Lake Elsinore"
click at [651, 66] on input "Search" at bounding box center [668, 74] width 34 height 16
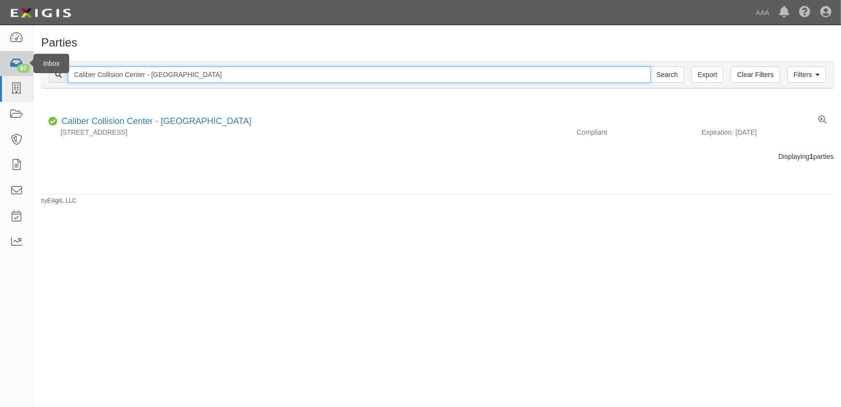
drag, startPoint x: 212, startPoint y: 74, endPoint x: 18, endPoint y: 64, distance: 193.9
click at [19, 64] on body "Toggle navigation Dashboard 87 Inbox Parties Agreements Coverages Documents Mes…" at bounding box center [420, 197] width 841 height 395
paste input "Bakersfield - Northwest"
type input "Caliber Collision Center - [GEOGRAPHIC_DATA]"
click at [651, 66] on input "Search" at bounding box center [668, 74] width 34 height 16
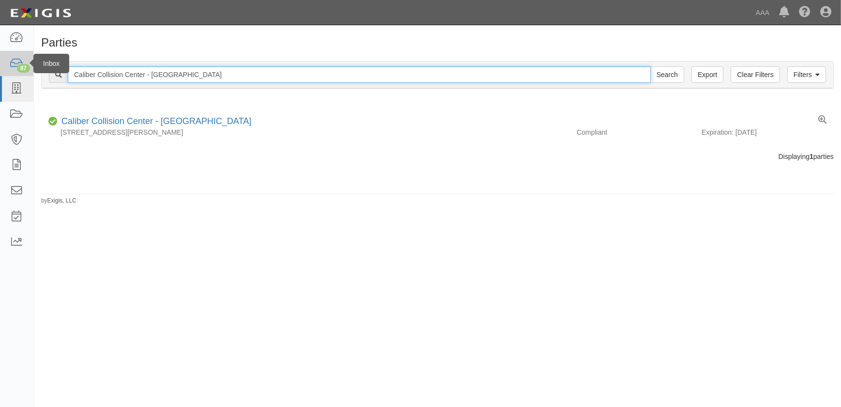
drag, startPoint x: 260, startPoint y: 72, endPoint x: 11, endPoint y: 66, distance: 249.4
click at [11, 66] on body "Toggle navigation Dashboard 87 Inbox Parties Agreements Coverages Documents Mes…" at bounding box center [420, 197] width 841 height 395
paste input "[PERSON_NAME]"
type input "Caliber Collision Center - [GEOGRAPHIC_DATA] - [PERSON_NAME][GEOGRAPHIC_DATA]"
click at [651, 66] on input "Search" at bounding box center [668, 74] width 34 height 16
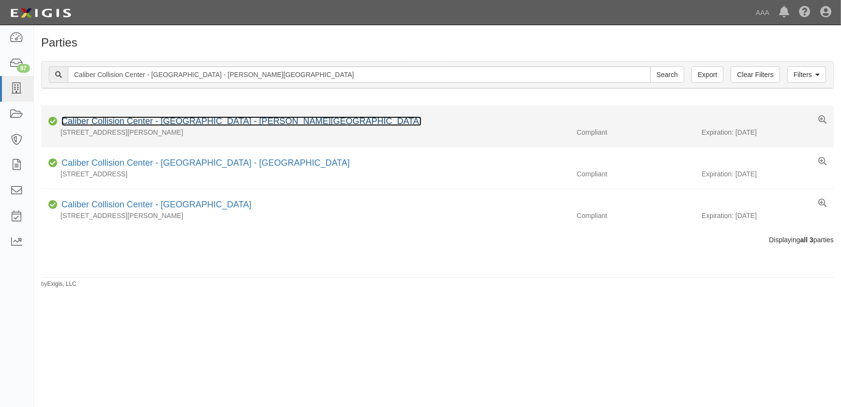
click at [131, 122] on link "Caliber Collision Center - Bakersfield - Kern St" at bounding box center [241, 121] width 360 height 10
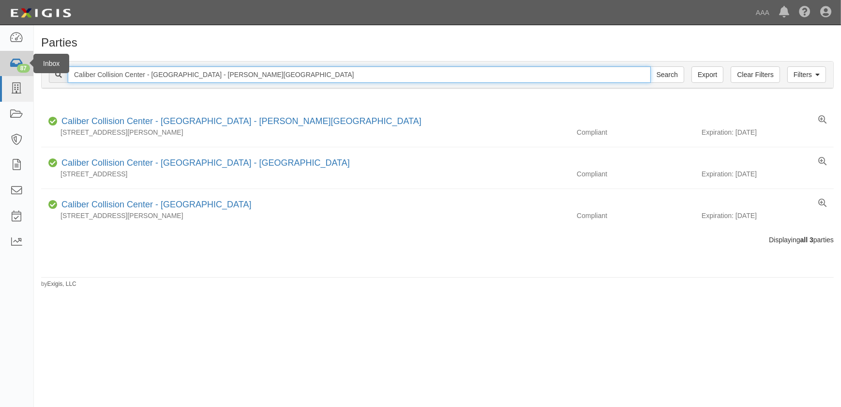
drag, startPoint x: 227, startPoint y: 75, endPoint x: 15, endPoint y: 69, distance: 212.6
click at [15, 69] on body "Toggle navigation Dashboard 87 Inbox Parties Agreements Coverages Documents Mes…" at bounding box center [420, 197] width 841 height 395
paste input "Fallbrook"
type input "Caliber Collision Center - Fallbrook"
click at [651, 66] on input "Search" at bounding box center [668, 74] width 34 height 16
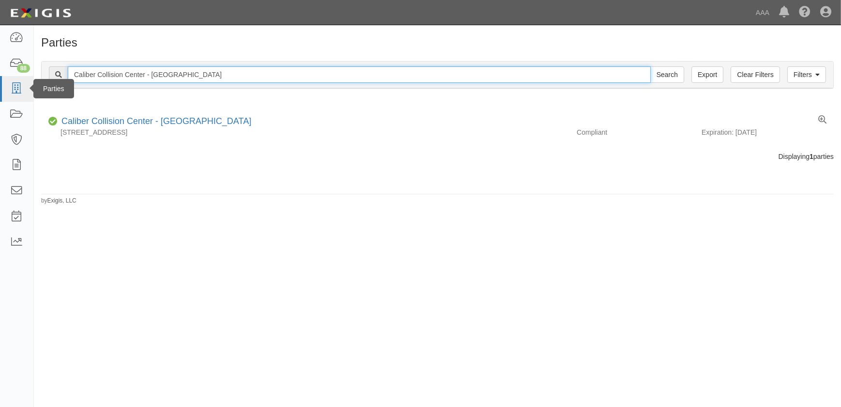
drag, startPoint x: 196, startPoint y: 74, endPoint x: 22, endPoint y: 76, distance: 173.3
click at [22, 76] on body "Toggle navigation Dashboard 88 Inbox Parties Agreements Coverages Documents Mes…" at bounding box center [420, 197] width 841 height 395
paste input "[PERSON_NAME] Collision Center"
type input "[PERSON_NAME] Collision Center"
click at [651, 66] on input "Search" at bounding box center [668, 74] width 34 height 16
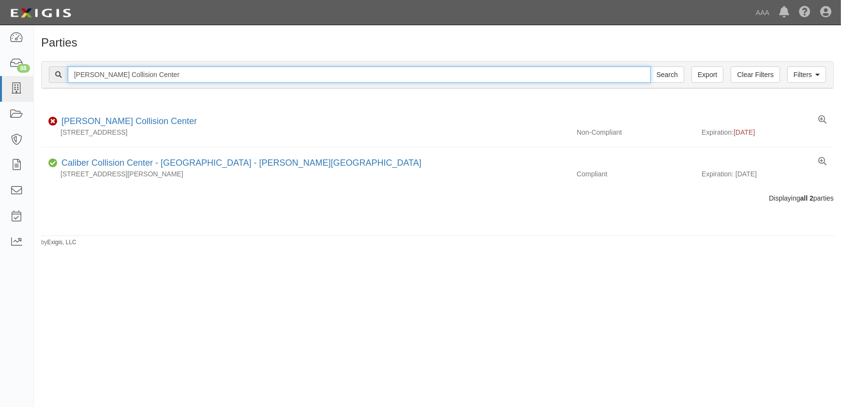
drag, startPoint x: 118, startPoint y: 68, endPoint x: 44, endPoint y: 68, distance: 74.1
click at [44, 68] on div "Filters Clear Filters Export [PERSON_NAME] Collision Center Search Filters" at bounding box center [438, 74] width 792 height 27
paste input "Caliber Collision-[US_STATE][GEOGRAPHIC_DATA]"
type input "Caliber Collision-[US_STATE][GEOGRAPHIC_DATA]"
click at [651, 66] on input "Search" at bounding box center [668, 74] width 34 height 16
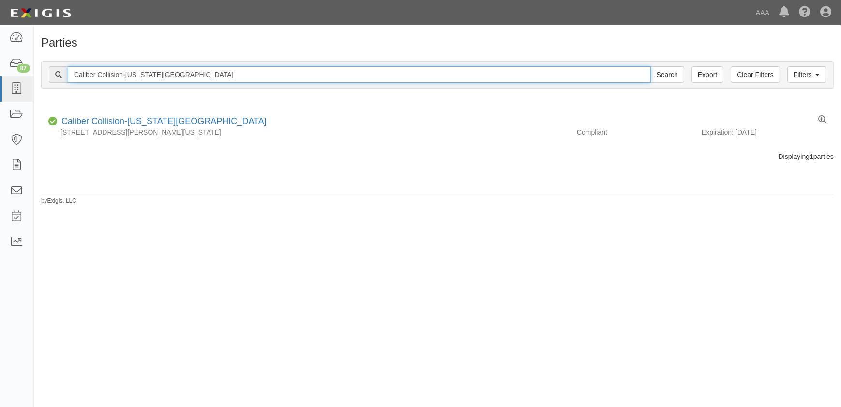
drag, startPoint x: 64, startPoint y: 75, endPoint x: -50, endPoint y: 75, distance: 114.7
click at [0, 75] on html "Toggle navigation Dashboard 87 Inbox Parties Agreements Coverages Documents Mes…" at bounding box center [420, 197] width 841 height 395
paste input "Brook Park"
type input "Caliber Collision-[GEOGRAPHIC_DATA]"
click at [651, 66] on input "Search" at bounding box center [668, 74] width 34 height 16
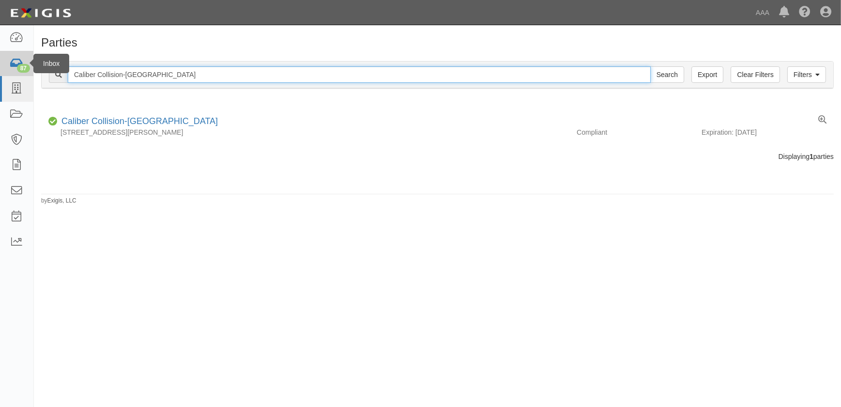
drag, startPoint x: 173, startPoint y: 76, endPoint x: 12, endPoint y: 63, distance: 161.2
click at [12, 63] on body "Toggle navigation Dashboard 87 Inbox Parties Agreements Coverages Documents Mes…" at bounding box center [420, 197] width 841 height 395
paste input "Center - Bloomington"
type input "Caliber Collision Center - Bloomington"
click at [651, 66] on input "Search" at bounding box center [668, 74] width 34 height 16
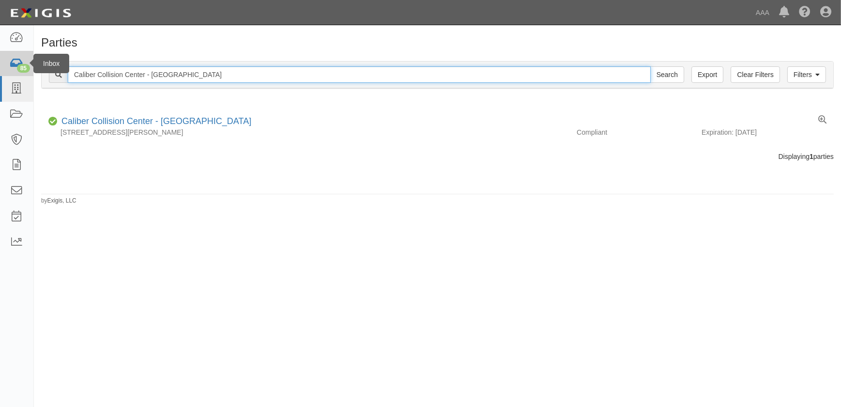
drag, startPoint x: 200, startPoint y: 72, endPoint x: 28, endPoint y: 71, distance: 172.4
click at [28, 71] on body "Toggle navigation Dashboard 85 Inbox Parties Agreements Coverages Documents Mes…" at bounding box center [420, 197] width 841 height 395
paste input "Spring Valley"
type input "Caliber Collision Center - Spring Valley"
click at [651, 66] on input "Search" at bounding box center [668, 74] width 34 height 16
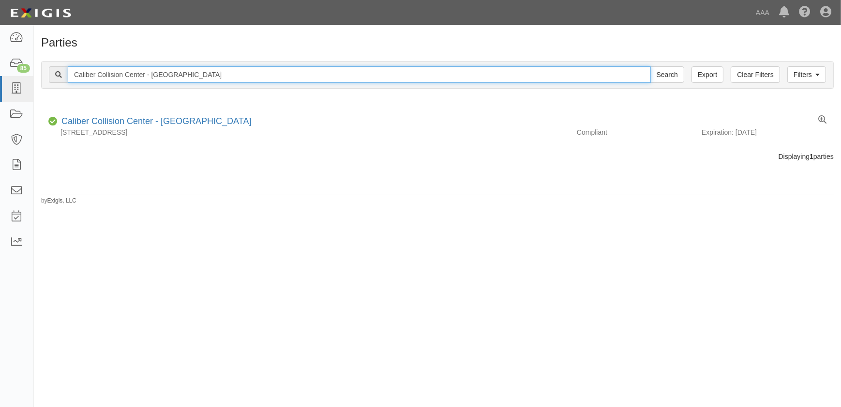
drag, startPoint x: 207, startPoint y: 75, endPoint x: 60, endPoint y: 73, distance: 146.7
click at [62, 73] on div "Caliber Collision Center - Spring Valley Search" at bounding box center [367, 74] width 636 height 16
paste input "Los Angeles - West Washington"
type input "Caliber Collision Center - Los Angeles - West Washington"
click at [651, 66] on input "Search" at bounding box center [668, 74] width 34 height 16
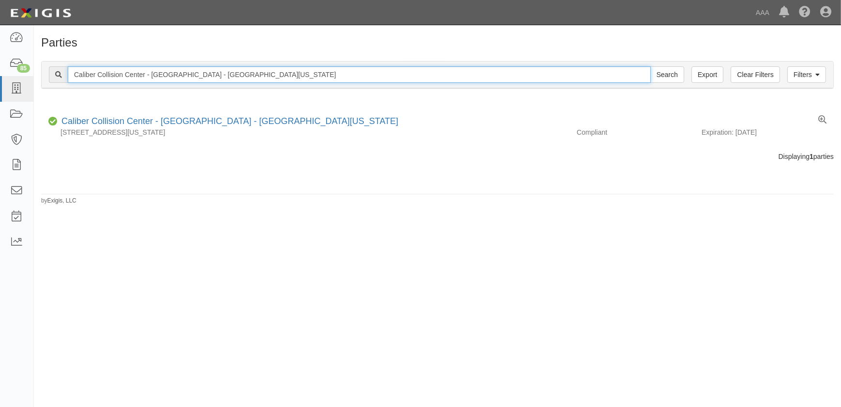
drag, startPoint x: 265, startPoint y: 74, endPoint x: 34, endPoint y: 76, distance: 230.9
click at [34, 76] on div "Filters Clear Filters Export Caliber Collision Center - Los Angeles - West Wash…" at bounding box center [438, 76] width 808 height 45
paste input "-St Louis Big Bend Rd"
click at [217, 76] on input "Caliber Collision-St Louis Big Bend Rd" at bounding box center [359, 74] width 583 height 16
type input "Caliber Collision-St Louis Big Bend Rd"
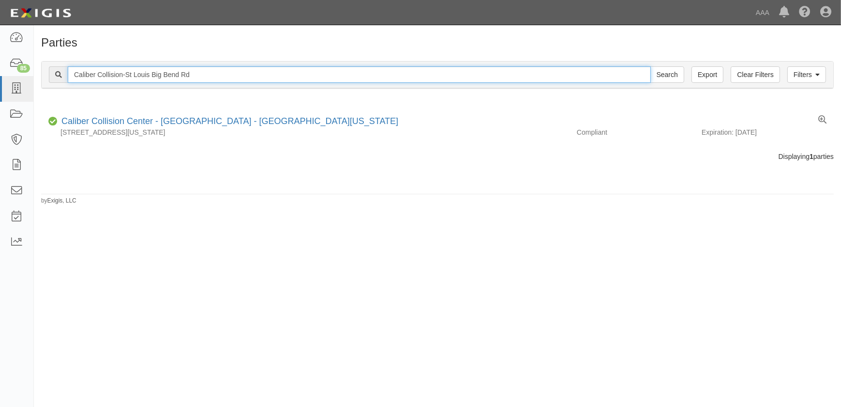
click at [651, 66] on input "Search" at bounding box center [668, 74] width 34 height 16
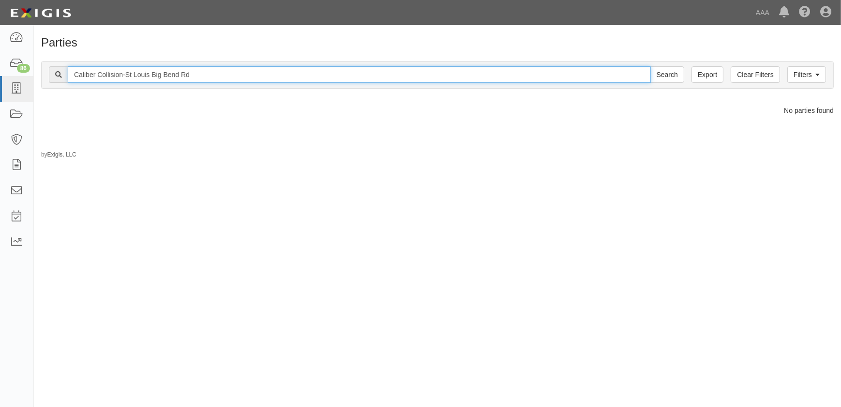
drag, startPoint x: 0, startPoint y: 0, endPoint x: 152, endPoint y: 75, distance: 169.1
click at [152, 75] on input "Caliber Collision-St Louis Big Bend Rd" at bounding box center [359, 74] width 583 height 16
type input "Caliber Collision-St Louis"
click at [651, 66] on input "Search" at bounding box center [668, 74] width 34 height 16
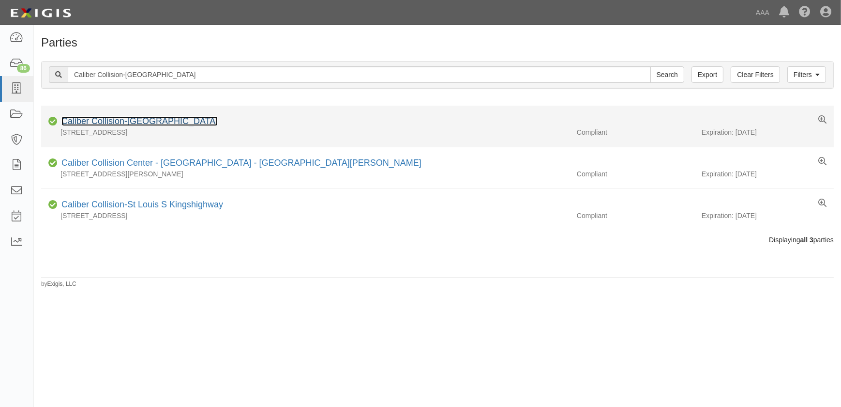
click at [174, 122] on link "Caliber Collision-St Louis Big Bend" at bounding box center [139, 121] width 156 height 10
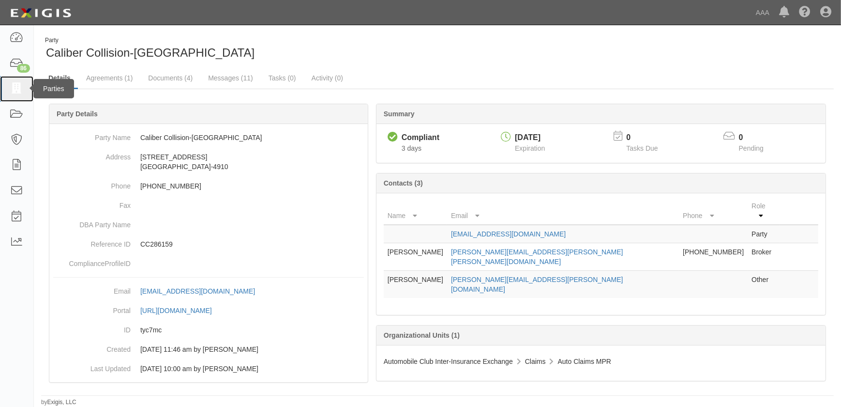
click at [15, 92] on icon at bounding box center [17, 88] width 14 height 11
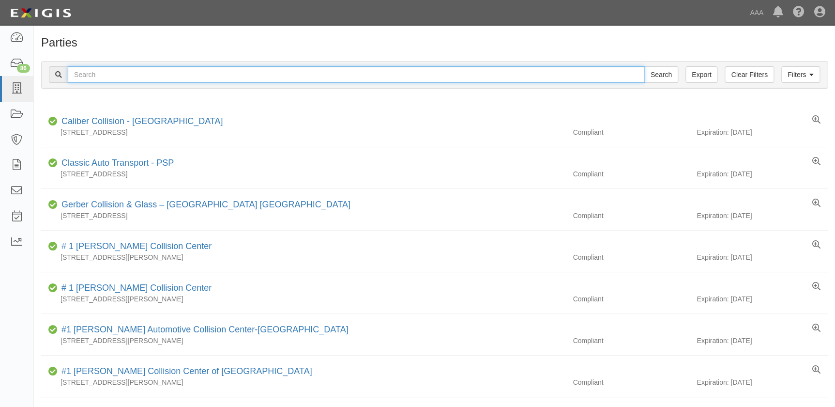
click at [107, 76] on input "text" at bounding box center [356, 74] width 577 height 16
paste input "Caliber Collision-[GEOGRAPHIC_DATA]"
type input "Caliber Collision-[GEOGRAPHIC_DATA]"
click at [644, 66] on input "Search" at bounding box center [661, 74] width 34 height 16
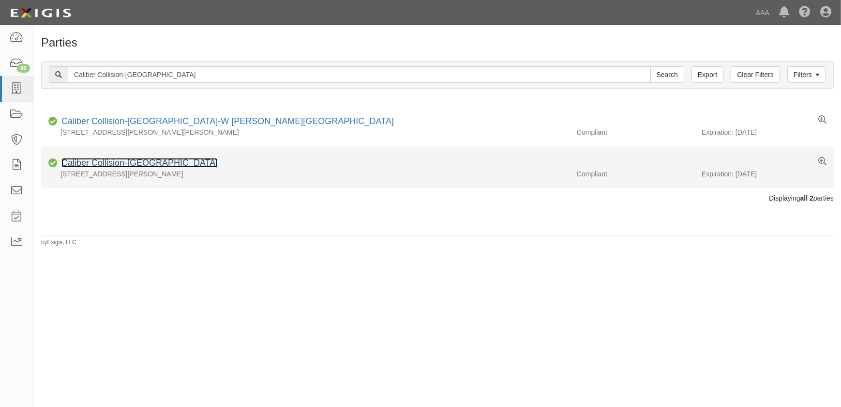
click at [142, 163] on link "Caliber Collision-[GEOGRAPHIC_DATA]" at bounding box center [139, 163] width 156 height 10
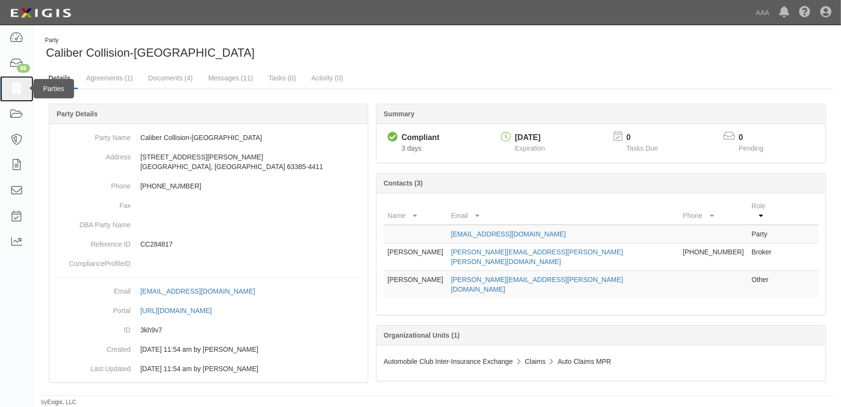
click at [22, 89] on icon at bounding box center [17, 88] width 14 height 11
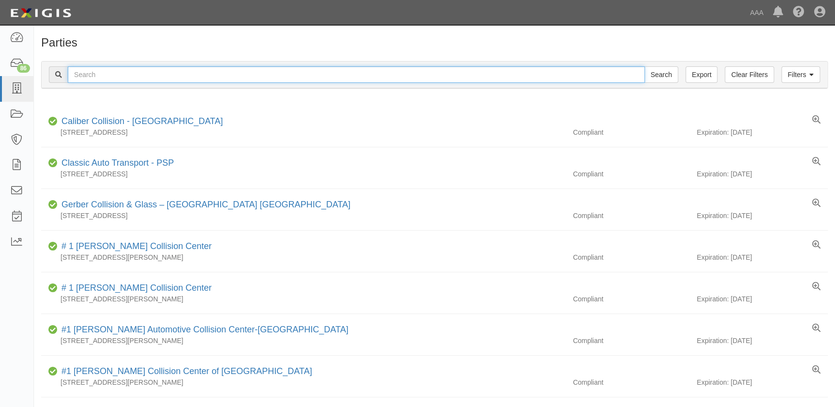
click at [190, 73] on input "text" at bounding box center [356, 74] width 577 height 16
paste input "Caliber Collision Center - Victorville - West"
type input "Caliber Collision Center - Victorville - West"
click at [644, 66] on input "Search" at bounding box center [661, 74] width 34 height 16
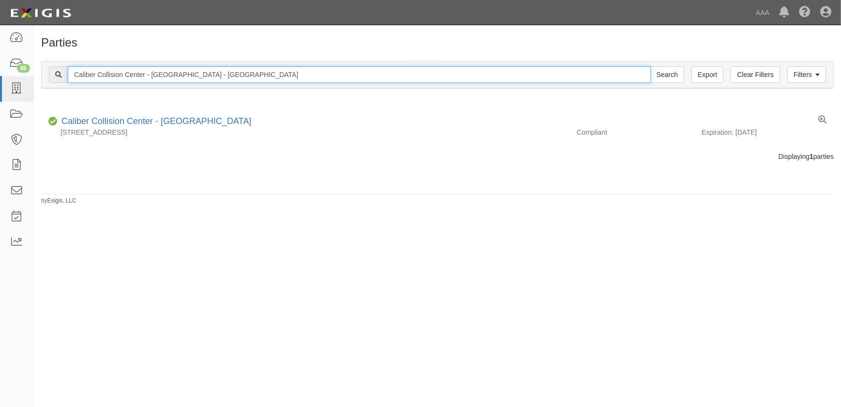
drag, startPoint x: 242, startPoint y: 76, endPoint x: 69, endPoint y: 68, distance: 172.6
click at [69, 68] on input "Caliber Collision Center - Victorville - West" at bounding box center [359, 74] width 583 height 16
paste input "-Colmar"
type input "Caliber Collision-Colmar"
click at [651, 66] on input "Search" at bounding box center [668, 74] width 34 height 16
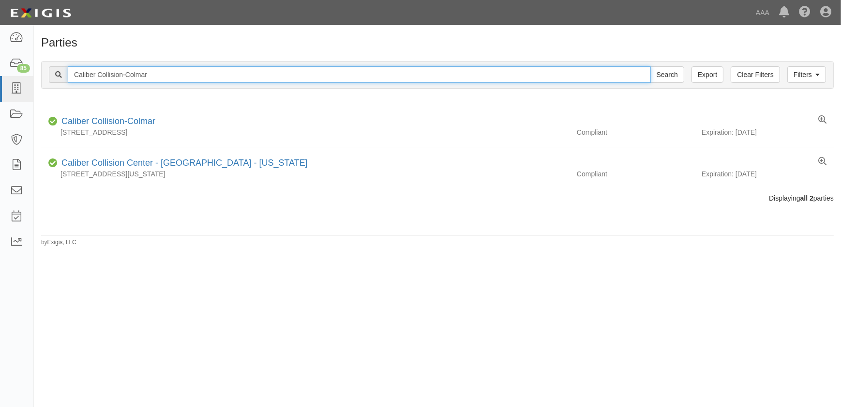
drag, startPoint x: 68, startPoint y: 72, endPoint x: 52, endPoint y: 73, distance: 16.0
click at [53, 73] on div "Caliber Collision-Colmar Search" at bounding box center [367, 74] width 636 height 16
paste input "Center - Los Angeles - Mid City"
type input "Caliber Collision Center - Los Angeles - Mid City"
click at [651, 66] on input "Search" at bounding box center [668, 74] width 34 height 16
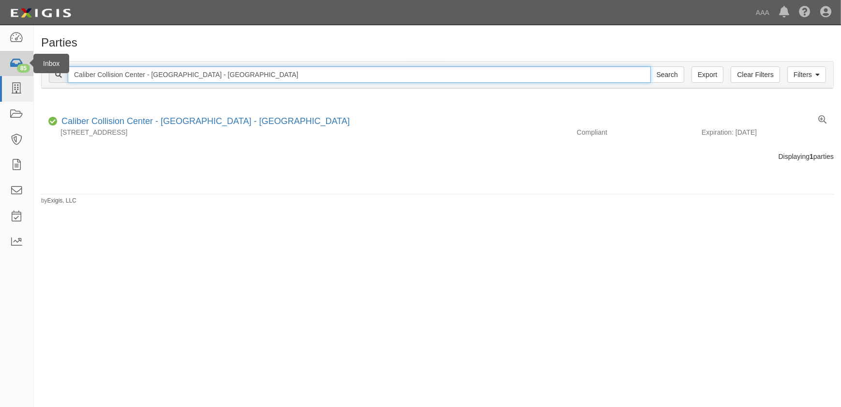
drag, startPoint x: 204, startPoint y: 72, endPoint x: 30, endPoint y: 72, distance: 174.8
click at [30, 72] on body "Toggle navigation Dashboard 85 Inbox Parties Agreements Coverages Documents Mes…" at bounding box center [420, 197] width 841 height 395
paste input "- Odessa"
click at [208, 73] on input "Caliber Collision - [GEOGRAPHIC_DATA]" at bounding box center [359, 74] width 583 height 16
type input "Caliber Collision - [GEOGRAPHIC_DATA]"
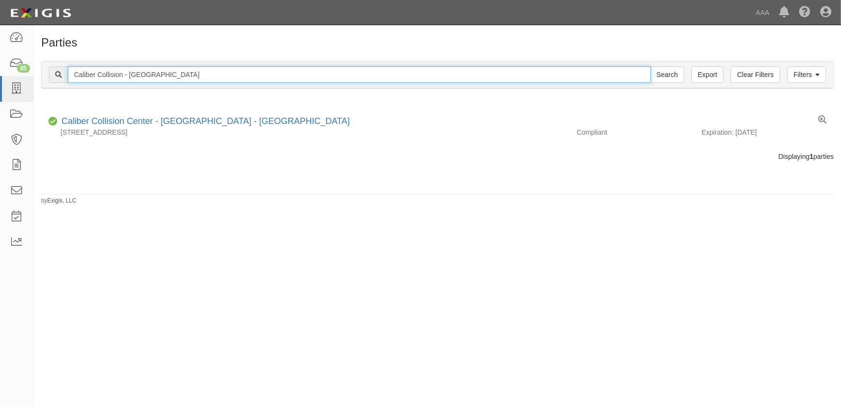
click at [651, 66] on input "Search" at bounding box center [668, 74] width 34 height 16
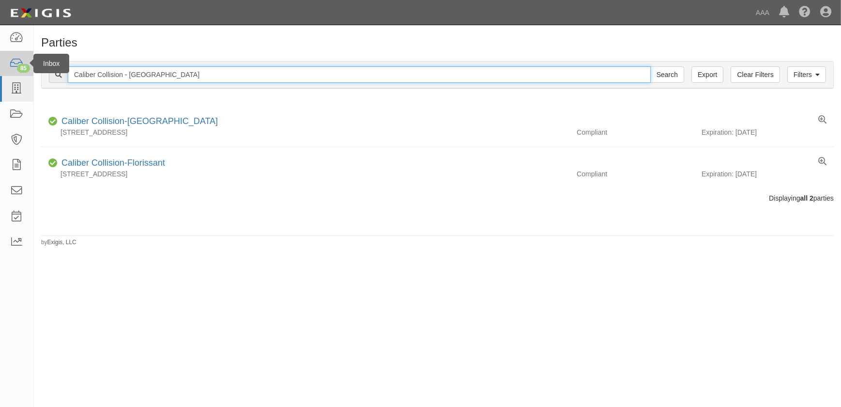
drag, startPoint x: 57, startPoint y: 75, endPoint x: 27, endPoint y: 73, distance: 30.1
click at [27, 73] on body "Toggle navigation Dashboard 85 Inbox Parties Agreements Coverages Documents Mes…" at bounding box center [420, 197] width 841 height 395
paste input "-Shrewsbury"
type input "Caliber Collision-Shrewsbury"
click at [651, 66] on input "Search" at bounding box center [668, 74] width 34 height 16
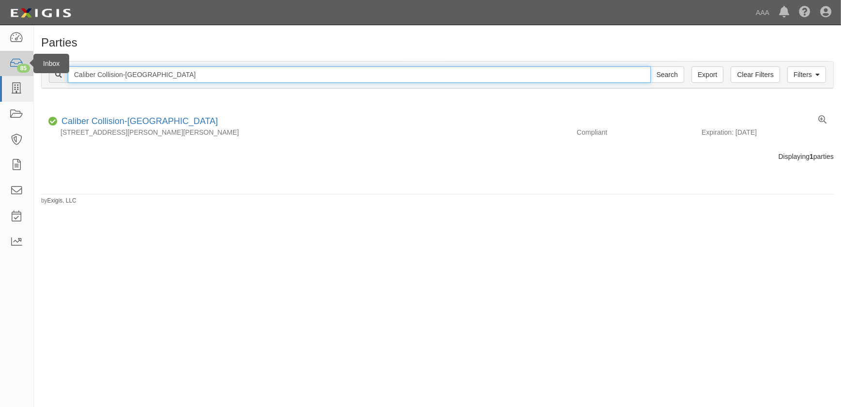
drag, startPoint x: 125, startPoint y: 74, endPoint x: 19, endPoint y: 73, distance: 106.0
click at [19, 73] on body "Toggle navigation Dashboard 85 Inbox Parties Agreements Coverages Documents Mes…" at bounding box center [420, 197] width 841 height 395
paste input "Ofallon MO"
type input "Caliber Collision-Ofallon MO"
click at [651, 66] on input "Search" at bounding box center [668, 74] width 34 height 16
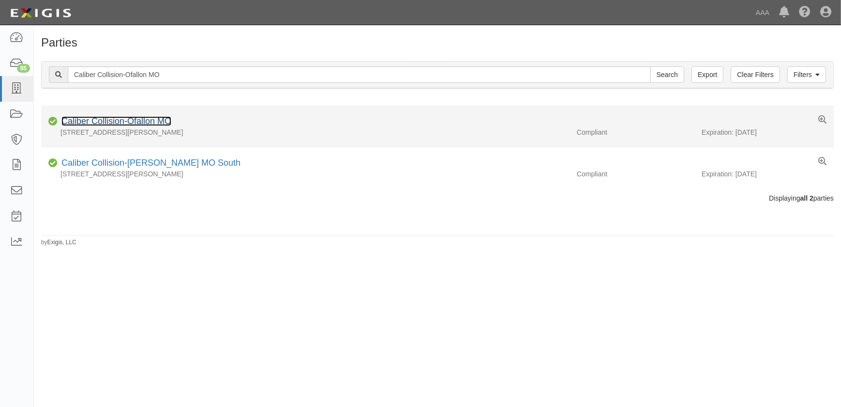
click at [106, 122] on link "Caliber Collision-Ofallon MO" at bounding box center [116, 121] width 110 height 10
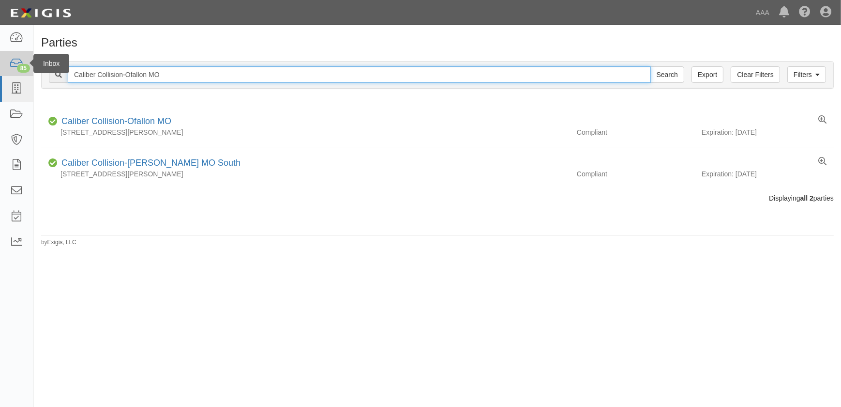
drag, startPoint x: 56, startPoint y: 65, endPoint x: 4, endPoint y: 60, distance: 52.6
click at [4, 60] on body "Toggle navigation Dashboard 85 Inbox Parties Agreements Coverages Documents Mes…" at bounding box center [420, 197] width 841 height 395
paste input "Festus"
type input "Caliber Collision-Festus"
click at [651, 66] on input "Search" at bounding box center [668, 74] width 34 height 16
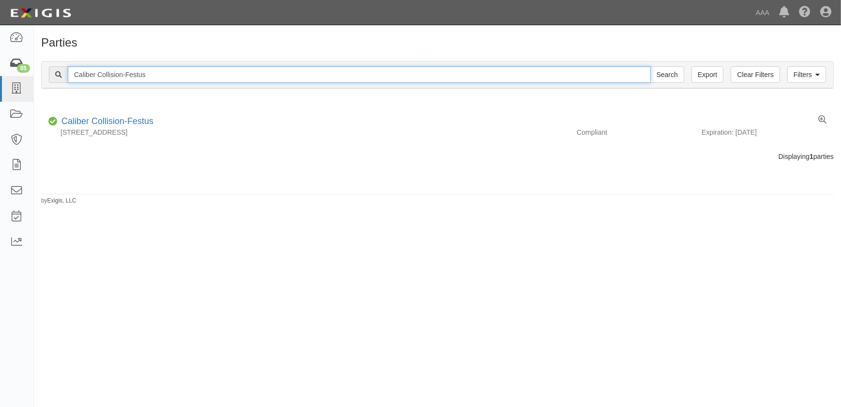
drag, startPoint x: 167, startPoint y: 73, endPoint x: -15, endPoint y: 69, distance: 181.6
click at [0, 69] on html "Toggle navigation Dashboard 85 Inbox Parties Agreements Coverages Documents Mes…" at bounding box center [420, 197] width 841 height 395
paste input "armington"
type input "Caliber Collision-[GEOGRAPHIC_DATA]"
click at [651, 66] on input "Search" at bounding box center [668, 74] width 34 height 16
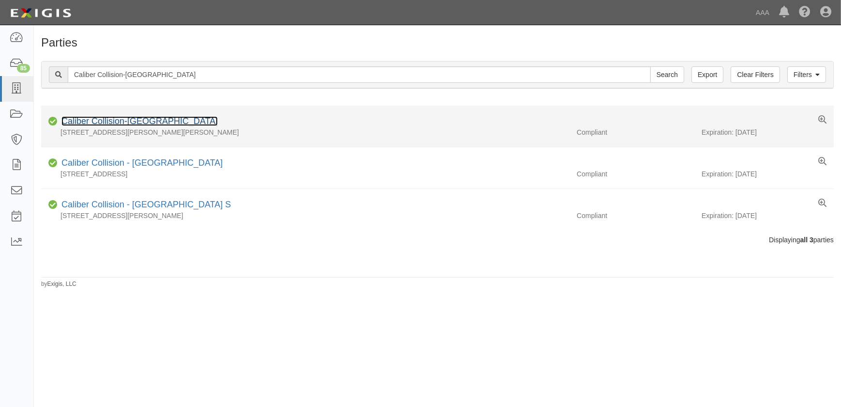
click at [157, 124] on link "Caliber Collision-Farmington" at bounding box center [139, 121] width 156 height 10
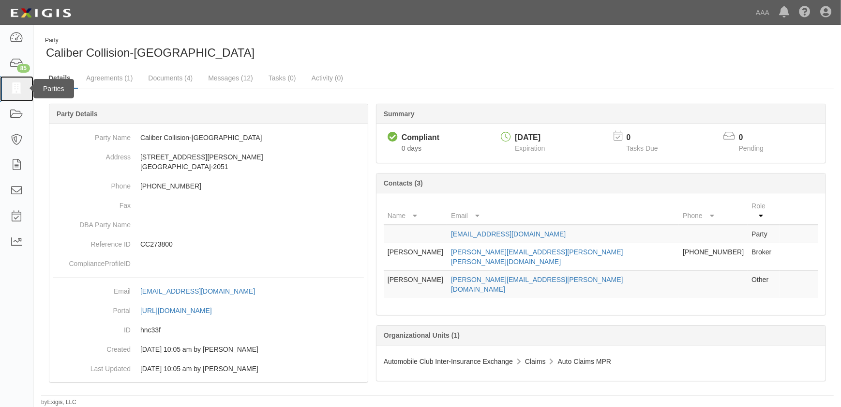
click at [24, 92] on link at bounding box center [16, 89] width 33 height 26
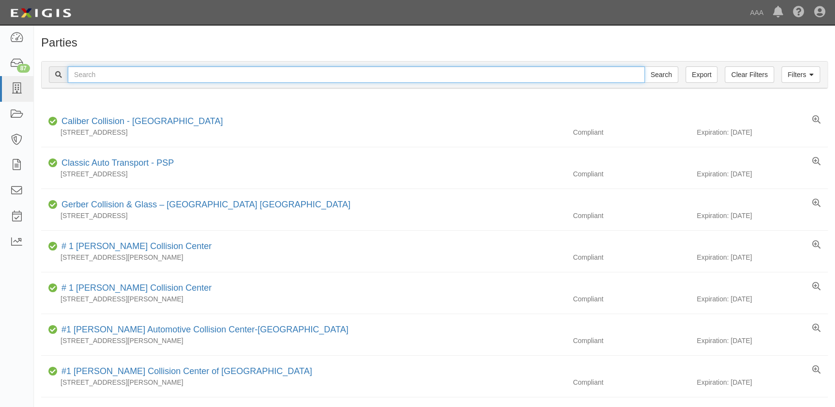
click at [119, 74] on input "text" at bounding box center [356, 74] width 577 height 16
paste input "Caliber Collision-Clayton"
type input "Caliber Collision-Clayton"
click at [644, 66] on input "Search" at bounding box center [661, 74] width 34 height 16
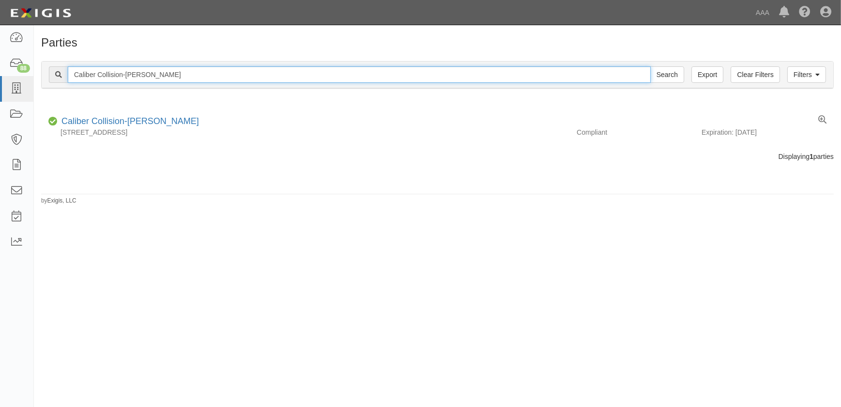
drag, startPoint x: 46, startPoint y: 72, endPoint x: 35, endPoint y: 73, distance: 11.1
click at [36, 73] on div "Filters Clear Filters Export [GEOGRAPHIC_DATA] Collision-[PERSON_NAME] Search F…" at bounding box center [438, 76] width 808 height 45
paste input "- Plano-[PERSON_NAME]"
type input "Caliber Collision - Plano-[PERSON_NAME]"
click at [651, 66] on input "Search" at bounding box center [668, 74] width 34 height 16
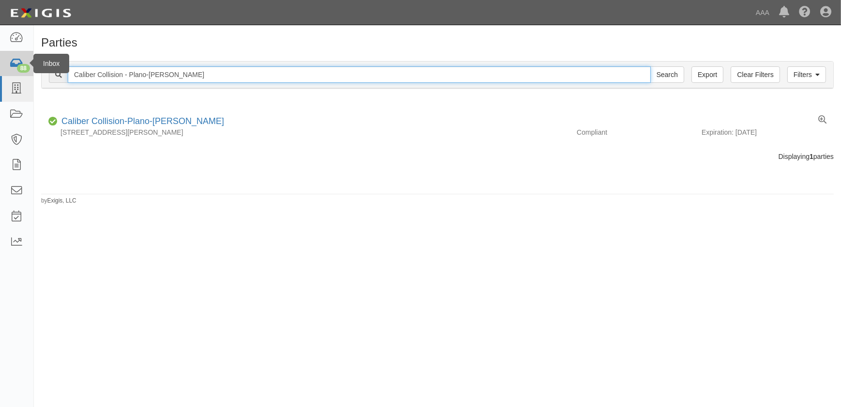
drag, startPoint x: 142, startPoint y: 73, endPoint x: 25, endPoint y: 73, distance: 117.6
click at [25, 73] on body "Toggle navigation Dashboard 88 Inbox Parties Agreements Coverages Documents Mes…" at bounding box center [420, 197] width 841 height 395
paste input "Richardson"
type input "Caliber Collision - Richardson"
click at [651, 66] on input "Search" at bounding box center [668, 74] width 34 height 16
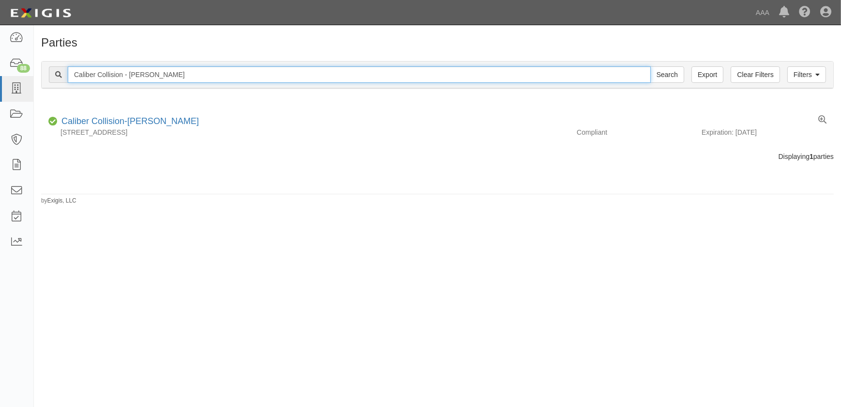
drag, startPoint x: 175, startPoint y: 72, endPoint x: -1, endPoint y: 83, distance: 176.6
click at [0, 83] on html "Toggle navigation Dashboard 88 Inbox Parties Agreements Coverages Documents Mes…" at bounding box center [420, 197] width 841 height 395
paste input "Center - South San Diego"
type input "Caliber Collision Center - South San Diego"
click at [651, 66] on input "Search" at bounding box center [668, 74] width 34 height 16
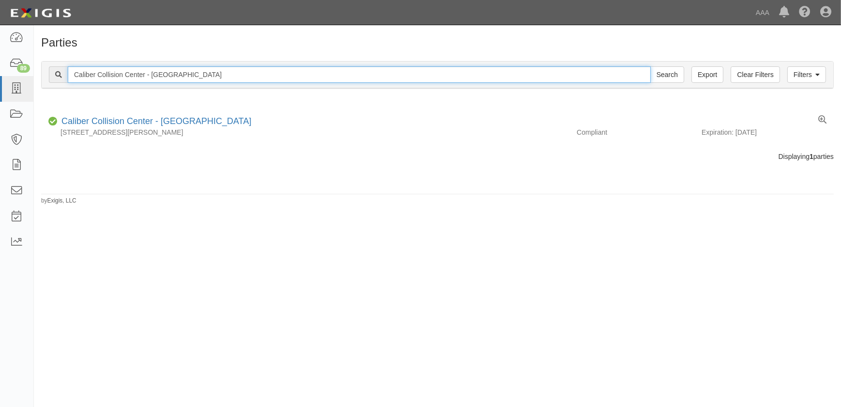
drag, startPoint x: 220, startPoint y: 74, endPoint x: 47, endPoint y: 75, distance: 173.3
click at [47, 75] on div "Filters Clear Filters Export Caliber Collision Center - South San Diego Search …" at bounding box center [438, 74] width 792 height 27
paste input "an Luis Obispo - Granada"
type input "Caliber Collision Center - San Luis Obispo - Granada"
click at [651, 66] on input "Search" at bounding box center [668, 74] width 34 height 16
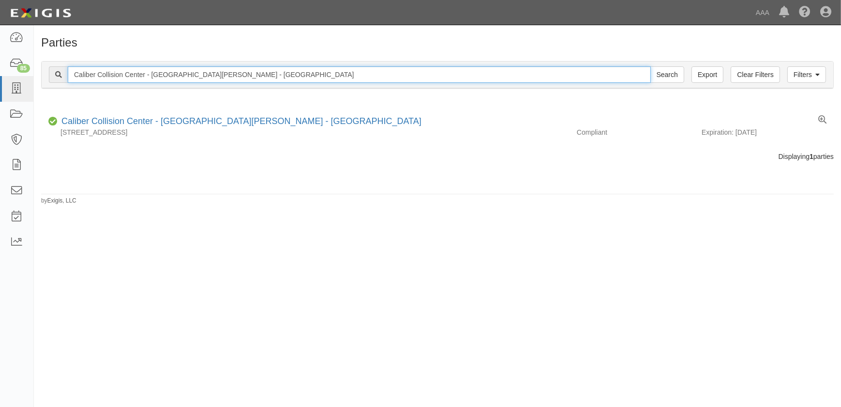
drag, startPoint x: 144, startPoint y: 73, endPoint x: 39, endPoint y: 73, distance: 105.1
click at [39, 73] on div "Filters Clear Filters Export Caliber Collision Center - [GEOGRAPHIC_DATA][PERSO…" at bounding box center [438, 76] width 808 height 45
paste input "ylmar"
type input "Caliber Collision Center - Sylmar"
click at [651, 66] on input "Search" at bounding box center [668, 74] width 34 height 16
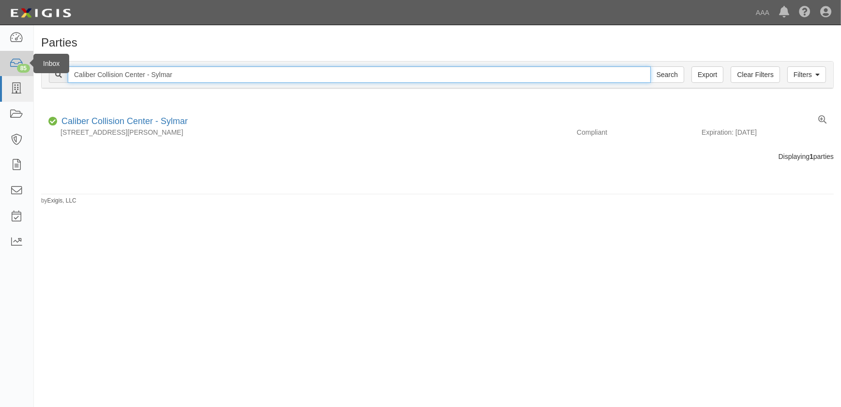
drag, startPoint x: 202, startPoint y: 74, endPoint x: 19, endPoint y: 73, distance: 182.5
click at [19, 73] on body "Toggle navigation Dashboard 85 Inbox Parties Agreements Coverages Documents Mes…" at bounding box center [420, 197] width 841 height 395
paste input "- Towne Lake (Houston)"
click at [205, 73] on input "Caliber Collision - Towne Lake (Houston)" at bounding box center [359, 74] width 583 height 16
type input "Caliber Collision - Towne Lake (Houston)"
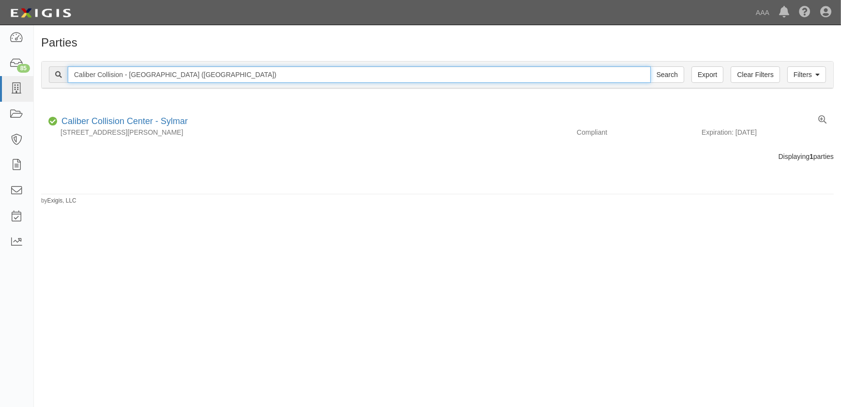
click at [651, 66] on input "Search" at bounding box center [668, 74] width 34 height 16
drag, startPoint x: 177, startPoint y: 75, endPoint x: -44, endPoint y: 73, distance: 220.3
click at [0, 73] on html "Toggle navigation Dashboard 84 Inbox Parties Agreements Coverages Documents Mes…" at bounding box center [420, 197] width 841 height 395
paste input "Center - Westlake Village"
type input "Caliber Collision Center - [GEOGRAPHIC_DATA]"
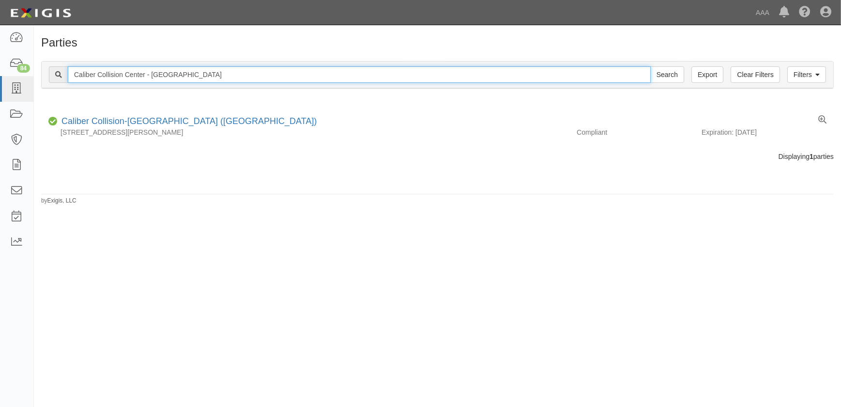
click at [651, 66] on input "Search" at bounding box center [668, 74] width 34 height 16
drag, startPoint x: 62, startPoint y: 72, endPoint x: 10, endPoint y: 71, distance: 52.3
click at [10, 71] on body "Toggle navigation Dashboard 84 Inbox Parties Agreements Coverages Documents Mes…" at bounding box center [420, 197] width 841 height 395
paste input "El Segundo"
type input "Caliber Collision Center - [GEOGRAPHIC_DATA]"
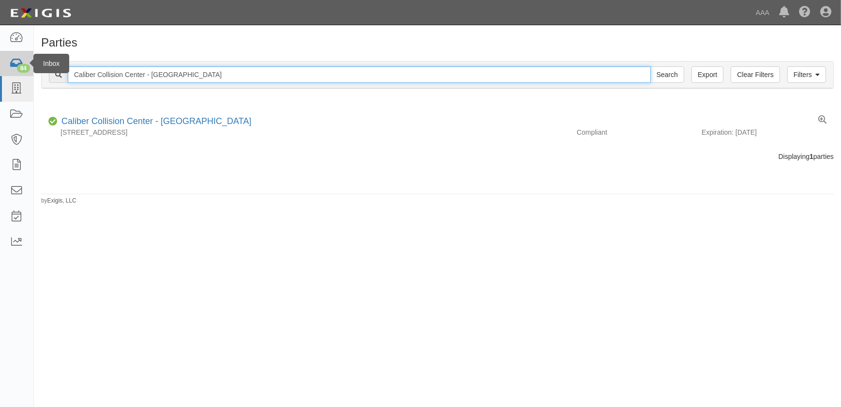
click at [651, 66] on input "Search" at bounding box center [668, 74] width 34 height 16
drag, startPoint x: 38, startPoint y: 71, endPoint x: 14, endPoint y: 72, distance: 23.7
click at [14, 72] on body "Toggle navigation Dashboard 84 Inbox Parties Agreements Coverages Documents Mes…" at bounding box center [420, 197] width 841 height 395
paste input "Duarte"
type input "Caliber Collision Center - Duarte"
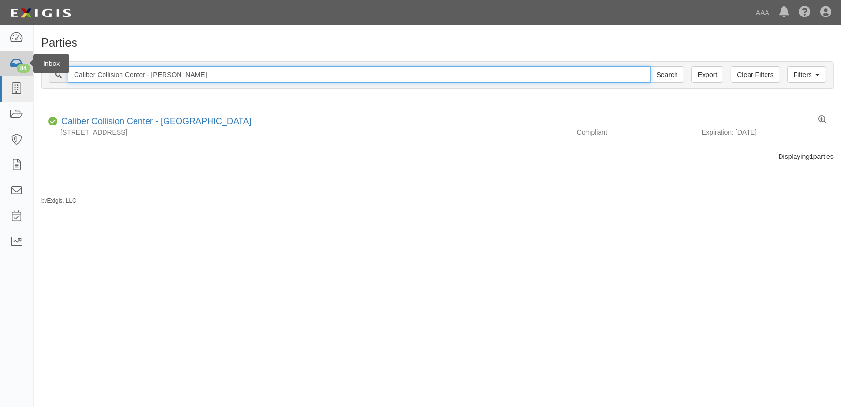
click at [651, 66] on input "Search" at bounding box center [668, 74] width 34 height 16
drag, startPoint x: 194, startPoint y: 74, endPoint x: 13, endPoint y: 63, distance: 180.9
click at [13, 64] on body "Toggle navigation Dashboard 84 Inbox Parties Agreements Coverages Documents Mes…" at bounding box center [420, 197] width 841 height 395
paste input "Canoga Park South"
type input "Caliber Collision Center - [GEOGRAPHIC_DATA]"
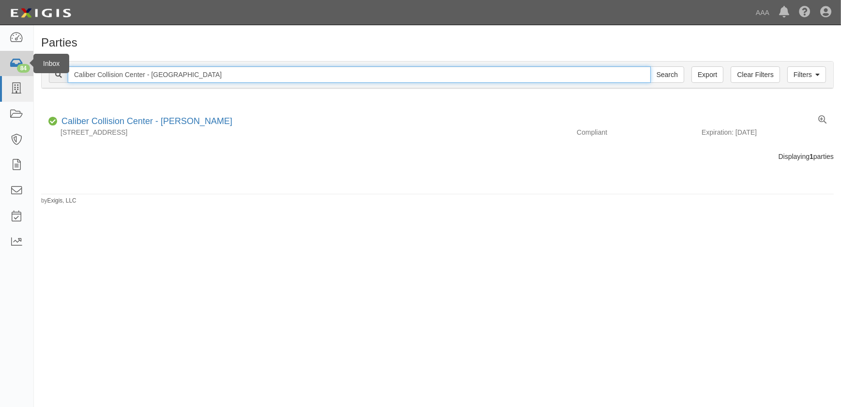
click at [651, 66] on input "Search" at bounding box center [668, 74] width 34 height 16
drag, startPoint x: 219, startPoint y: 75, endPoint x: -41, endPoint y: 83, distance: 260.6
click at [0, 83] on html "Toggle navigation Dashboard 84 Inbox Parties Agreements Coverages Documents Mes…" at bounding box center [420, 197] width 841 height 395
paste input "Fontana"
type input "Caliber Collision Center - Fontana"
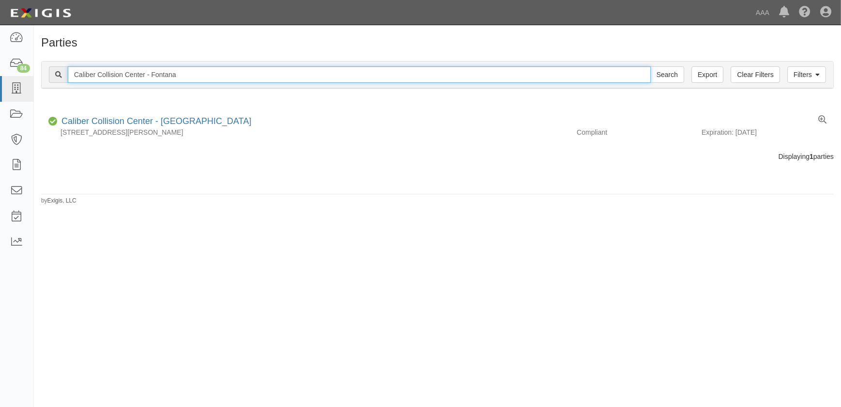
click at [651, 66] on input "Search" at bounding box center [668, 74] width 34 height 16
drag, startPoint x: 202, startPoint y: 74, endPoint x: -17, endPoint y: 72, distance: 219.3
click at [0, 72] on html "Toggle navigation Dashboard 84 Inbox Parties Agreements Coverages Documents Mes…" at bounding box center [420, 197] width 841 height 395
paste input "Glendor"
type input "Caliber Collision Center - Glendora"
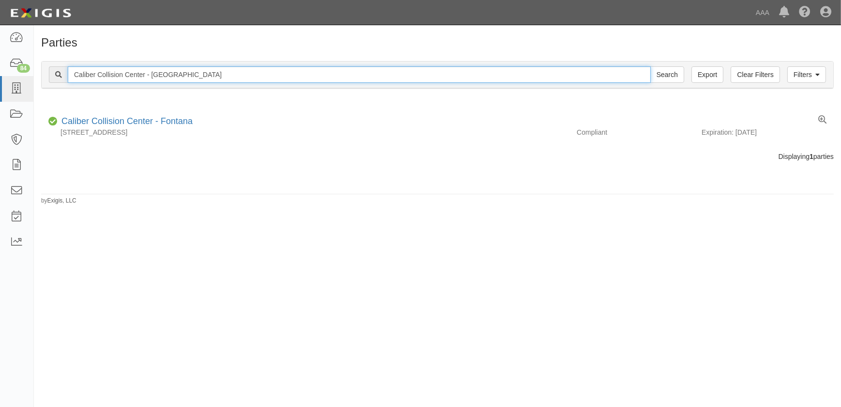
click at [651, 66] on input "Search" at bounding box center [668, 74] width 34 height 16
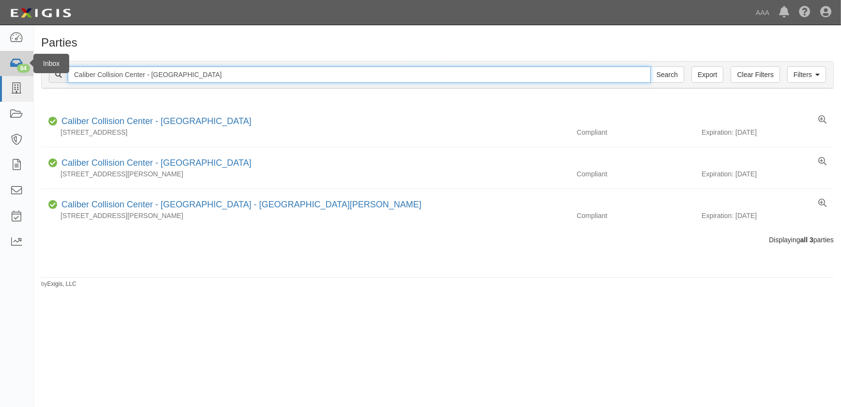
drag, startPoint x: 194, startPoint y: 70, endPoint x: 26, endPoint y: 74, distance: 168.1
click at [26, 74] on body "Toggle navigation Dashboard 84 Inbox Parties Agreements Coverages Documents Mes…" at bounding box center [420, 197] width 841 height 395
paste input "Encinitas - [GEOGRAPHIC_DATA]"
type input "Caliber Collision Center - Encinitas - [GEOGRAPHIC_DATA]"
click at [651, 66] on input "Search" at bounding box center [668, 74] width 34 height 16
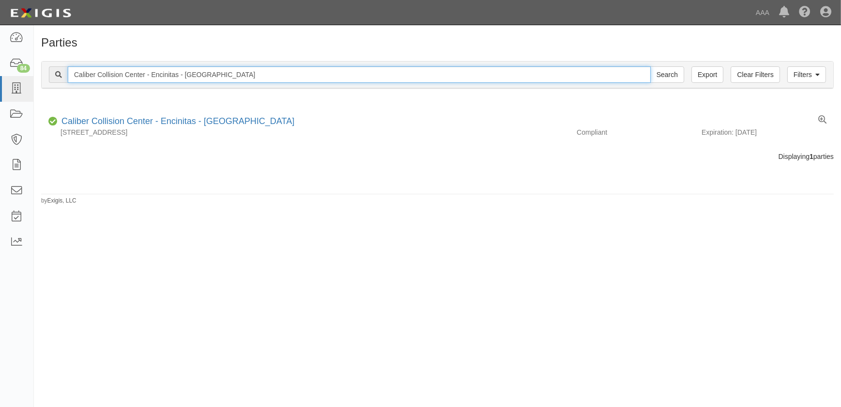
drag, startPoint x: 237, startPoint y: 76, endPoint x: -4, endPoint y: 74, distance: 241.1
click at [0, 74] on html "Toggle navigation Dashboard 84 Inbox Parties Agreements Coverages Documents Mes…" at bounding box center [420, 197] width 841 height 395
paste input "rown Collision Center-Middleton"
type input "Crown Collision Center-Middleton"
click at [651, 66] on input "Search" at bounding box center [668, 74] width 34 height 16
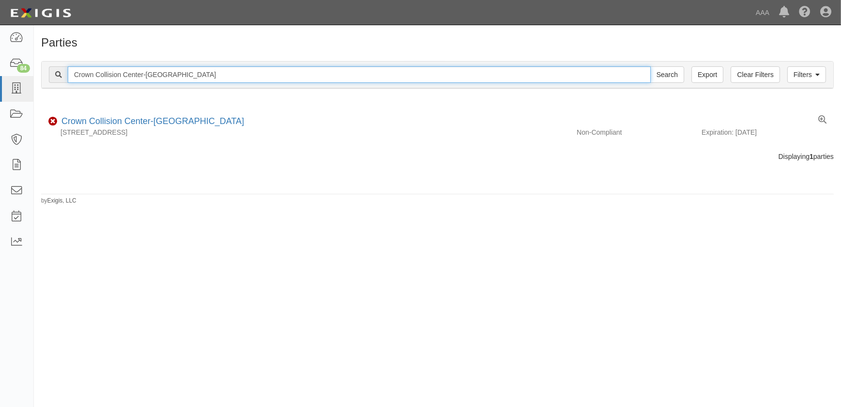
drag, startPoint x: 98, startPoint y: 75, endPoint x: 63, endPoint y: 75, distance: 34.9
click at [63, 75] on div "Crown Collision Center-Middleton Search" at bounding box center [367, 74] width 636 height 16
paste input "aliber Collision Center - Whittier (Painter)"
click at [221, 77] on input "Caliber Collision Center - Whittier (Painter)" at bounding box center [359, 74] width 583 height 16
type input "Caliber Collision Center - Whittier (Painter)"
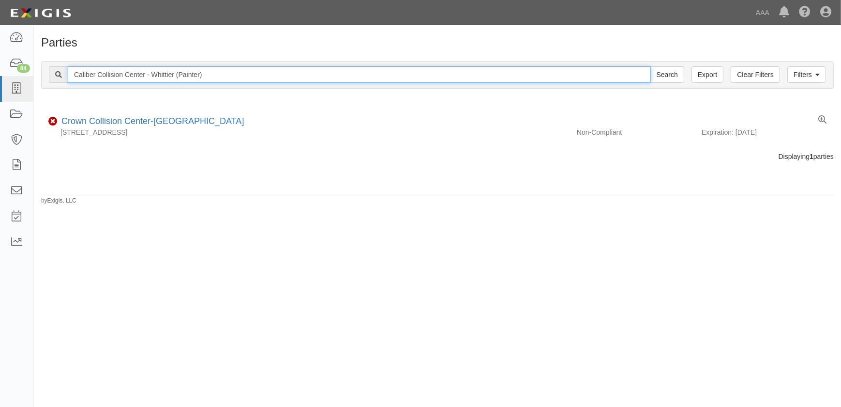
click at [651, 66] on input "Search" at bounding box center [668, 74] width 34 height 16
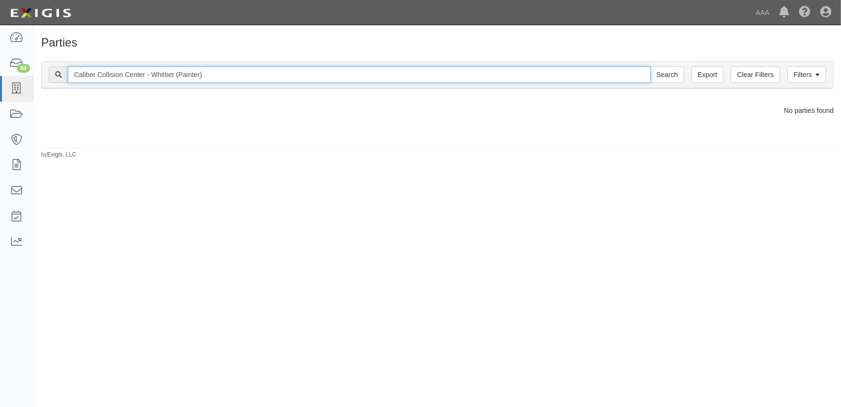
drag, startPoint x: 211, startPoint y: 77, endPoint x: 176, endPoint y: 77, distance: 34.9
click at [175, 77] on input "Caliber Collision Center - Whittier (Painter)" at bounding box center [359, 74] width 583 height 16
type input "Caliber Collision Center - [GEOGRAPHIC_DATA]"
click at [651, 66] on input "Search" at bounding box center [668, 74] width 34 height 16
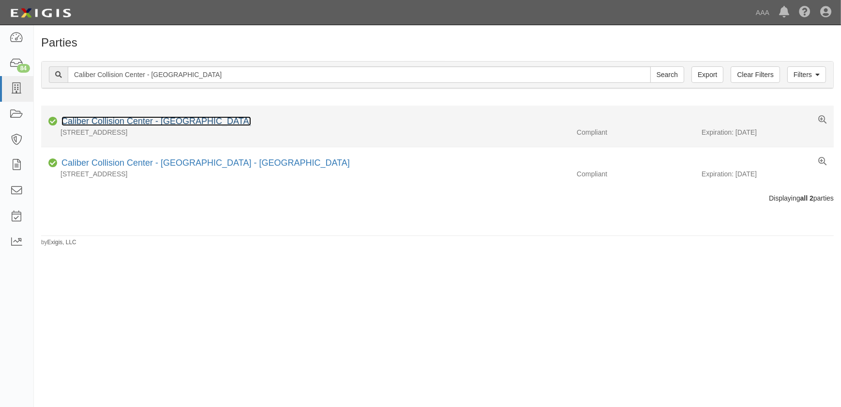
click at [134, 122] on link "Caliber Collision Center - [GEOGRAPHIC_DATA]" at bounding box center [156, 121] width 190 height 10
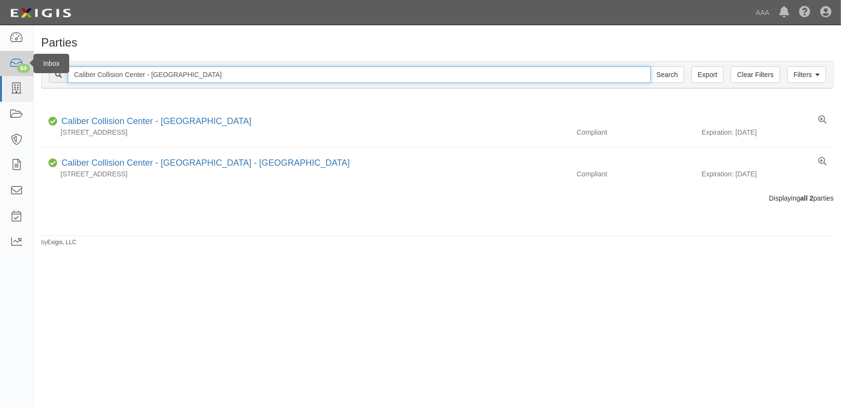
drag, startPoint x: 128, startPoint y: 77, endPoint x: 6, endPoint y: 72, distance: 122.6
click at [6, 73] on body "Toggle navigation Dashboard 84 Inbox Parties Agreements Coverages Documents Mes…" at bounding box center [420, 197] width 841 height 395
paste input "Lompoc"
click at [197, 73] on input "Caliber Collision Center - Lompoc" at bounding box center [359, 74] width 583 height 16
type input "Caliber Collision Center - Lompoc"
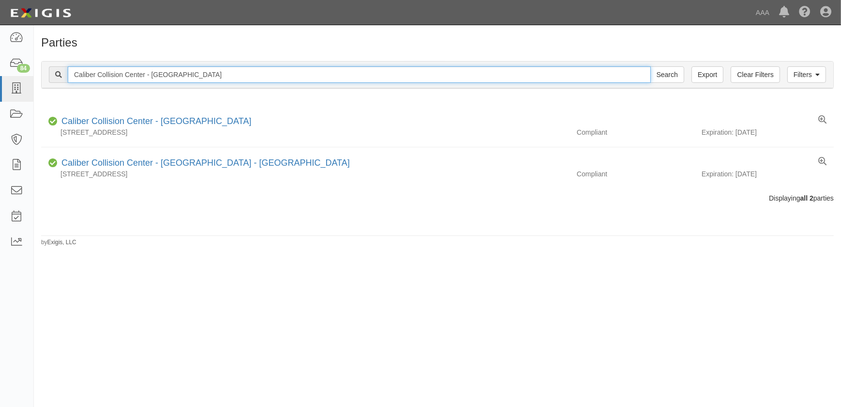
click at [651, 66] on input "Search" at bounding box center [668, 74] width 34 height 16
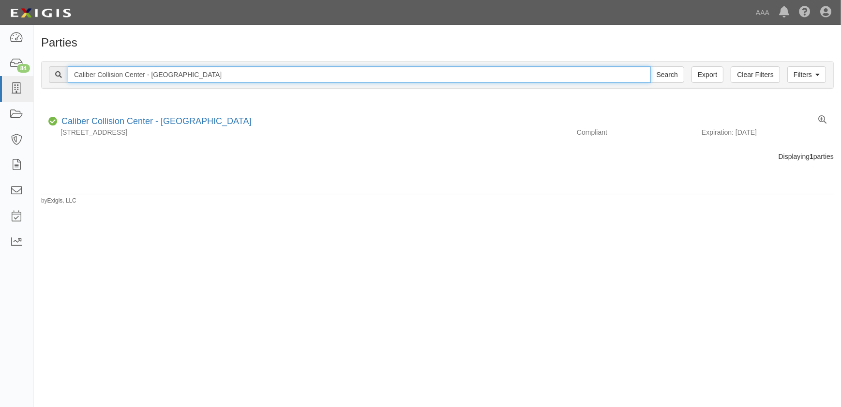
drag, startPoint x: 174, startPoint y: 71, endPoint x: 72, endPoint y: 72, distance: 102.2
click at [72, 72] on input "Caliber Collision Center - [GEOGRAPHIC_DATA]" at bounding box center [359, 74] width 583 height 16
paste input "rown Collision Center-Pawtucket"
type input "Crown Collision Center-Pawtucket"
click at [651, 66] on input "Search" at bounding box center [668, 74] width 34 height 16
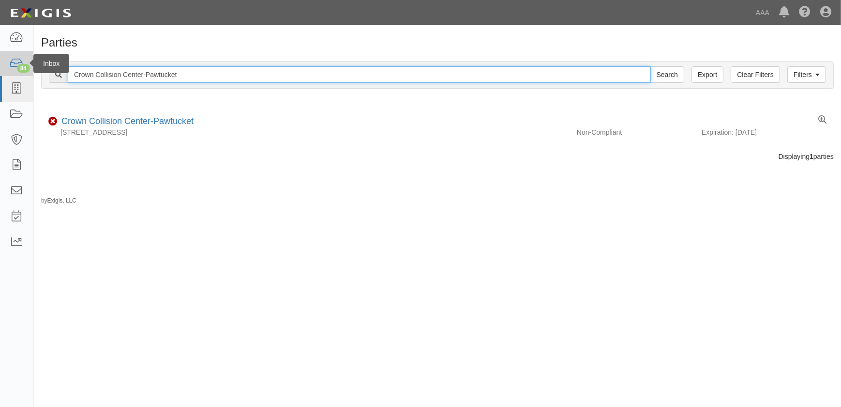
drag, startPoint x: 75, startPoint y: 71, endPoint x: 3, endPoint y: 69, distance: 71.7
click at [4, 69] on body "Toggle navigation Dashboard 84 Inbox Parties Agreements Coverages Documents Mes…" at bounding box center [420, 197] width 841 height 395
paste input "aliber Collision Center - Santa Maria"
click at [208, 75] on input "Caliber Collision Center - Santa Maria" at bounding box center [359, 74] width 583 height 16
type input "Caliber Collision Center - Santa Maria"
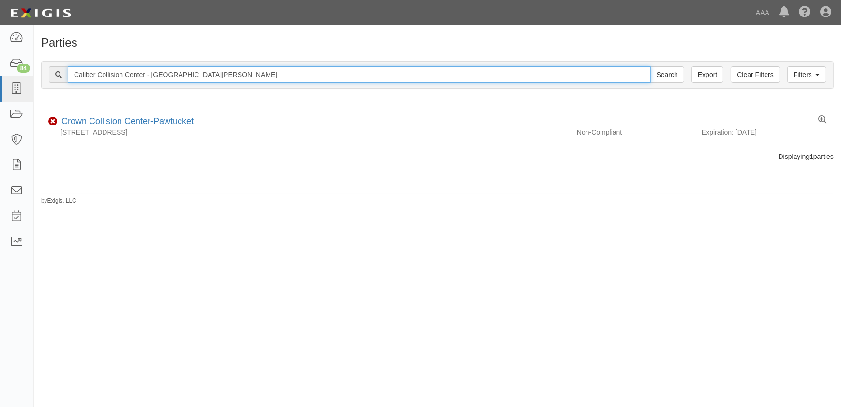
click at [651, 66] on input "Search" at bounding box center [668, 74] width 34 height 16
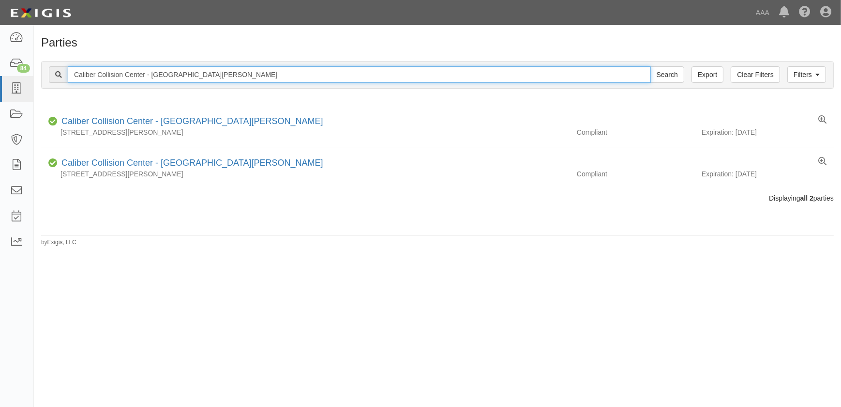
drag, startPoint x: 127, startPoint y: 76, endPoint x: 71, endPoint y: 73, distance: 56.3
click at [78, 74] on input "Caliber Collision Center - Santa Maria" at bounding box center [359, 74] width 583 height 16
type input "C"
paste input "Caliber Collision Center - Hemet"
type input "Caliber Collision Center - Hemet"
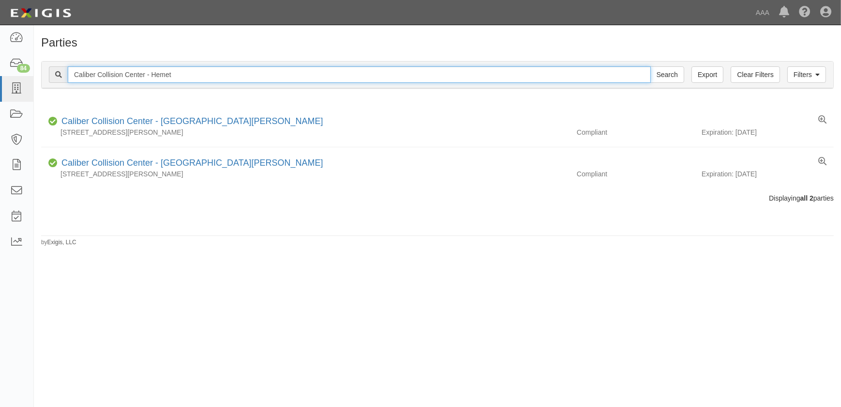
click at [651, 66] on input "Search" at bounding box center [668, 74] width 34 height 16
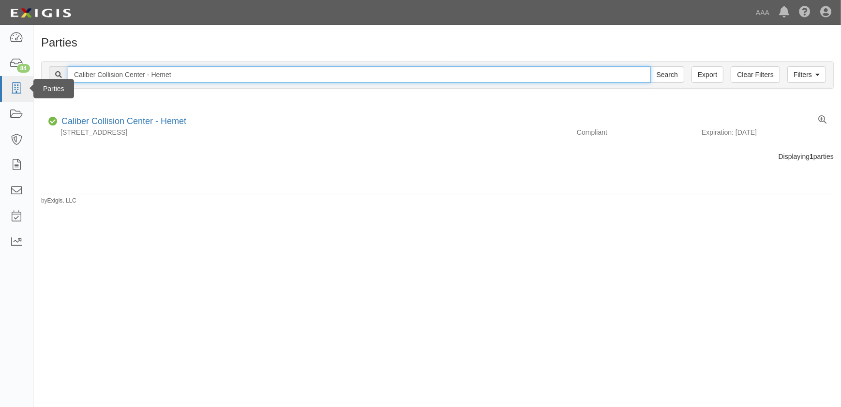
drag, startPoint x: 147, startPoint y: 74, endPoint x: 14, endPoint y: 77, distance: 133.7
click at [14, 77] on body "Toggle navigation Dashboard 84 Inbox Parties Agreements Coverages Documents Mes…" at bounding box center [420, 197] width 841 height 395
paste input "untington Beach - [PERSON_NAME]"
type input "Caliber Collision Center - [GEOGRAPHIC_DATA] - [PERSON_NAME][GEOGRAPHIC_DATA]"
click at [651, 66] on input "Search" at bounding box center [668, 74] width 34 height 16
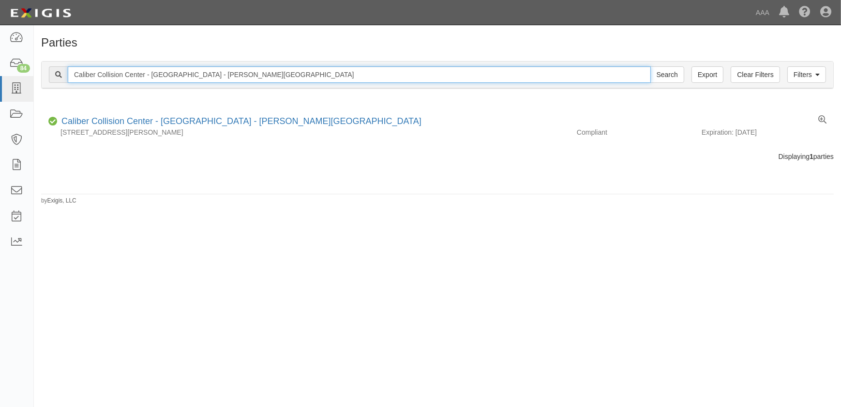
drag, startPoint x: 254, startPoint y: 76, endPoint x: 37, endPoint y: 69, distance: 217.0
click at [38, 69] on div "Filters Clear Filters Export Caliber Collision Center - [GEOGRAPHIC_DATA] - [PE…" at bounding box center [438, 76] width 808 height 45
paste input "Visalia"
type input "Caliber Collision Center - [GEOGRAPHIC_DATA]"
click at [651, 66] on input "Search" at bounding box center [668, 74] width 34 height 16
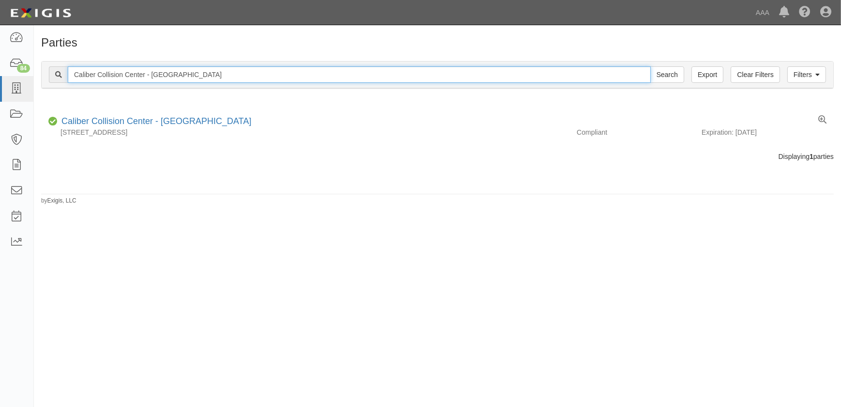
drag, startPoint x: 204, startPoint y: 71, endPoint x: 33, endPoint y: 72, distance: 170.9
click at [33, 72] on body "Toggle navigation Dashboard 84 Inbox Parties Agreements Coverages Documents Mes…" at bounding box center [420, 197] width 841 height 395
paste input "Bakersfield South (Schirra Ct)"
type input "Caliber Collision Center - Bakersfield South (Schirra Ct)"
click at [651, 66] on input "Search" at bounding box center [668, 74] width 34 height 16
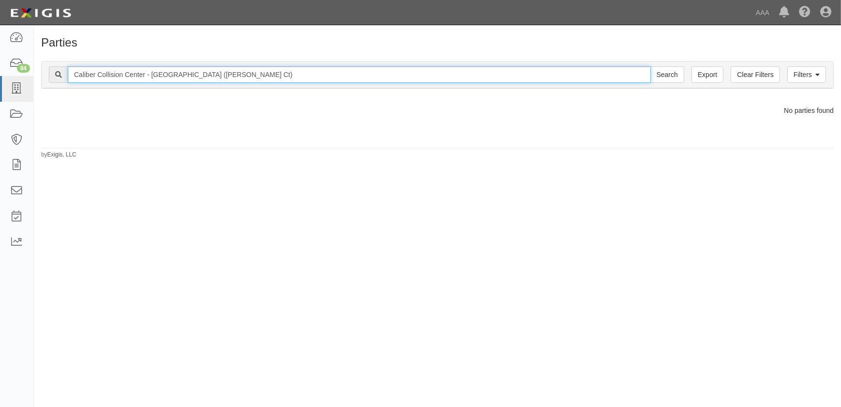
drag, startPoint x: 266, startPoint y: 70, endPoint x: 205, endPoint y: 76, distance: 61.3
click at [205, 76] on input "Caliber Collision Center - [GEOGRAPHIC_DATA] ([PERSON_NAME] Ct)" at bounding box center [359, 74] width 583 height 16
type input "Caliber Collision Center - [GEOGRAPHIC_DATA]"
click at [651, 66] on input "Search" at bounding box center [668, 74] width 34 height 16
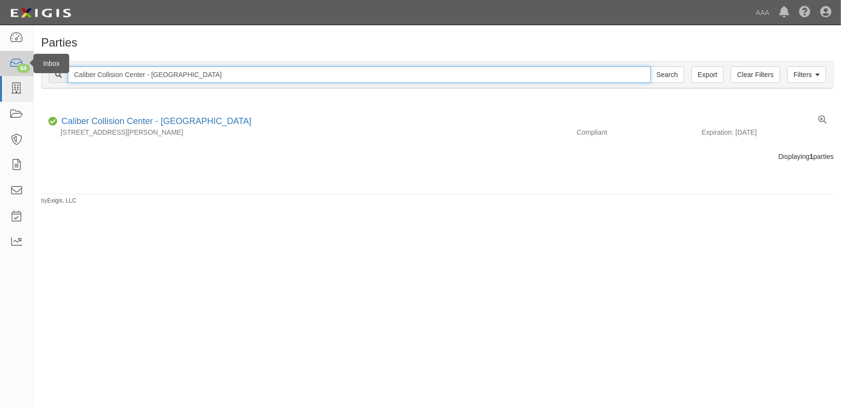
drag, startPoint x: 210, startPoint y: 75, endPoint x: 11, endPoint y: 64, distance: 199.3
click at [10, 65] on body "Toggle navigation Dashboard 84 Inbox Parties Agreements Coverages Documents Mes…" at bounding box center [420, 197] width 841 height 395
paste input "Chula Vista"
type input "Caliber Collision Center - [GEOGRAPHIC_DATA]"
click at [651, 66] on input "Search" at bounding box center [668, 74] width 34 height 16
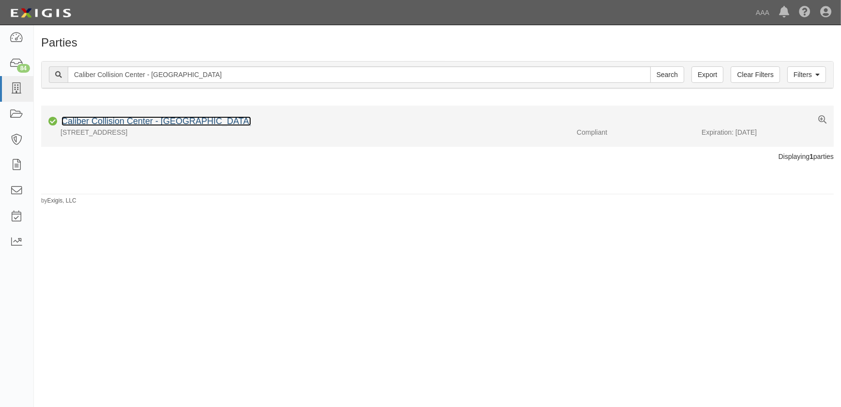
click at [106, 122] on link "Caliber Collision Center - [GEOGRAPHIC_DATA]" at bounding box center [156, 121] width 190 height 10
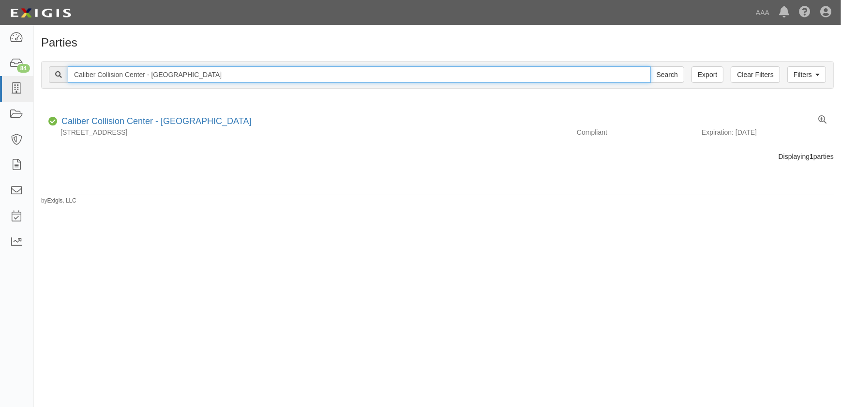
drag, startPoint x: 197, startPoint y: 72, endPoint x: 60, endPoint y: 60, distance: 137.5
click at [64, 64] on div "Filters Clear Filters Export Caliber Collision Center - Chula Vista Search Filt…" at bounding box center [438, 74] width 792 height 27
paste input "Los Angeles - South La Bre"
type input "Caliber Collision Center - [GEOGRAPHIC_DATA] - [GEOGRAPHIC_DATA]"
click at [651, 66] on input "Search" at bounding box center [668, 74] width 34 height 16
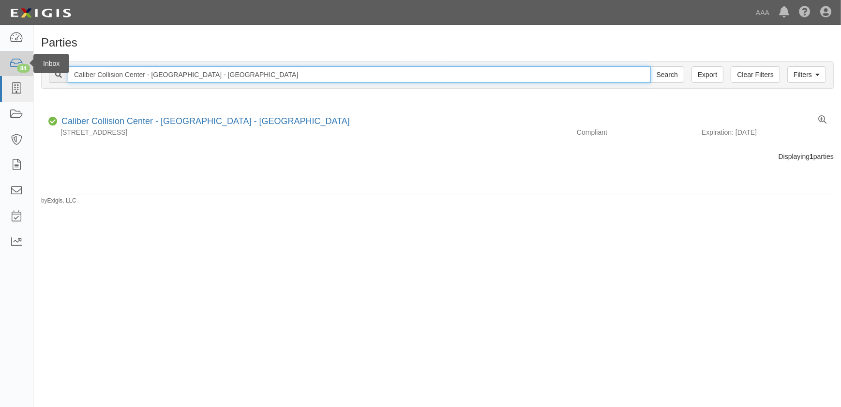
drag, startPoint x: 238, startPoint y: 69, endPoint x: 3, endPoint y: 72, distance: 234.3
click at [3, 72] on body "Toggle navigation Dashboard 84 Inbox Parties Agreements Coverages Documents Mes…" at bounding box center [420, 197] width 841 height 395
paste input "-Allentown"
type input "Caliber Collision-Allentown"
click at [651, 66] on input "Search" at bounding box center [668, 74] width 34 height 16
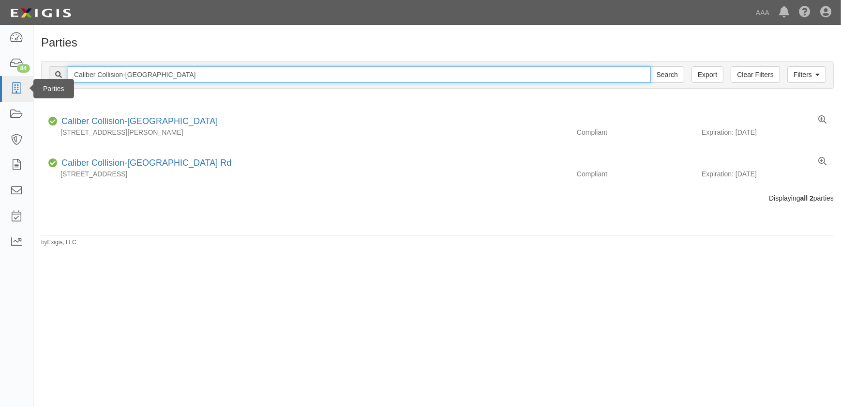
drag, startPoint x: 72, startPoint y: 74, endPoint x: 33, endPoint y: 77, distance: 38.9
click at [33, 77] on body "Toggle navigation Dashboard 84 Inbox Parties Agreements Coverages Documents Mes…" at bounding box center [420, 197] width 841 height 395
paste input "Center - [GEOGRAPHIC_DATA] - Dow"
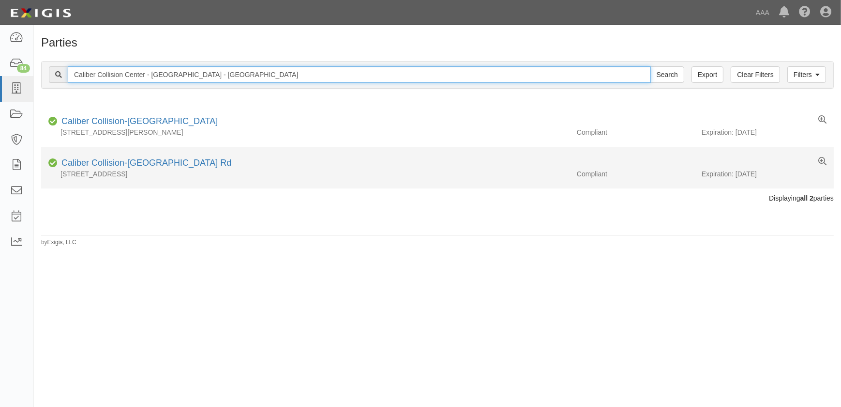
type input "Caliber Collision Center - [GEOGRAPHIC_DATA] - [GEOGRAPHIC_DATA]"
click at [651, 66] on input "Search" at bounding box center [668, 74] width 34 height 16
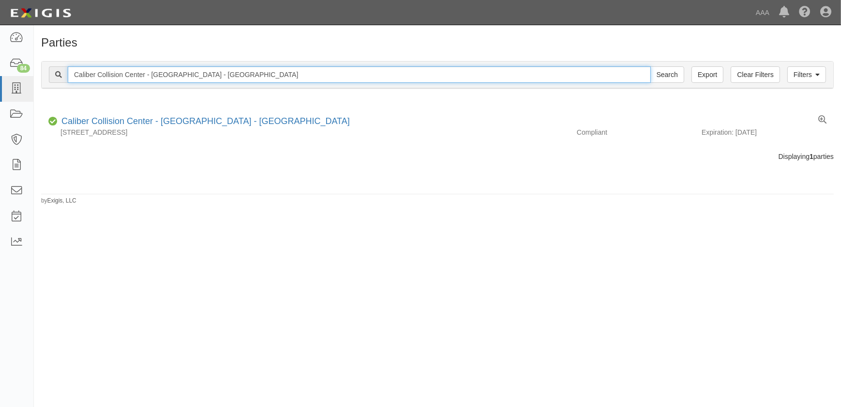
drag, startPoint x: 253, startPoint y: 75, endPoint x: -15, endPoint y: 73, distance: 267.7
click at [0, 73] on html "Toggle navigation Dashboard 84 Inbox Parties Agreements Coverages Documents Mes…" at bounding box center [420, 197] width 841 height 395
paste input "Signal Hill"
type input "Caliber Collision Center - Signal Hill"
click at [651, 66] on input "Search" at bounding box center [668, 74] width 34 height 16
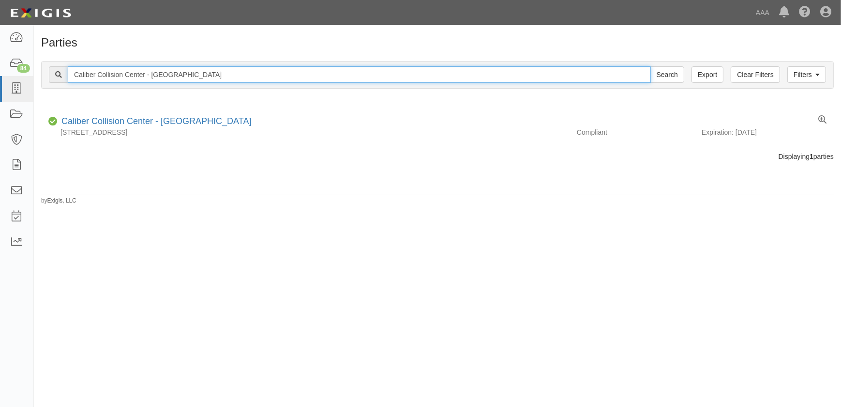
drag, startPoint x: 191, startPoint y: 76, endPoint x: -2, endPoint y: 88, distance: 193.5
click at [0, 88] on html "Toggle navigation Dashboard 84 Inbox Parties Agreements Coverages Documents Mes…" at bounding box center [420, 197] width 841 height 395
paste input "Brea"
type input "Caliber Collision Center - Brea"
click at [651, 66] on input "Search" at bounding box center [668, 74] width 34 height 16
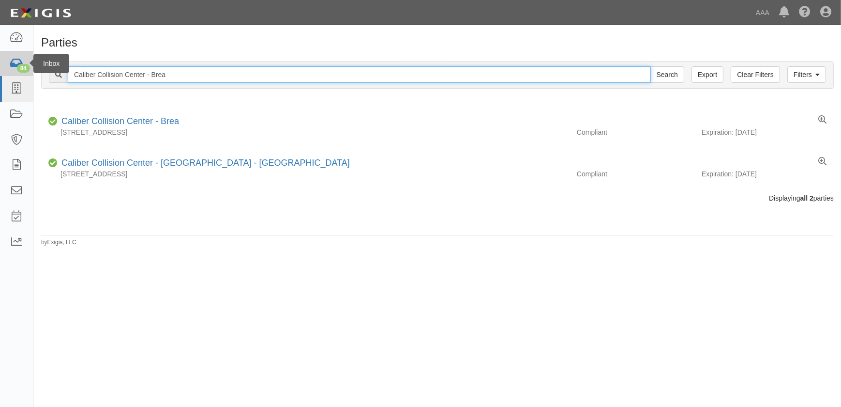
drag, startPoint x: 194, startPoint y: 74, endPoint x: 8, endPoint y: 75, distance: 186.4
click at [8, 75] on body "Toggle navigation Dashboard 84 Inbox Parties Agreements Coverages Documents Mes…" at bounding box center [420, 197] width 841 height 395
paste input "Hollywood Blvd"
type input "Caliber Collision Center - [GEOGRAPHIC_DATA]"
click at [651, 66] on input "Search" at bounding box center [668, 74] width 34 height 16
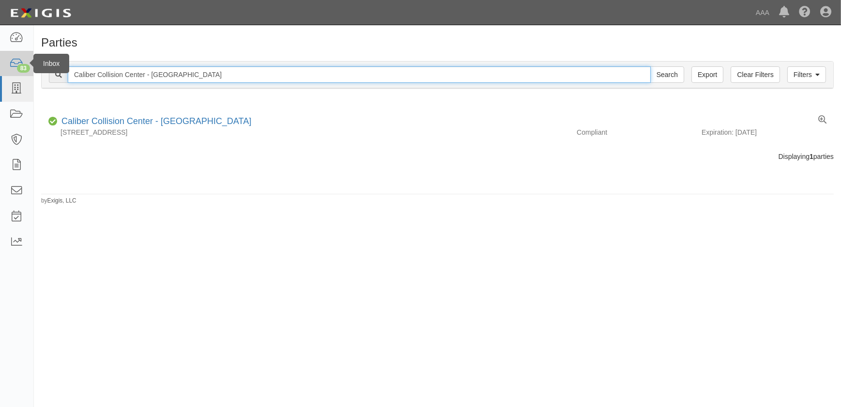
drag, startPoint x: 225, startPoint y: 72, endPoint x: 17, endPoint y: 63, distance: 207.9
click at [17, 63] on body "Toggle navigation Dashboard 83 Inbox Parties Agreements Coverages Documents Mes…" at bounding box center [420, 197] width 841 height 395
paste input "Bay Park"
click at [182, 73] on input "Caliber Collision Center - [GEOGRAPHIC_DATA]" at bounding box center [359, 74] width 583 height 16
type input "Caliber Collision Center - [GEOGRAPHIC_DATA]"
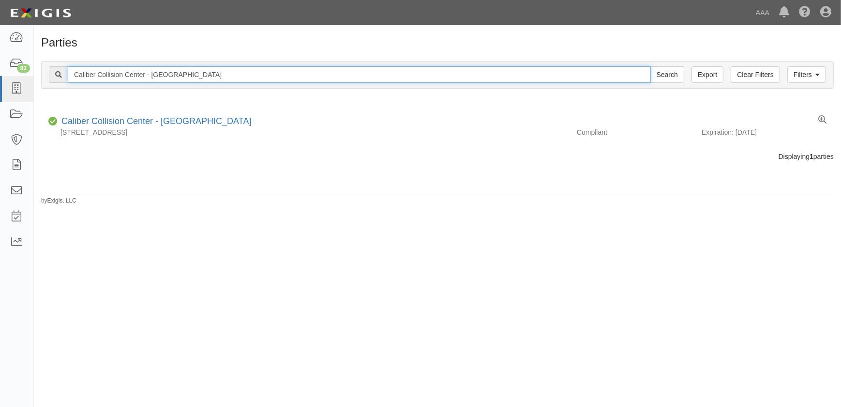
click at [651, 66] on input "Search" at bounding box center [668, 74] width 34 height 16
drag, startPoint x: 207, startPoint y: 72, endPoint x: -11, endPoint y: 75, distance: 217.4
click at [0, 75] on html "Toggle navigation Dashboard 83 Inbox Parties Agreements Coverages Documents Mes…" at bounding box center [420, 197] width 841 height 395
paste input "San Marcos North"
type input "Caliber Collision Center - San Marcos North"
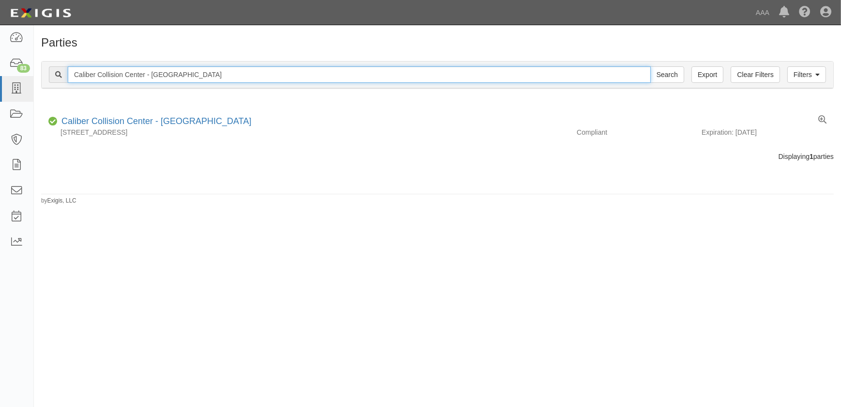
click at [651, 66] on input "Search" at bounding box center [668, 74] width 34 height 16
drag, startPoint x: 218, startPoint y: 74, endPoint x: -39, endPoint y: 69, distance: 257.1
click at [0, 69] on html "Toggle navigation Dashboard 83 Inbox Parties Agreements Coverages Documents Mes…" at bounding box center [420, 197] width 841 height 395
paste input "ta Monica - Pico Bl"
type input "Caliber Collision Center - Santa Monica - Pico Bl"
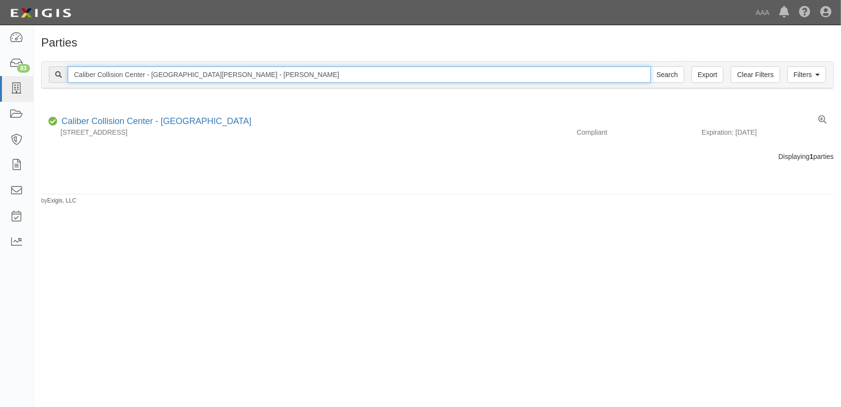
click at [651, 66] on input "Search" at bounding box center [668, 74] width 34 height 16
drag, startPoint x: 186, startPoint y: 76, endPoint x: 48, endPoint y: 80, distance: 138.0
click at [48, 80] on div "Filters Clear Filters Export Caliber Collision Center - Santa Monica - Pico Bl …" at bounding box center [438, 74] width 792 height 27
paste input "Winnetka"
type input "Caliber Collision Center - Winnetka"
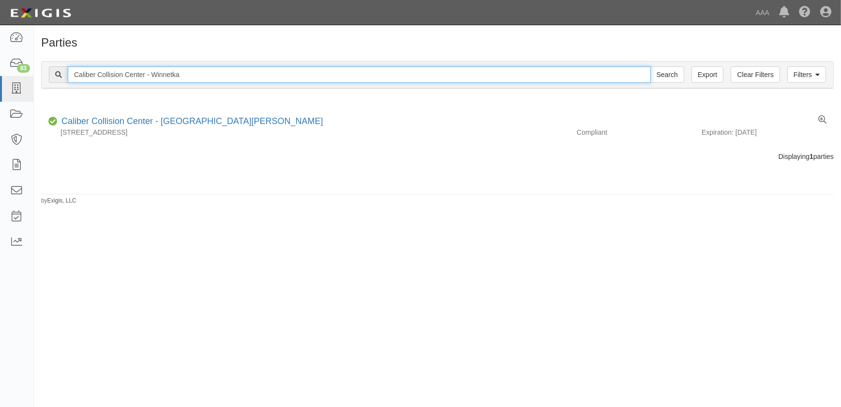
click at [651, 66] on input "Search" at bounding box center [668, 74] width 34 height 16
drag, startPoint x: 203, startPoint y: 69, endPoint x: 49, endPoint y: 68, distance: 153.5
click at [49, 68] on div "Caliber Collision Center - Winnetka Search" at bounding box center [367, 74] width 636 height 16
paste input "Glendale - [GEOGRAPHIC_DATA][PERSON_NAME]"
type input "Caliber Collision Center - [GEOGRAPHIC_DATA] - [GEOGRAPHIC_DATA][PERSON_NAME]"
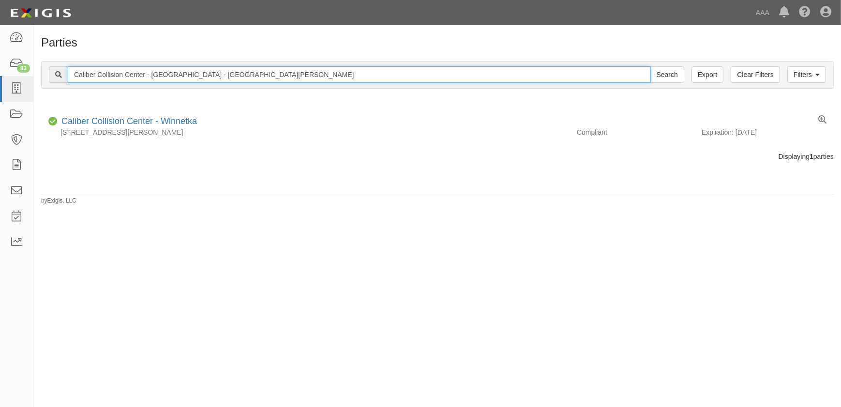
click at [651, 66] on input "Search" at bounding box center [668, 74] width 34 height 16
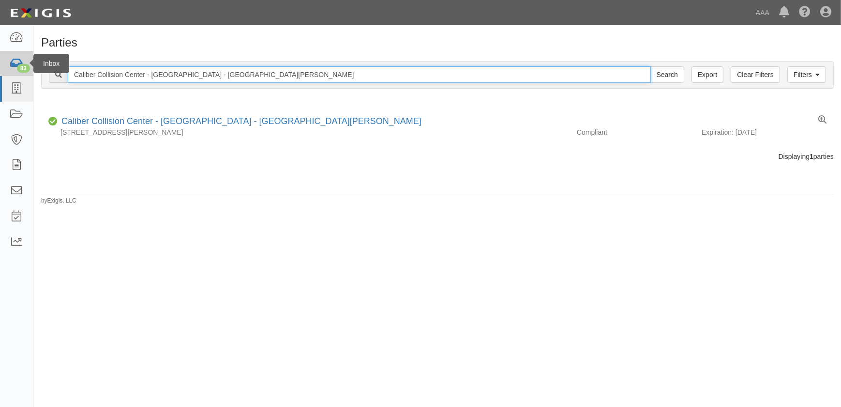
drag, startPoint x: 247, startPoint y: 71, endPoint x: 12, endPoint y: 75, distance: 235.3
click at [12, 75] on body "Toggle navigation Dashboard 83 Inbox Parties Agreements Coverages Documents Mes…" at bounding box center [420, 197] width 841 height 395
paste input "Mission Bay"
type input "Caliber Collision Center - [GEOGRAPHIC_DATA]"
click at [651, 66] on input "Search" at bounding box center [668, 74] width 34 height 16
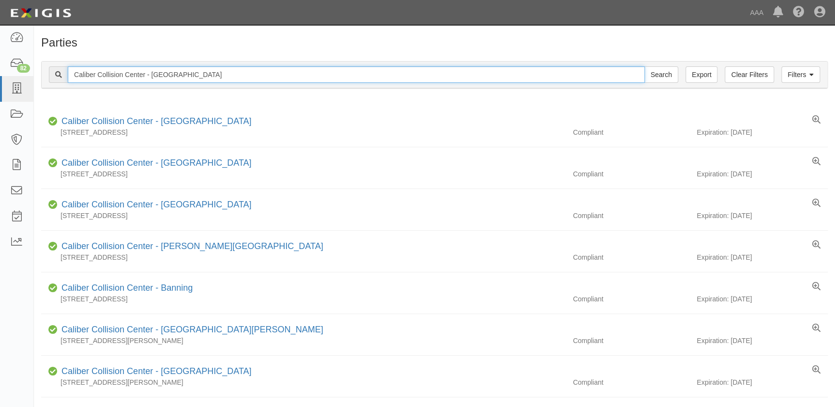
drag, startPoint x: 185, startPoint y: 75, endPoint x: -58, endPoint y: 76, distance: 243.0
paste input "-Chesterfield"
type input "Caliber Collision-Chesterfield"
click at [644, 66] on input "Search" at bounding box center [661, 74] width 34 height 16
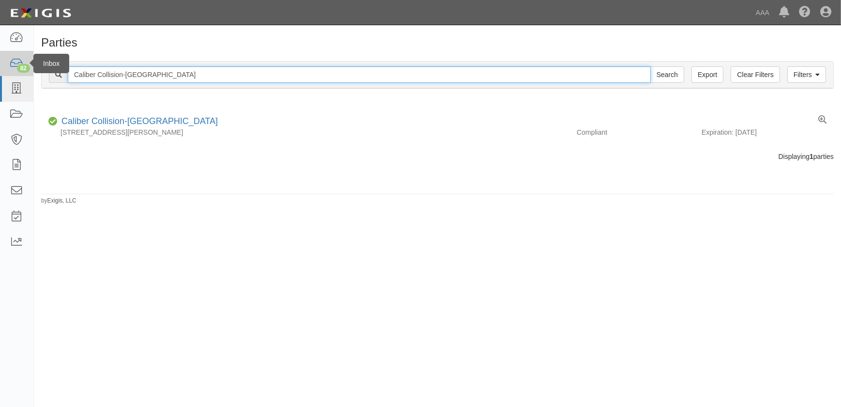
drag, startPoint x: 94, startPoint y: 68, endPoint x: 18, endPoint y: 67, distance: 75.5
click at [19, 67] on body "Toggle navigation Dashboard 82 Inbox Parties Agreements Coverages Documents Mes…" at bounding box center [420, 197] width 841 height 395
paste input "Arno"
type input "Caliber Collision-Arnold"
click at [651, 66] on input "Search" at bounding box center [668, 74] width 34 height 16
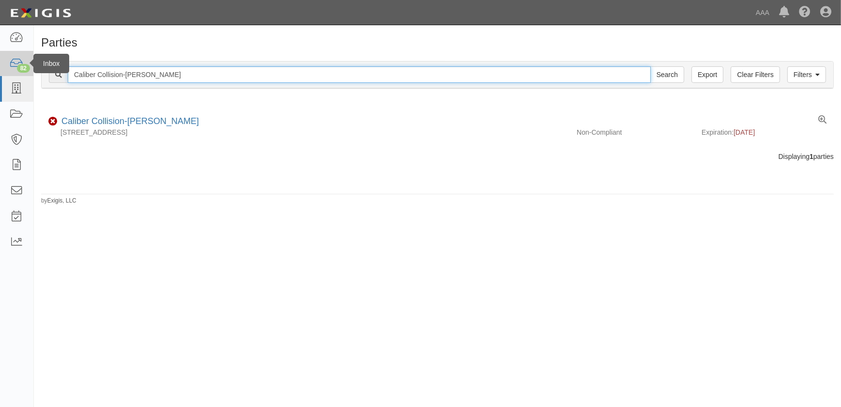
drag, startPoint x: 103, startPoint y: 74, endPoint x: 6, endPoint y: 75, distance: 97.3
click at [6, 75] on body "Toggle navigation Dashboard 82 Inbox Parties Agreements Coverages Documents Mes…" at bounding box center [420, 197] width 841 height 395
paste input "Florissant"
type input "Caliber Collision-Florissant"
click at [651, 66] on input "Search" at bounding box center [668, 74] width 34 height 16
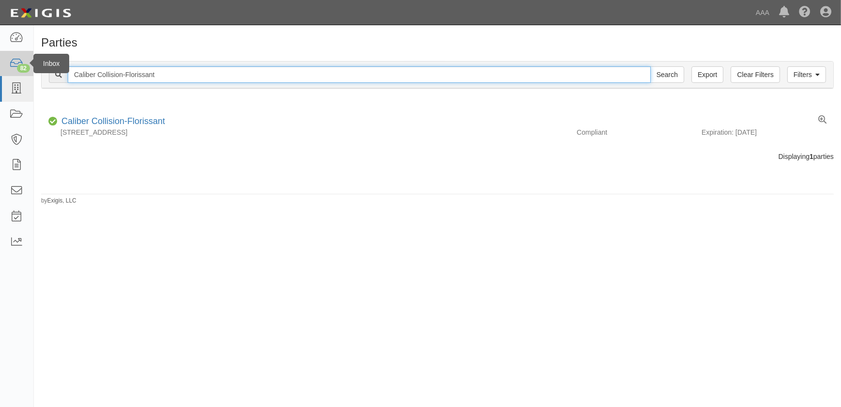
drag, startPoint x: 161, startPoint y: 72, endPoint x: 14, endPoint y: 71, distance: 146.7
click at [15, 71] on body "Toggle navigation Dashboard 82 Inbox Parties Agreements Coverages Documents Mes…" at bounding box center [420, 197] width 841 height 395
paste input "Center - Costa Mesa - 18th S"
type input "Caliber Collision Center - [GEOGRAPHIC_DATA] - 18th St"
click at [651, 66] on input "Search" at bounding box center [668, 74] width 34 height 16
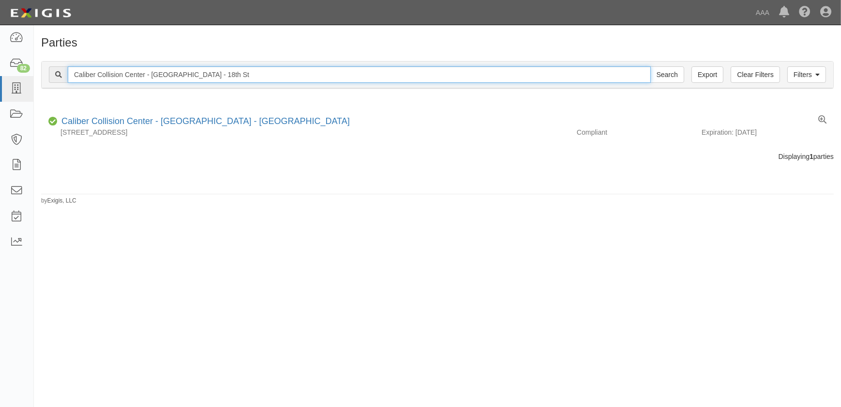
drag, startPoint x: 226, startPoint y: 73, endPoint x: 49, endPoint y: 76, distance: 176.7
click at [49, 76] on div "Caliber Collision Center - [GEOGRAPHIC_DATA] - 18th St Search" at bounding box center [367, 74] width 636 height 16
paste input "Lomita"
click at [187, 75] on input "Caliber Collision Center - Lomita" at bounding box center [359, 74] width 583 height 16
type input "Caliber Collision Center - Lomita"
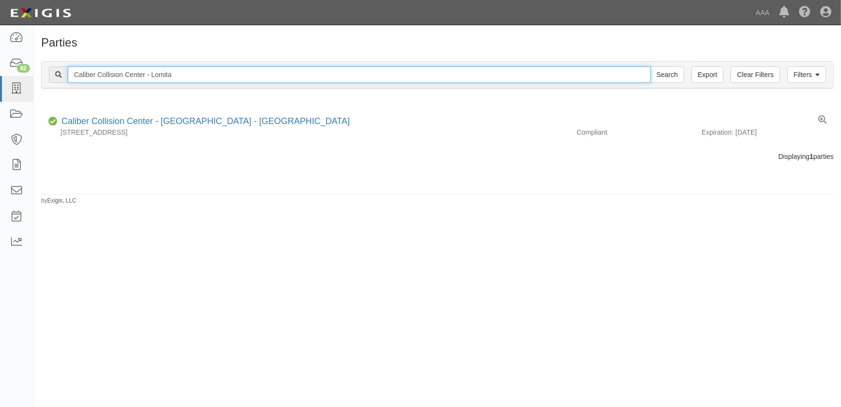
click at [651, 66] on input "Search" at bounding box center [668, 74] width 34 height 16
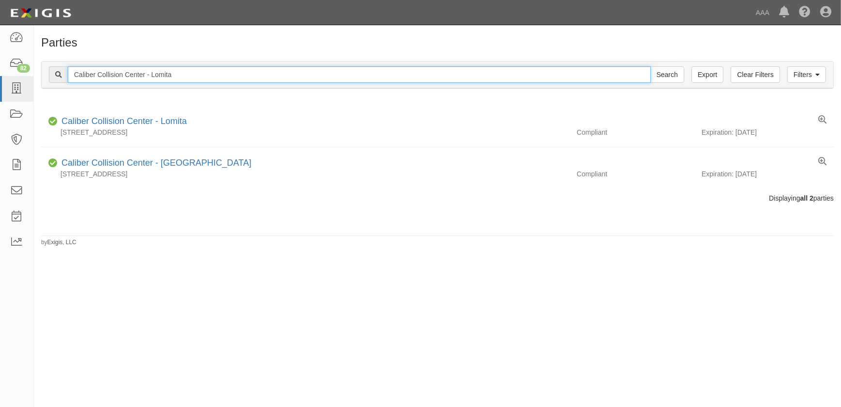
drag, startPoint x: 173, startPoint y: 75, endPoint x: 53, endPoint y: 74, distance: 120.1
click at [53, 74] on div "Caliber Collision Center - Lomita Search" at bounding box center [367, 74] width 636 height 16
paste input "Van Nuys"
type input "Caliber Collision Center - [PERSON_NAME]"
click at [651, 66] on input "Search" at bounding box center [668, 74] width 34 height 16
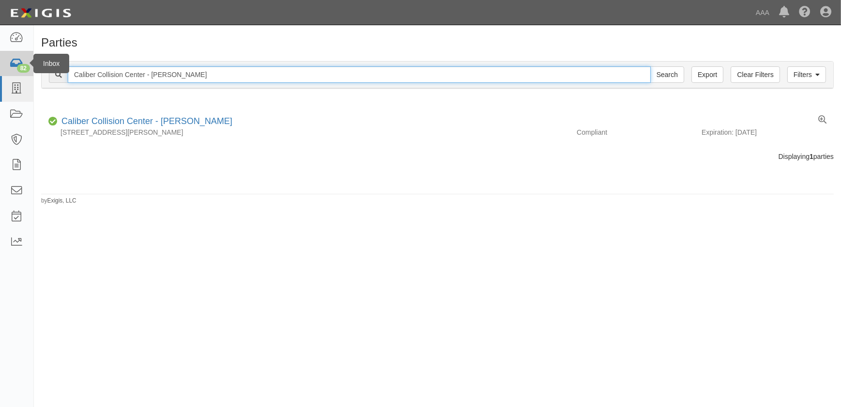
drag, startPoint x: 180, startPoint y: 71, endPoint x: 10, endPoint y: 71, distance: 169.4
click at [10, 71] on body "Toggle navigation Dashboard 82 Inbox Parties Agreements Coverages Documents Mes…" at bounding box center [420, 197] width 841 height 395
paste input "Hesperia - Bear Valley Rd"
type input "Caliber Collision Center - Hesperia - Bear Valley Rd"
click at [651, 66] on input "Search" at bounding box center [668, 74] width 34 height 16
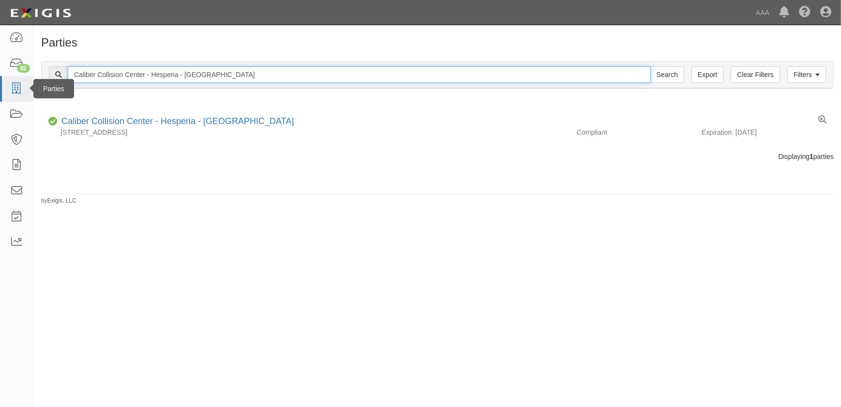
drag, startPoint x: 92, startPoint y: 74, endPoint x: 17, endPoint y: 78, distance: 74.7
click at [18, 78] on body "Toggle navigation Dashboard 82 Inbox Parties Agreements Coverages Documents Mes…" at bounding box center [420, 197] width 841 height 395
paste input "Santa Fe Springs"
type input "Caliber Collision Center - Santa Fe Springs"
click at [651, 66] on input "Search" at bounding box center [668, 74] width 34 height 16
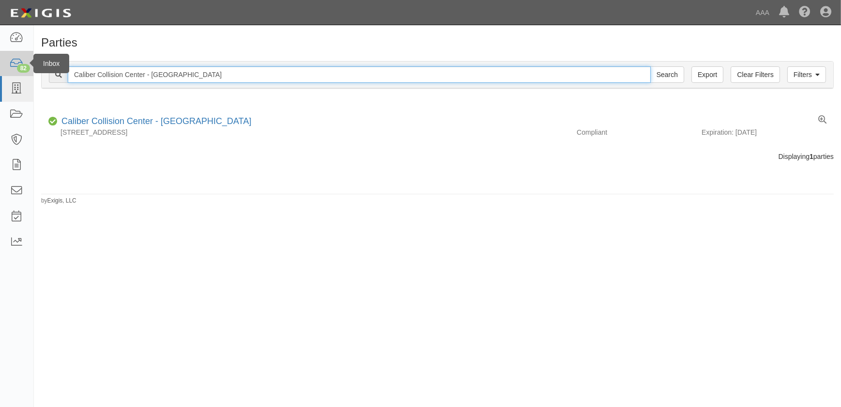
drag, startPoint x: 73, startPoint y: 74, endPoint x: 24, endPoint y: 73, distance: 48.9
click at [24, 73] on body "Toggle navigation Dashboard 82 Inbox Parties Agreements Coverages Documents Mes…" at bounding box center [420, 197] width 841 height 395
paste input "Corona"
type input "Caliber Collision Center - Corona"
click at [651, 66] on input "Search" at bounding box center [668, 74] width 34 height 16
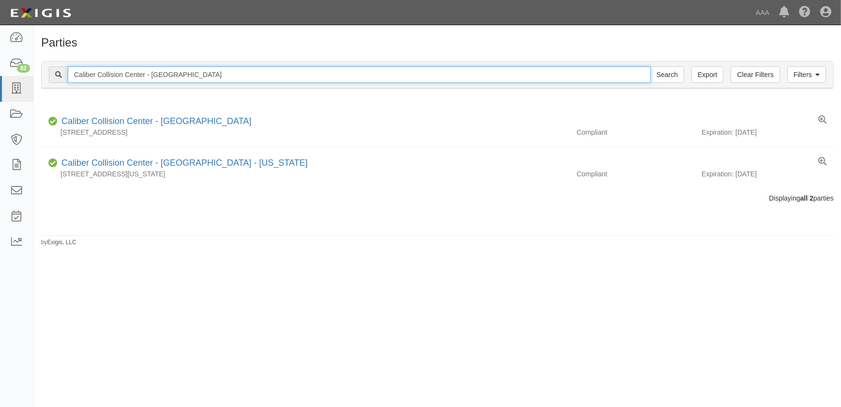
drag, startPoint x: 86, startPoint y: 73, endPoint x: 48, endPoint y: 71, distance: 37.8
click at [48, 71] on div "Filters Clear Filters Export Caliber Collision Center - Corona Search Filters" at bounding box center [438, 74] width 792 height 27
paste input "Mission Valley (San Diego - Vandever Ave)"
type input "Caliber Collision Center - [GEOGRAPHIC_DATA] ([GEOGRAPHIC_DATA] - [PERSON_NAME]…"
click at [651, 66] on input "Search" at bounding box center [668, 74] width 34 height 16
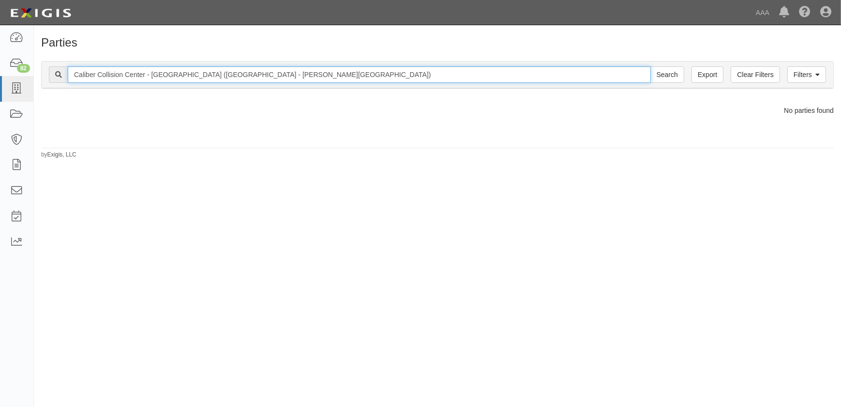
drag, startPoint x: 298, startPoint y: 78, endPoint x: 194, endPoint y: 79, distance: 103.6
click at [194, 79] on input "Caliber Collision Center - [GEOGRAPHIC_DATA] ([GEOGRAPHIC_DATA] - [PERSON_NAME]…" at bounding box center [359, 74] width 583 height 16
type input "Caliber Collision Center - [GEOGRAPHIC_DATA]"
click at [651, 66] on input "Search" at bounding box center [668, 74] width 34 height 16
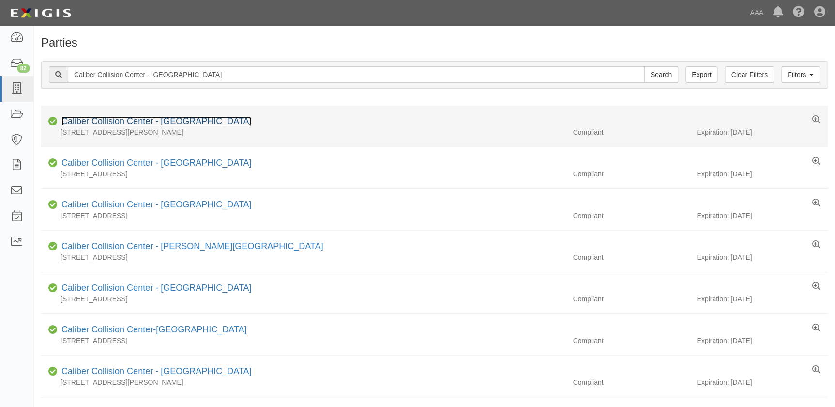
click at [176, 121] on link "Caliber Collision Center - Mission Valley" at bounding box center [156, 121] width 190 height 10
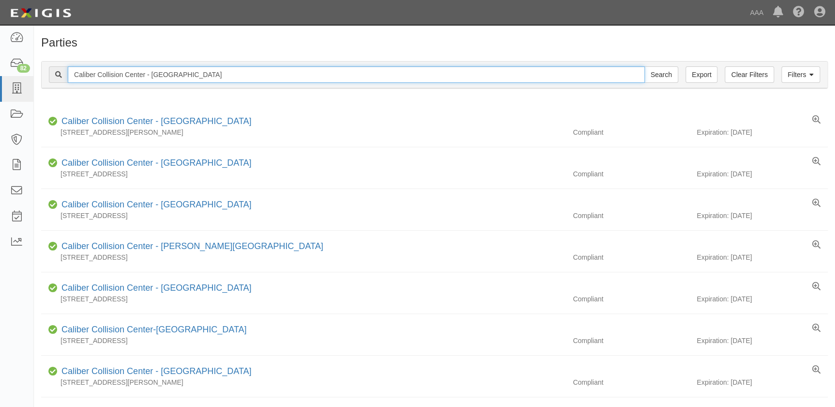
drag, startPoint x: 141, startPoint y: 76, endPoint x: 43, endPoint y: 76, distance: 97.8
click at [43, 76] on div "Filters Clear Filters Export Caliber Collision Center - Mission Valley Search F…" at bounding box center [435, 74] width 786 height 27
paste input "Temecula"
type input "Caliber Collision Center - Temecula"
click at [644, 66] on input "Search" at bounding box center [661, 74] width 34 height 16
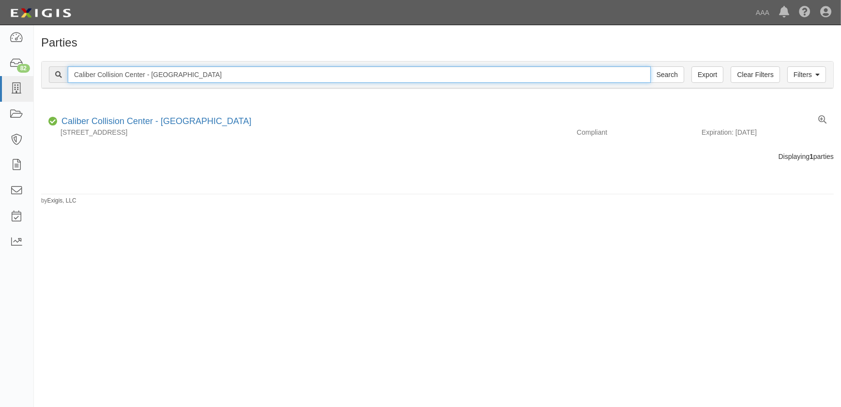
drag, startPoint x: 206, startPoint y: 75, endPoint x: -36, endPoint y: 72, distance: 242.1
click at [0, 72] on html "Toggle navigation Dashboard 82 Inbox Parties Agreements Coverages Documents Mes…" at bounding box center [420, 197] width 841 height 395
paste input "housand Oaks"
click at [226, 79] on input "Caliber Collision Center - Thousand Oaks" at bounding box center [359, 74] width 583 height 16
type input "Caliber Collision Center - Thousand Oaks"
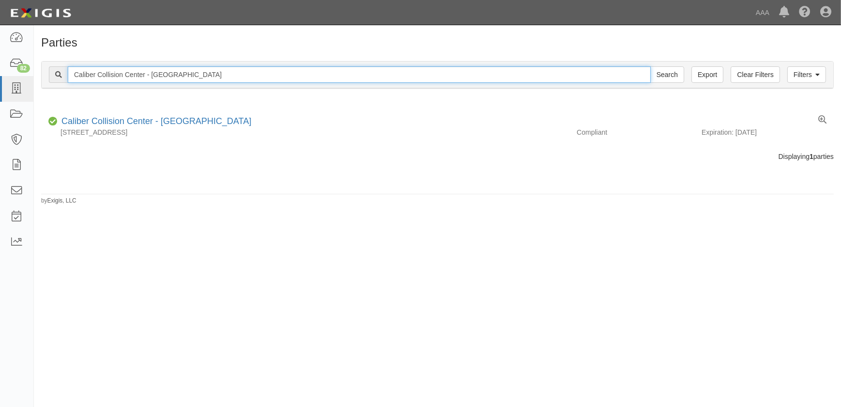
click at [651, 66] on input "Search" at bounding box center [668, 74] width 34 height 16
drag, startPoint x: 223, startPoint y: 73, endPoint x: 38, endPoint y: 77, distance: 185.0
click at [38, 77] on div "Filters Clear Filters Export Caliber Collision Center - Thousand Oaks Search Fi…" at bounding box center [438, 76] width 808 height 45
paste input "Montclair"
type input "Caliber Collision Center - [GEOGRAPHIC_DATA]"
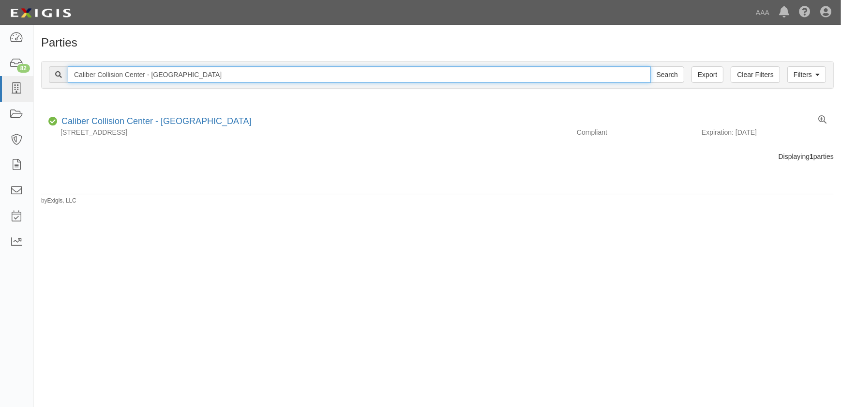
click at [651, 66] on input "Search" at bounding box center [668, 74] width 34 height 16
drag, startPoint x: 197, startPoint y: 74, endPoint x: 1, endPoint y: 73, distance: 195.6
click at [1, 73] on body "Toggle navigation Dashboard 82 Inbox Parties Agreements Coverages Documents Mes…" at bounding box center [420, 197] width 841 height 395
paste input "Woodcrest"
type input "Caliber Collision Center - Woodcrest"
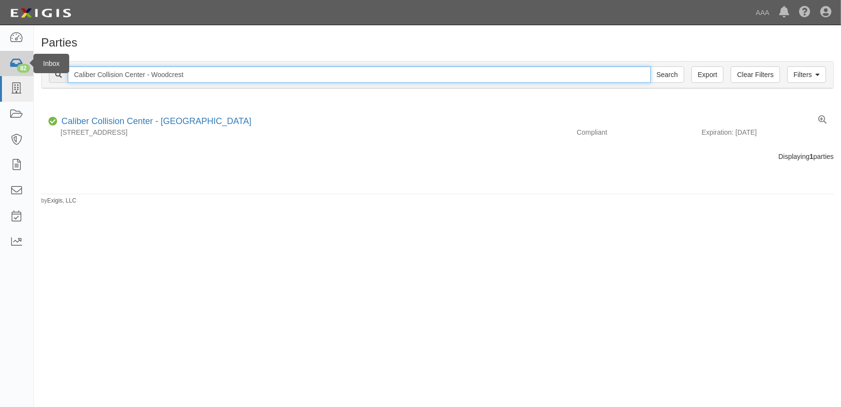
click at [651, 66] on input "Search" at bounding box center [668, 74] width 34 height 16
drag, startPoint x: 156, startPoint y: 76, endPoint x: -21, endPoint y: 78, distance: 177.7
click at [0, 78] on html "Toggle navigation Dashboard 82 Inbox Parties Agreements Coverages Documents Mes…" at bounding box center [420, 197] width 841 height 395
paste input "[GEOGRAPHIC_DATA]"
type input "Caliber Collision Center - [GEOGRAPHIC_DATA]"
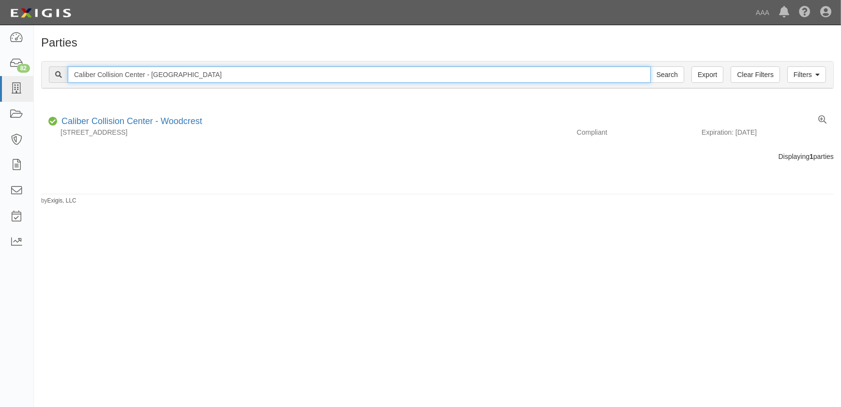
click at [651, 66] on input "Search" at bounding box center [668, 74] width 34 height 16
drag, startPoint x: 160, startPoint y: 67, endPoint x: -8, endPoint y: 67, distance: 168.5
click at [0, 67] on html "Toggle navigation Dashboard 82 Inbox Parties Agreements Coverages Documents Mes…" at bounding box center [420, 197] width 841 height 395
paste input "El Centro"
type input "Caliber Collision Center - El Centro"
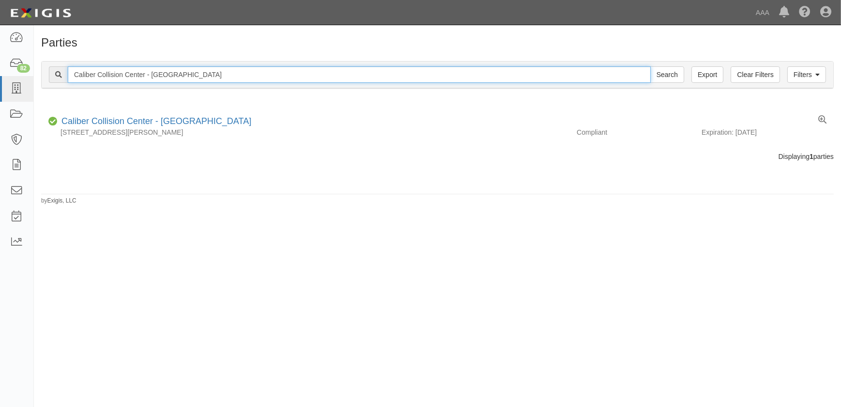
click at [651, 66] on input "Search" at bounding box center [668, 74] width 34 height 16
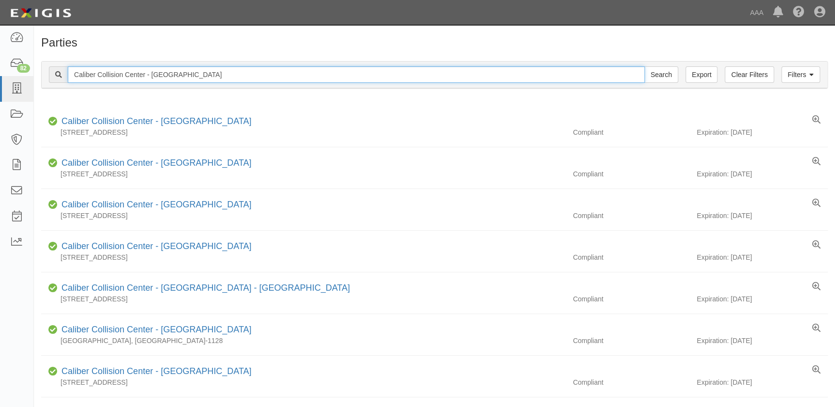
drag, startPoint x: 12, startPoint y: 71, endPoint x: -46, endPoint y: 71, distance: 57.1
paste input "Beverly Hills"
type input "Caliber Collision Center - Beverly Hills"
click at [644, 66] on input "Search" at bounding box center [661, 74] width 34 height 16
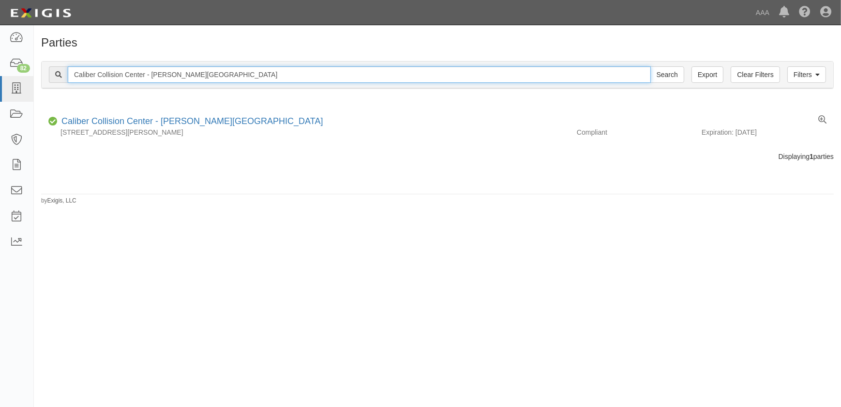
drag, startPoint x: 192, startPoint y: 69, endPoint x: 38, endPoint y: 72, distance: 154.0
click at [38, 72] on div "Filters Clear Filters Export Caliber Collision Center - Beverly Hills Search Fi…" at bounding box center [438, 76] width 808 height 45
paste input "Upland"
type input "Caliber Collision Center - Upland"
click at [651, 66] on input "Search" at bounding box center [668, 74] width 34 height 16
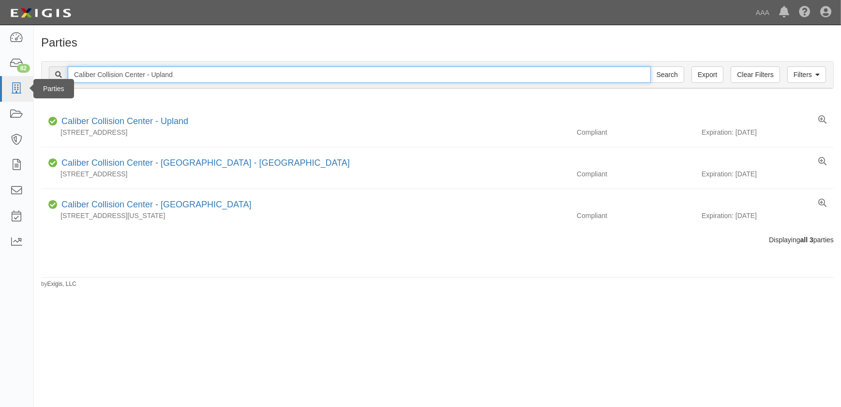
drag, startPoint x: 190, startPoint y: 78, endPoint x: 23, endPoint y: 76, distance: 167.0
click at [23, 76] on body "Toggle navigation Dashboard 82 Inbox Parties Agreements Coverages Documents Mes…" at bounding box center [420, 197] width 841 height 395
paste input "Covina"
type input "Caliber Collision Center - Covina"
click at [651, 66] on input "Search" at bounding box center [668, 74] width 34 height 16
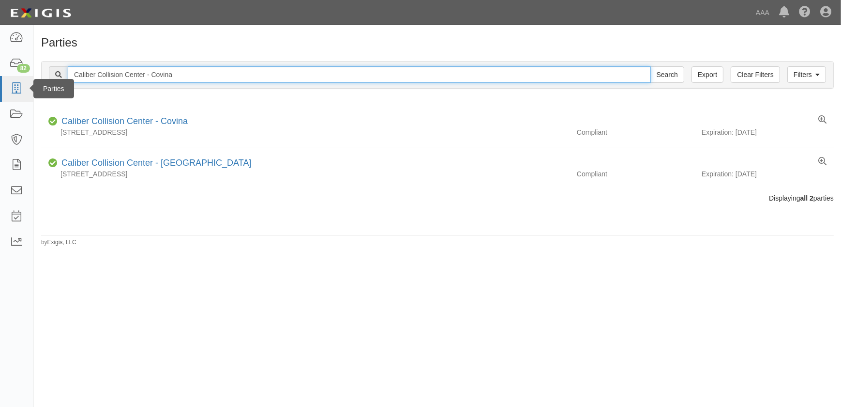
drag, startPoint x: 171, startPoint y: 77, endPoint x: 15, endPoint y: 76, distance: 155.9
click at [15, 76] on body "Toggle navigation Dashboard 82 Inbox Parties Agreements Coverages Documents Mes…" at bounding box center [420, 197] width 841 height 395
paste input "[GEOGRAPHIC_DATA]"
type input "Caliber Collision Center - [GEOGRAPHIC_DATA]"
click at [651, 66] on input "Search" at bounding box center [668, 74] width 34 height 16
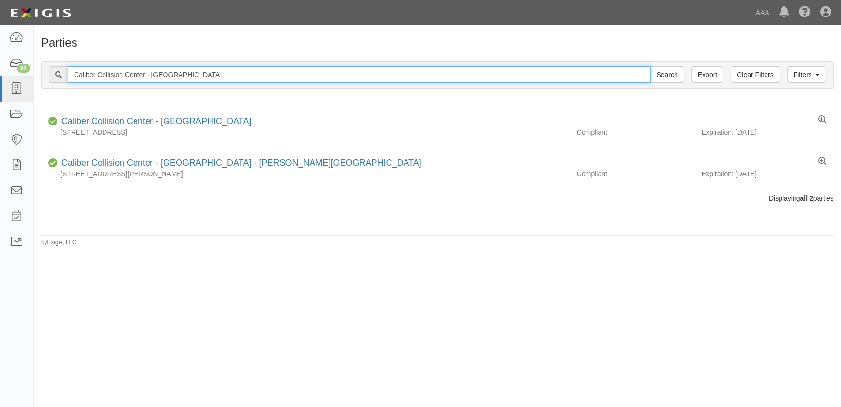
drag, startPoint x: 157, startPoint y: 69, endPoint x: 46, endPoint y: 66, distance: 111.9
click at [46, 66] on div "Filters Clear Filters Export Caliber Collision Center - Huntington Beach Search…" at bounding box center [438, 74] width 792 height 27
paste input "Santa Monica - Lincoln Bl"
type input "Caliber Collision Center - Santa Monica - Lincoln Bl"
click at [651, 66] on input "Search" at bounding box center [668, 74] width 34 height 16
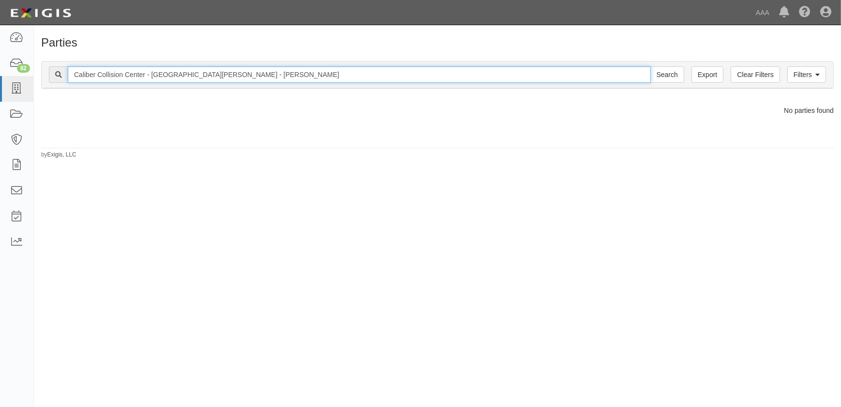
drag, startPoint x: 251, startPoint y: 73, endPoint x: 194, endPoint y: 74, distance: 57.1
click at [194, 74] on input "Caliber Collision Center - [GEOGRAPHIC_DATA][PERSON_NAME] - [PERSON_NAME]" at bounding box center [359, 74] width 583 height 16
type input "Caliber Collision Center - [GEOGRAPHIC_DATA][PERSON_NAME]"
click at [651, 66] on input "Search" at bounding box center [668, 74] width 34 height 16
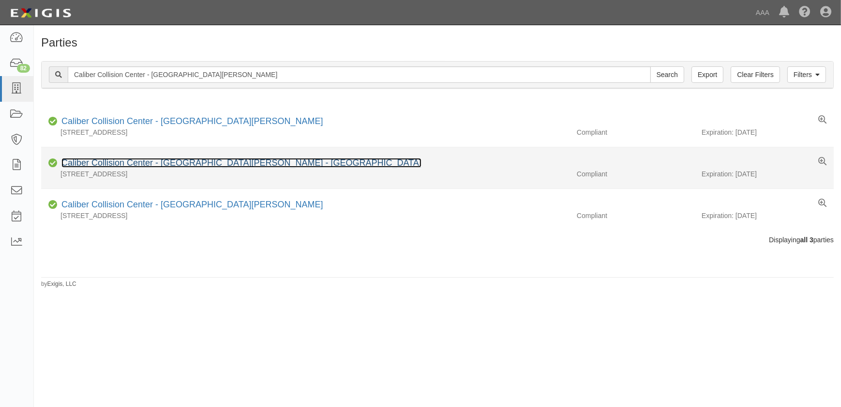
click at [179, 162] on link "Caliber Collision Center - [GEOGRAPHIC_DATA][PERSON_NAME] - [GEOGRAPHIC_DATA]" at bounding box center [241, 163] width 360 height 10
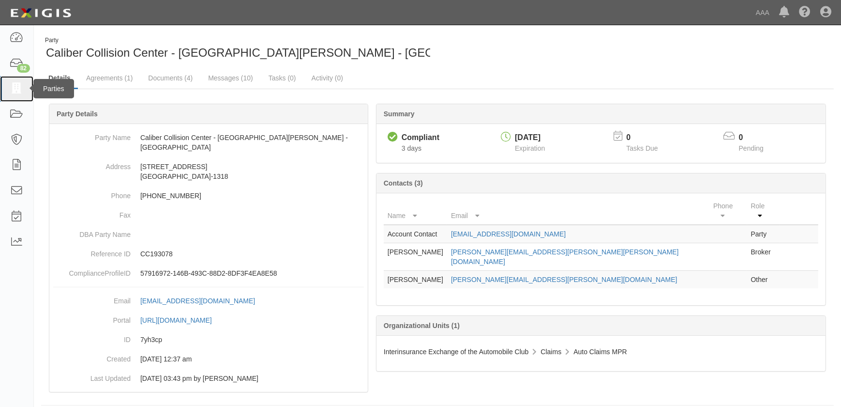
click at [22, 85] on icon at bounding box center [17, 88] width 14 height 11
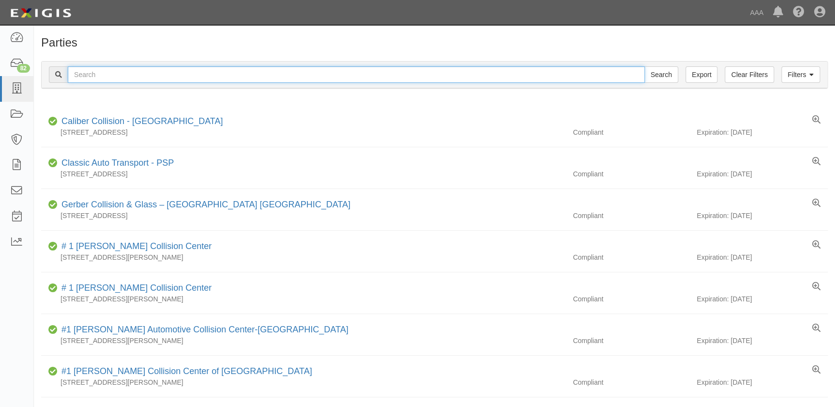
click at [145, 72] on input "text" at bounding box center [356, 74] width 577 height 16
paste input "Caliber Collision Center - Canoga Park - Deering"
type input "Caliber Collision Center - Canoga Park - Deering"
click at [644, 66] on input "Search" at bounding box center [661, 74] width 34 height 16
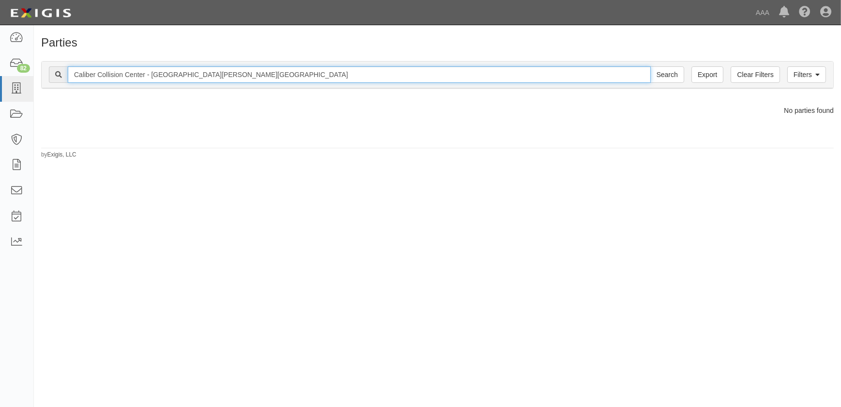
drag, startPoint x: 258, startPoint y: 76, endPoint x: 191, endPoint y: 76, distance: 66.3
click at [191, 76] on input "Caliber Collision Center - [GEOGRAPHIC_DATA][PERSON_NAME][GEOGRAPHIC_DATA]" at bounding box center [359, 74] width 583 height 16
type input "Caliber Collision Center - [GEOGRAPHIC_DATA]"
click at [651, 66] on input "Search" at bounding box center [668, 74] width 34 height 16
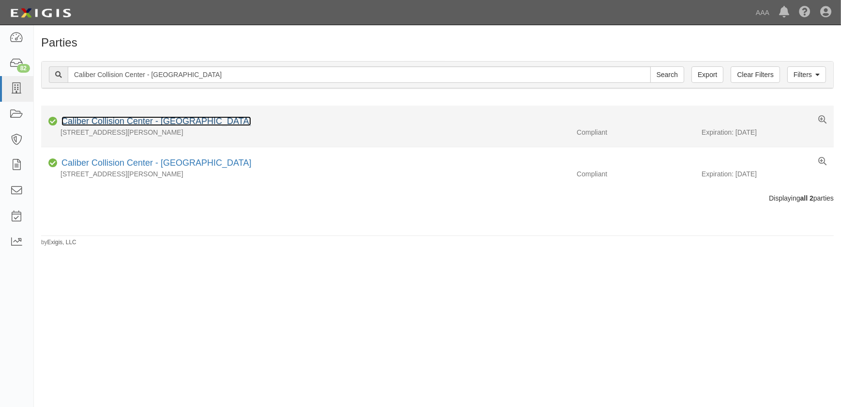
click at [125, 122] on link "Caliber Collision Center - [GEOGRAPHIC_DATA]" at bounding box center [156, 121] width 190 height 10
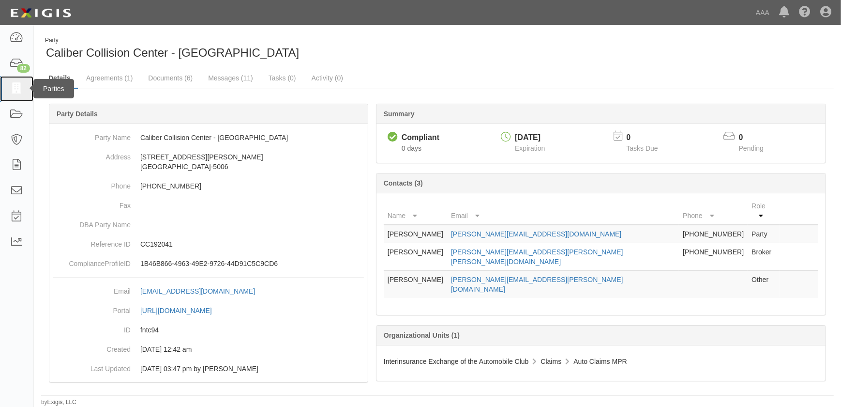
click at [19, 89] on icon at bounding box center [17, 88] width 14 height 11
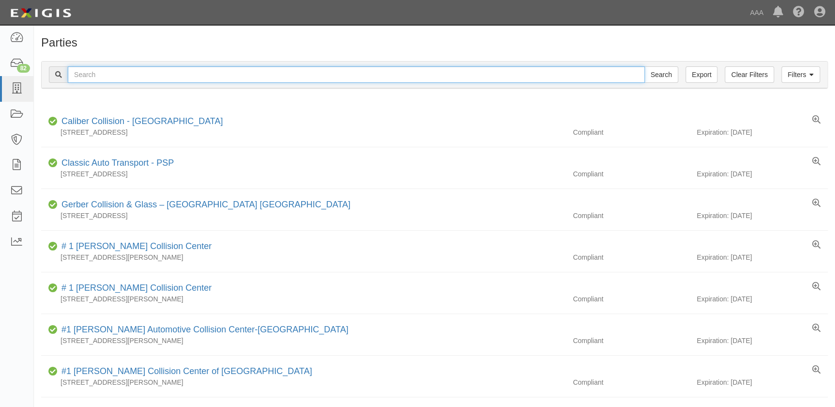
drag, startPoint x: 0, startPoint y: 0, endPoint x: 91, endPoint y: 71, distance: 115.5
click at [91, 71] on input "text" at bounding box center [356, 74] width 577 height 16
paste input "Caliber Collision Center - Newport Center (17th St.)"
type input "Caliber Collision Center - Newport Center (17th St.)"
click at [644, 66] on input "Search" at bounding box center [661, 74] width 34 height 16
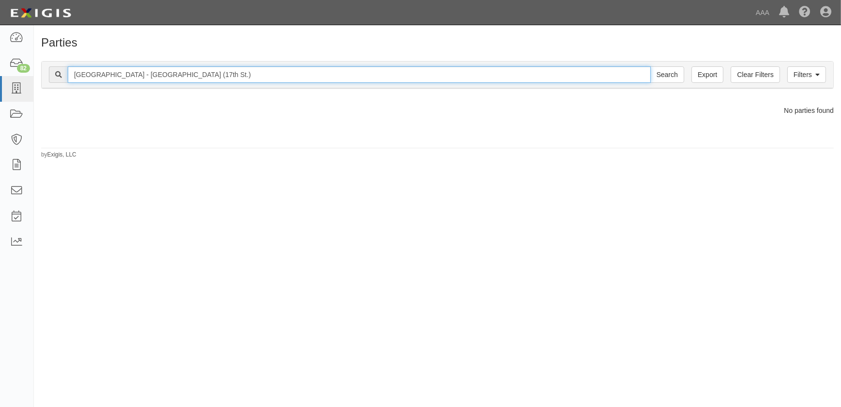
drag, startPoint x: 275, startPoint y: 81, endPoint x: 199, endPoint y: 78, distance: 75.6
click at [199, 78] on input "Caliber Collision Center - Newport Center (17th St.)" at bounding box center [359, 74] width 583 height 16
type input "Caliber Collision Center - [GEOGRAPHIC_DATA] ."
click at [651, 66] on input "Search" at bounding box center [668, 74] width 34 height 16
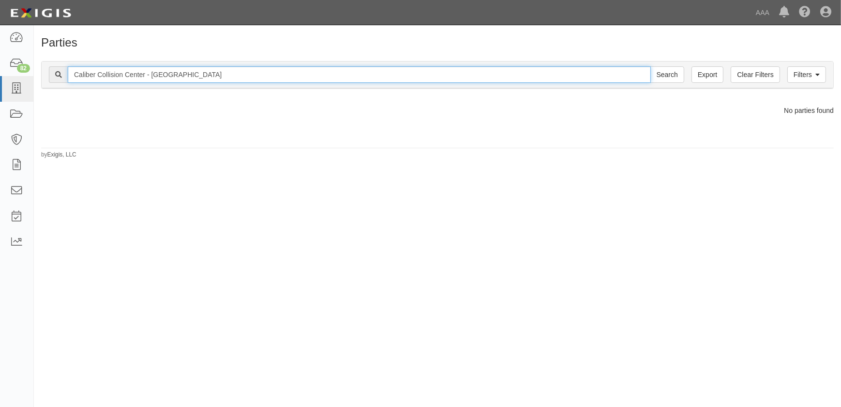
type input "Caliber Collision Center - [GEOGRAPHIC_DATA]"
click at [651, 66] on input "Search" at bounding box center [668, 74] width 34 height 16
drag, startPoint x: 0, startPoint y: 0, endPoint x: 148, endPoint y: 81, distance: 168.8
click at [148, 81] on input "Caliber Collision Center - Newport Center" at bounding box center [359, 74] width 583 height 16
type input "Caliber Collision Center - 17th"
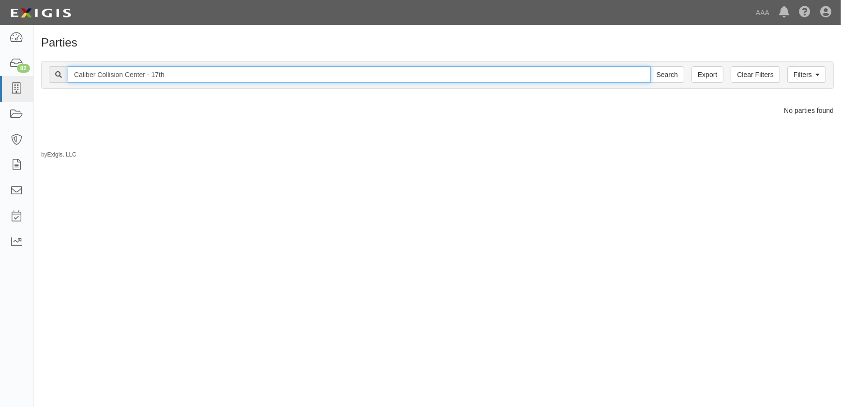
click at [651, 66] on input "Search" at bounding box center [668, 74] width 34 height 16
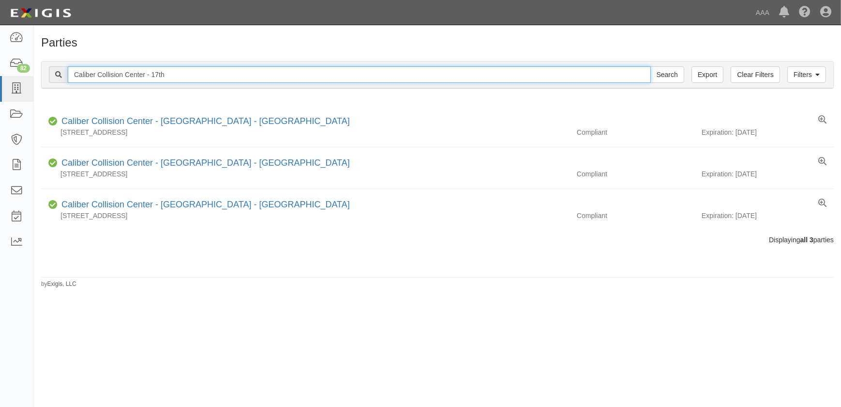
drag, startPoint x: 144, startPoint y: 75, endPoint x: -11, endPoint y: 75, distance: 154.9
click at [0, 75] on html "Toggle navigation Dashboard 82 Inbox Parties Agreements Coverages Documents Mes…" at bounding box center [420, 197] width 841 height 395
paste input "[PERSON_NAME] Collision - [GEOGRAPHIC_DATA]"
type input "[PERSON_NAME] Collision - [GEOGRAPHIC_DATA]"
click at [651, 66] on input "Search" at bounding box center [668, 74] width 34 height 16
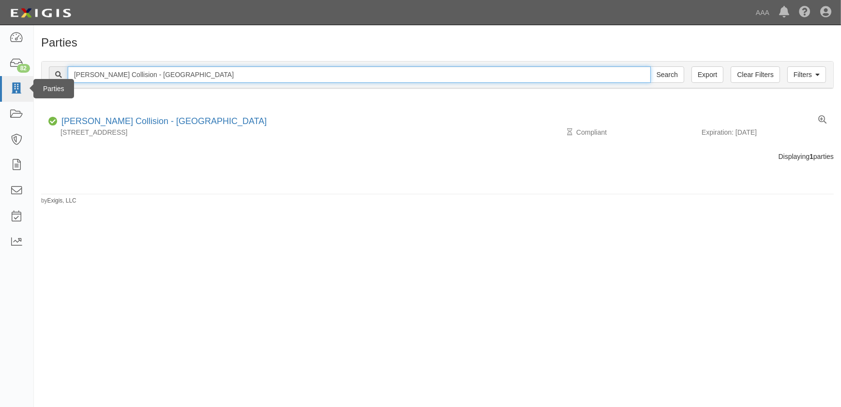
drag, startPoint x: 129, startPoint y: 78, endPoint x: 20, endPoint y: 76, distance: 109.4
click at [20, 76] on body "Toggle navigation Dashboard 82 Inbox Parties Agreements Coverages Documents Mes…" at bounding box center [420, 197] width 841 height 395
paste input "Caliber Collision Center - El Mont"
type input "Caliber Collision Center - El Monte"
click at [651, 66] on input "Search" at bounding box center [668, 74] width 34 height 16
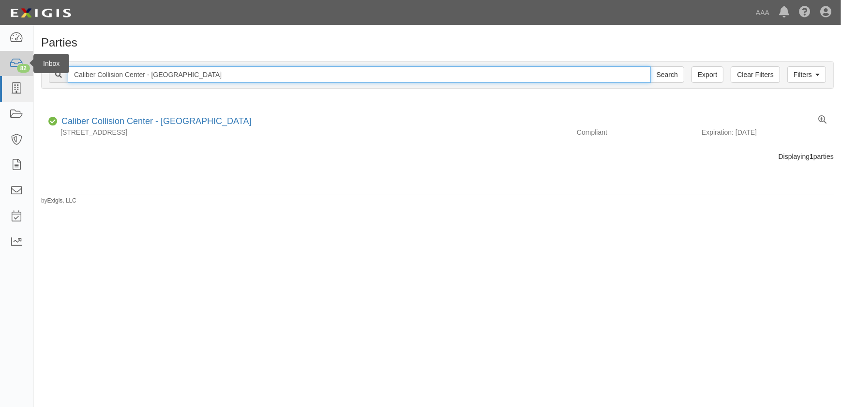
drag, startPoint x: 161, startPoint y: 68, endPoint x: 27, endPoint y: 74, distance: 134.2
click at [27, 74] on body "Toggle navigation Dashboard 82 Inbox Parties Agreements Coverages Documents Mes…" at bounding box center [420, 197] width 841 height 395
paste input "Tujunga"
type input "Caliber Collision Center - Tujunga"
click at [651, 66] on input "Search" at bounding box center [668, 74] width 34 height 16
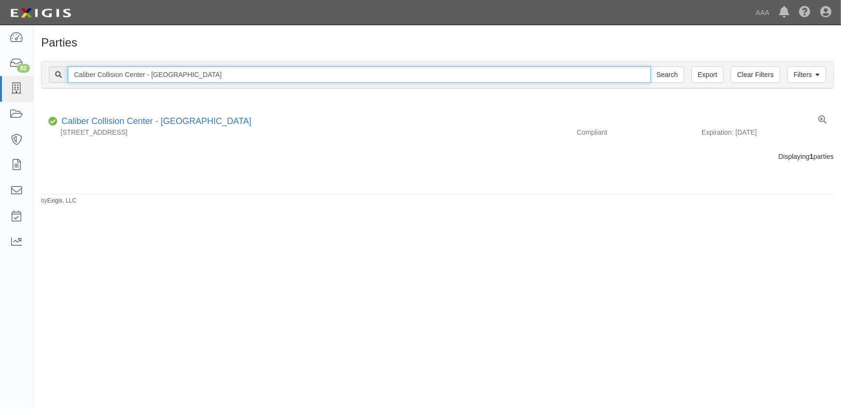
drag, startPoint x: 201, startPoint y: 75, endPoint x: 43, endPoint y: 77, distance: 157.8
click at [43, 77] on div "Filters Clear Filters Export Caliber Collision Center - Tujunga Search Filters" at bounding box center [438, 74] width 792 height 27
paste input "Griffith Park"
type input "Caliber Collision Center - Griffith Park"
click at [651, 66] on input "Search" at bounding box center [668, 74] width 34 height 16
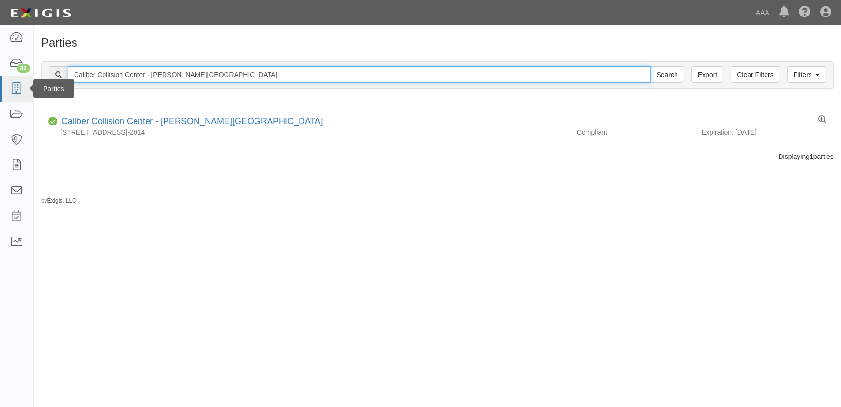
drag, startPoint x: 134, startPoint y: 77, endPoint x: 9, endPoint y: 88, distance: 125.4
click at [9, 88] on body "Toggle navigation Dashboard 82 Inbox Parties Agreements Coverages Documents Mes…" at bounding box center [420, 197] width 841 height 395
paste input "Encinitas"
type input "Caliber Collision Center - Encinitas"
click at [651, 66] on input "Search" at bounding box center [668, 74] width 34 height 16
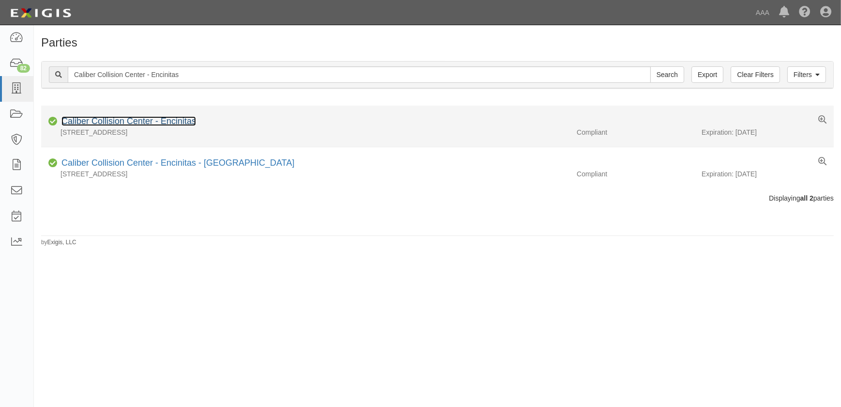
click at [134, 122] on link "Caliber Collision Center - Encinitas" at bounding box center [128, 121] width 135 height 10
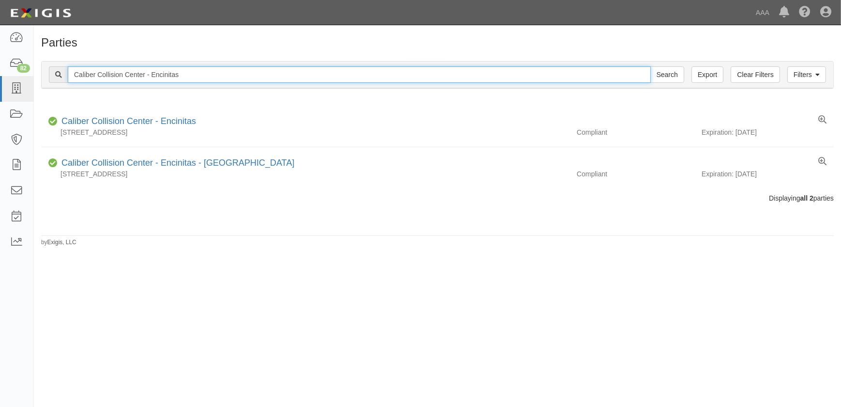
drag, startPoint x: 76, startPoint y: 69, endPoint x: 48, endPoint y: 66, distance: 27.7
click at [48, 67] on div "Filters Clear Filters Export Caliber Collision Center - Encinitas Search Filters" at bounding box center [438, 74] width 792 height 27
paste input "Carson"
type input "Caliber Collision Center - [PERSON_NAME]"
click at [651, 66] on input "Search" at bounding box center [668, 74] width 34 height 16
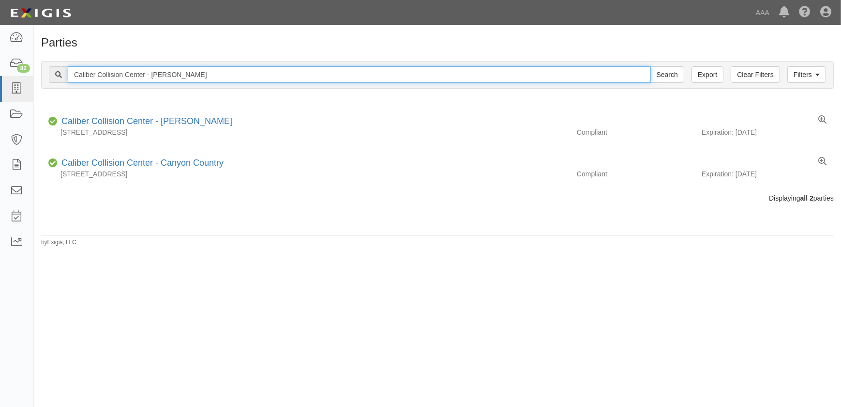
drag, startPoint x: 189, startPoint y: 77, endPoint x: -15, endPoint y: 76, distance: 203.8
click at [0, 76] on html "Toggle navigation Dashboard 82 Inbox Parties Agreements Coverages Documents Mes…" at bounding box center [420, 197] width 841 height 395
paste input "-Ofallon IL"
type input "Caliber Collision-Ofallon IL"
click at [651, 66] on input "Search" at bounding box center [668, 74] width 34 height 16
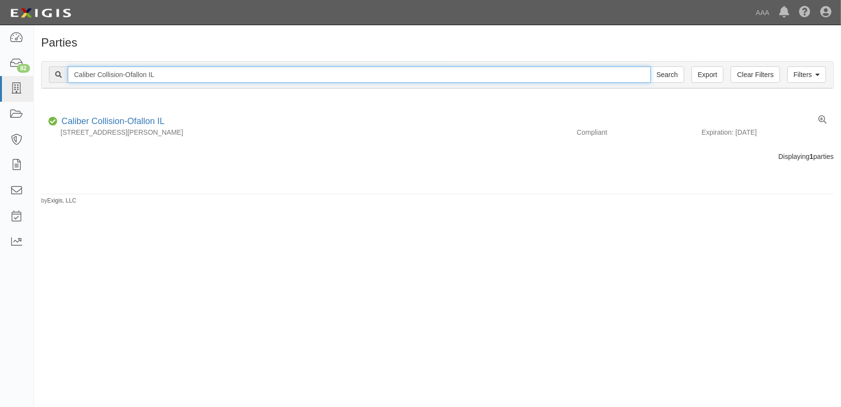
drag, startPoint x: 153, startPoint y: 72, endPoint x: -2, endPoint y: 75, distance: 155.0
click at [0, 75] on html "Toggle navigation Dashboard 82 Inbox Parties Agreements Coverages Documents Mes…" at bounding box center [420, 197] width 841 height 395
paste input "Center - Tustin"
type input "Caliber Collision Center - Tustin"
click at [651, 66] on input "Search" at bounding box center [668, 74] width 34 height 16
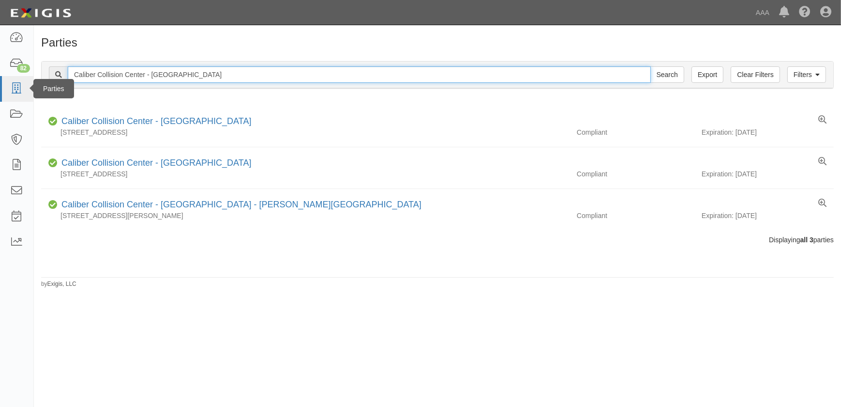
drag, startPoint x: 187, startPoint y: 74, endPoint x: 0, endPoint y: 76, distance: 186.9
click at [10, 77] on body "Toggle navigation Dashboard 82 Inbox Parties Agreements Coverages Documents Mes…" at bounding box center [420, 197] width 841 height 395
paste input "Long Beach"
type input "Caliber Collision Center - [GEOGRAPHIC_DATA]"
click at [651, 66] on input "Search" at bounding box center [668, 74] width 34 height 16
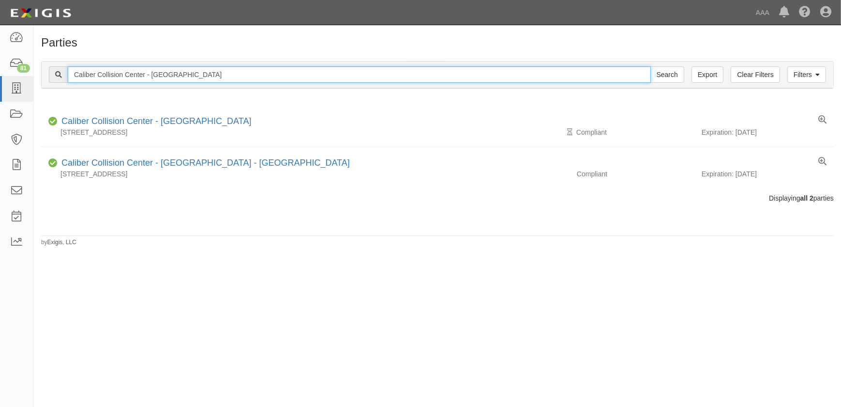
drag, startPoint x: 208, startPoint y: 73, endPoint x: 37, endPoint y: 76, distance: 170.5
click at [37, 76] on div "Filters Clear Filters Export Caliber Collision Center - Long Beach Search Filte…" at bounding box center [438, 76] width 808 height 45
paste input "aguna Niguel"
type input "Caliber Collision Center - [GEOGRAPHIC_DATA]"
click at [651, 66] on input "Search" at bounding box center [668, 74] width 34 height 16
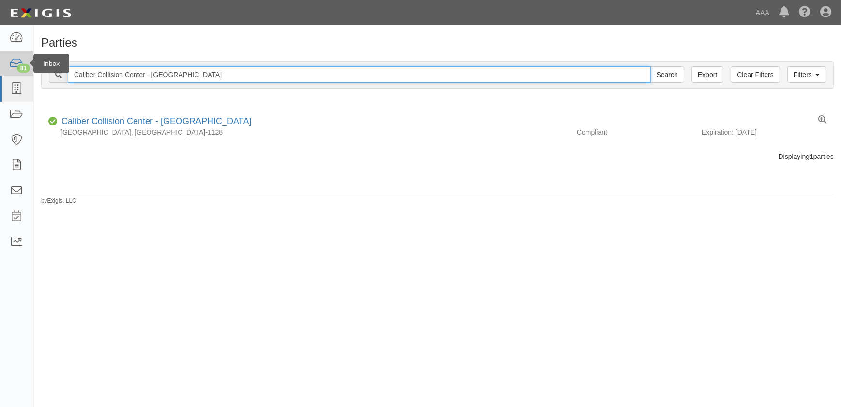
drag, startPoint x: 206, startPoint y: 74, endPoint x: 0, endPoint y: 72, distance: 205.8
click at [0, 72] on body "Toggle navigation Dashboard 81 Inbox Parties Agreements Coverages Documents Mes…" at bounding box center [420, 197] width 841 height 395
paste input "Beach"
type input "Caliber Collision Center - [GEOGRAPHIC_DATA]"
click at [651, 66] on input "Search" at bounding box center [668, 74] width 34 height 16
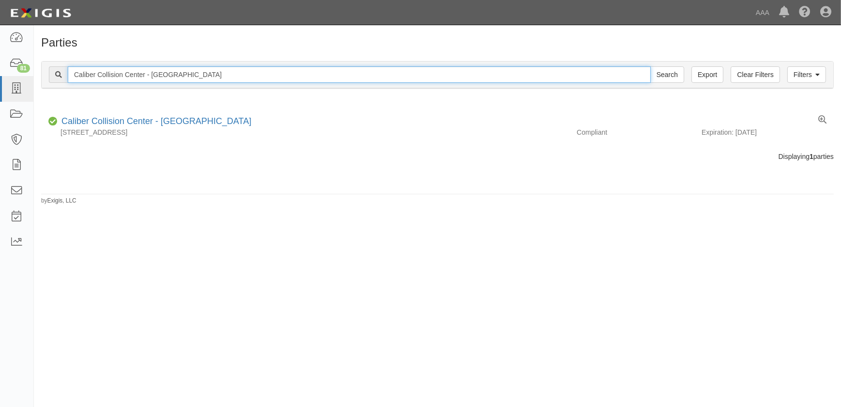
drag, startPoint x: 247, startPoint y: 76, endPoint x: 83, endPoint y: 77, distance: 164.1
click at [83, 77] on input "Caliber Collision Center - [GEOGRAPHIC_DATA]" at bounding box center [359, 74] width 583 height 16
paste input "Caliber Collision Center - [GEOGRAPHIC_DATA]"
drag, startPoint x: 83, startPoint y: 73, endPoint x: 53, endPoint y: 76, distance: 30.3
click at [53, 76] on div "CalCaliber Collision Center - Hawthorne Search" at bounding box center [367, 74] width 636 height 16
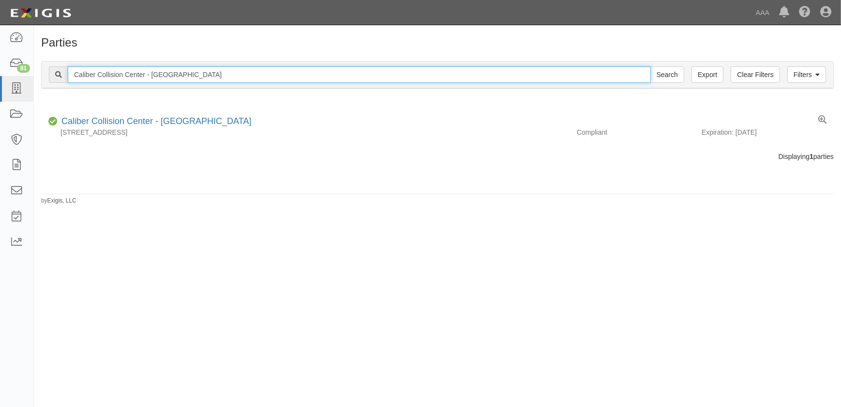
type input "Caliber Collision Center - [GEOGRAPHIC_DATA]"
click at [651, 66] on input "Search" at bounding box center [668, 74] width 34 height 16
drag, startPoint x: 220, startPoint y: 71, endPoint x: -13, endPoint y: 71, distance: 232.4
click at [0, 71] on html "Toggle navigation Dashboard 81 Inbox Parties Agreements Coverages Documents Mes…" at bounding box center [420, 197] width 841 height 395
paste input "[GEOGRAPHIC_DATA]"
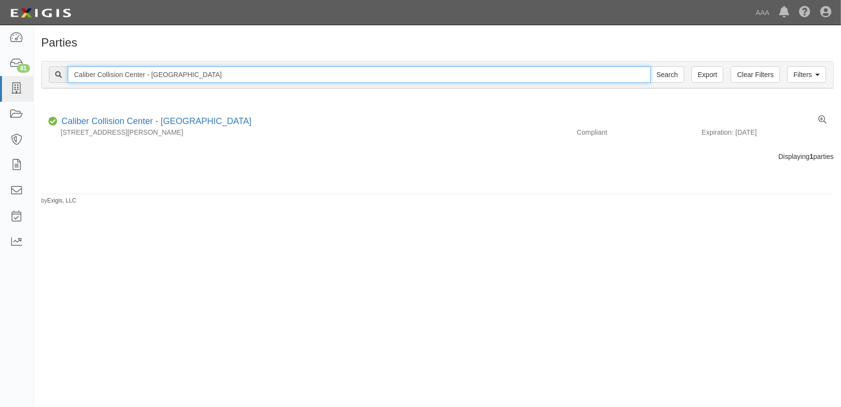
type input "Caliber Collision Center - [GEOGRAPHIC_DATA]"
click at [651, 66] on input "Search" at bounding box center [668, 74] width 34 height 16
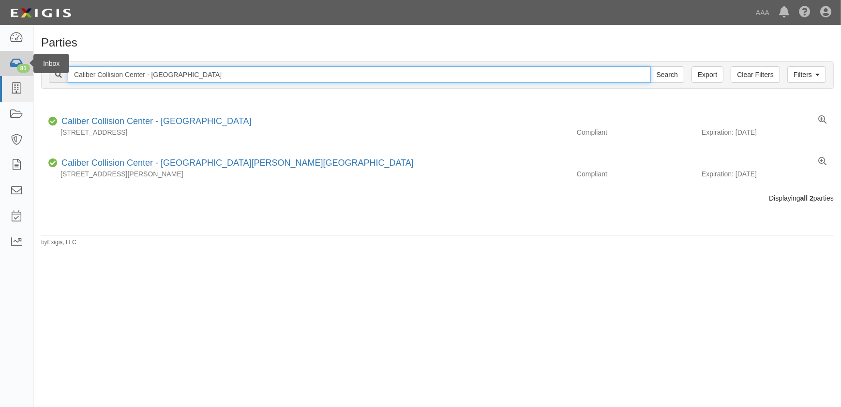
drag, startPoint x: 169, startPoint y: 69, endPoint x: 14, endPoint y: 68, distance: 155.4
click at [15, 68] on body "Toggle navigation Dashboard 81 Inbox Parties Agreements Coverages Documents Mes…" at bounding box center [420, 197] width 841 height 395
paste input "-Sanatoga"
type input "Caliber Collision-Sanatoga"
click at [651, 66] on input "Search" at bounding box center [668, 74] width 34 height 16
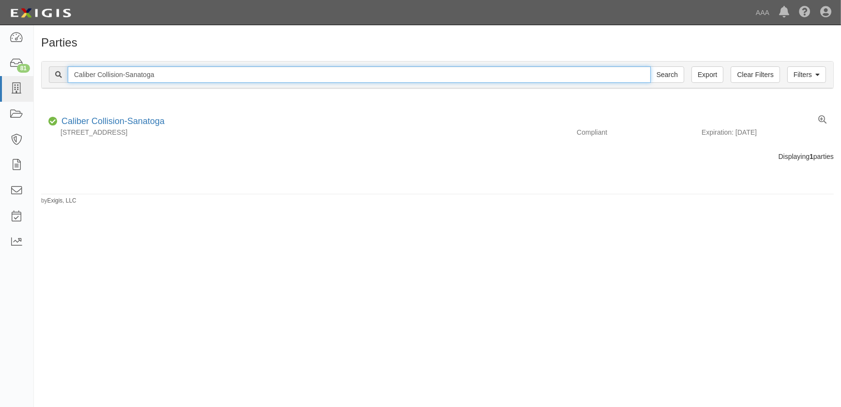
drag, startPoint x: 169, startPoint y: 75, endPoint x: 36, endPoint y: 77, distance: 133.6
click at [36, 77] on div "Filters Clear Filters Export Caliber Collision-Sanatoga Search Filters Complian…" at bounding box center [438, 76] width 808 height 45
paste input "Center - Ventur"
type input "Caliber Collision Center - Ventura"
click at [651, 66] on input "Search" at bounding box center [668, 74] width 34 height 16
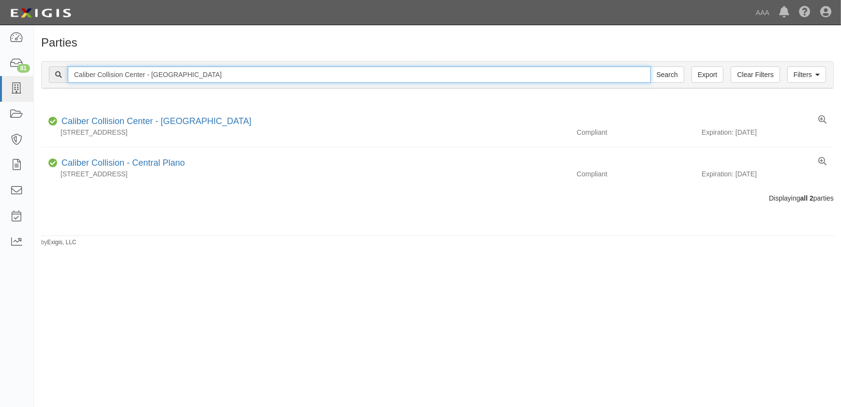
drag, startPoint x: 179, startPoint y: 77, endPoint x: 35, endPoint y: 68, distance: 144.6
click at [35, 68] on div "Filters Clear Filters Export Caliber Collision Center - Ventura Search Filters …" at bounding box center [438, 76] width 808 height 45
paste input "Lancaster"
type input "Caliber Collision Center - [GEOGRAPHIC_DATA]"
click at [651, 66] on input "Search" at bounding box center [668, 74] width 34 height 16
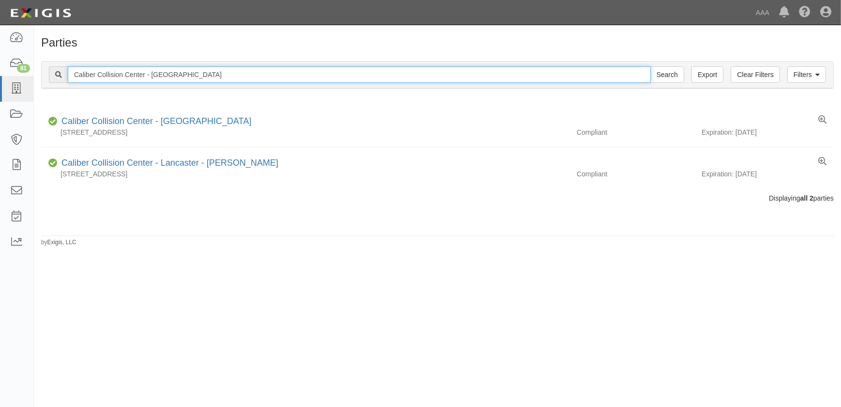
drag, startPoint x: 199, startPoint y: 75, endPoint x: -31, endPoint y: 77, distance: 230.5
click at [0, 77] on html "Toggle navigation Dashboard 81 Inbox Parties Agreements Coverages Documents Mes…" at bounding box center [420, 197] width 841 height 395
paste input "Torrance"
type input "Caliber Collision Center - [GEOGRAPHIC_DATA]"
click at [651, 66] on input "Search" at bounding box center [668, 74] width 34 height 16
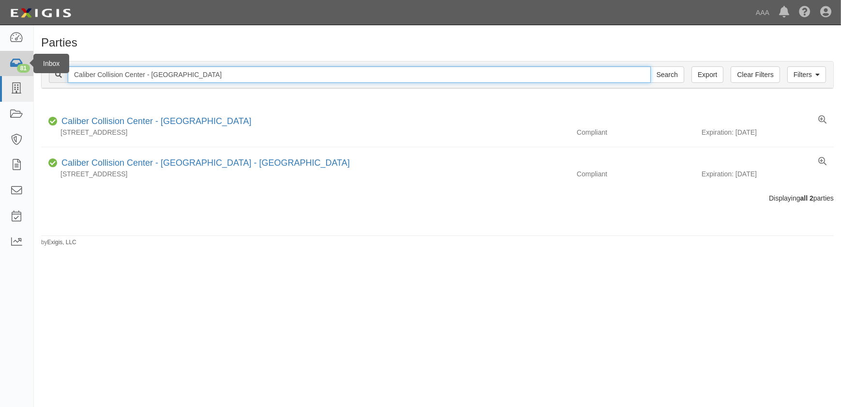
drag, startPoint x: 55, startPoint y: 74, endPoint x: 24, endPoint y: 73, distance: 31.0
click at [24, 73] on body "Toggle navigation Dashboard 81 Inbox Parties Agreements Coverages Documents Mes…" at bounding box center [420, 197] width 841 height 395
paste input "Simi Valley"
type input "Caliber Collision Center - Simi Valley"
click at [651, 66] on input "Search" at bounding box center [668, 74] width 34 height 16
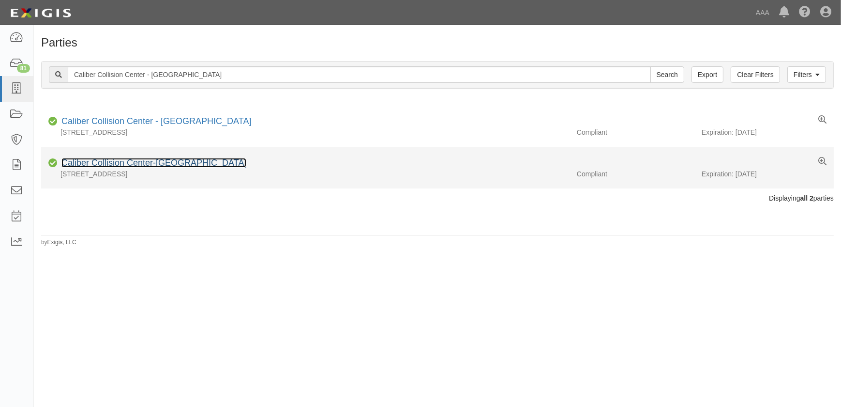
click at [135, 164] on link "Caliber Collision Center-[GEOGRAPHIC_DATA]" at bounding box center [153, 163] width 185 height 10
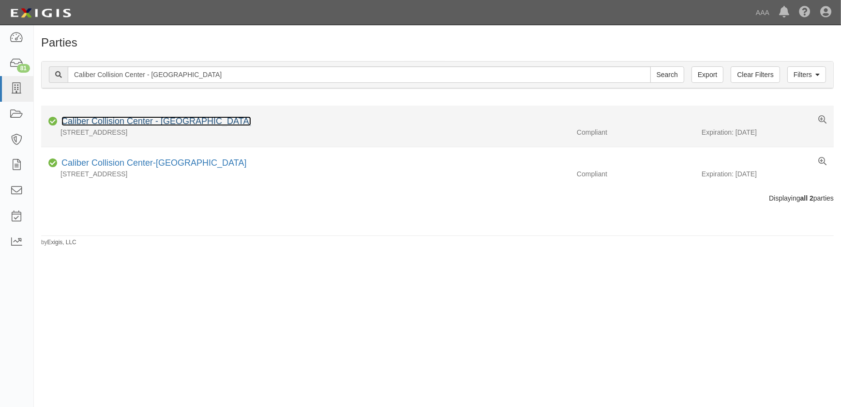
click at [130, 121] on link "Caliber Collision Center - [GEOGRAPHIC_DATA]" at bounding box center [156, 121] width 190 height 10
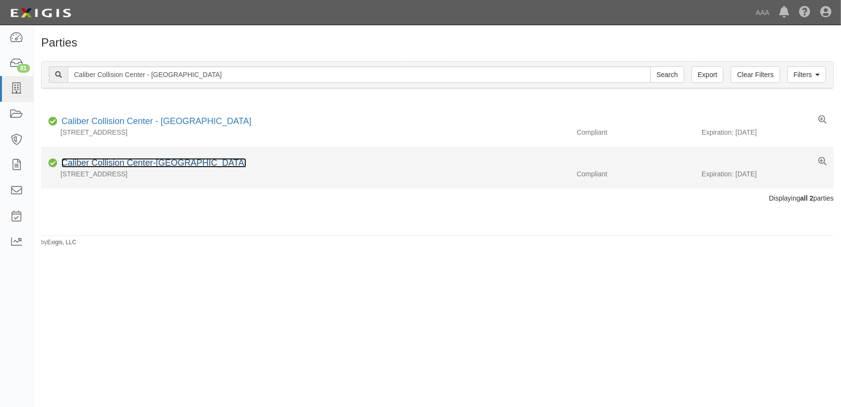
click at [118, 161] on link "Caliber Collision Center-[GEOGRAPHIC_DATA]" at bounding box center [153, 163] width 185 height 10
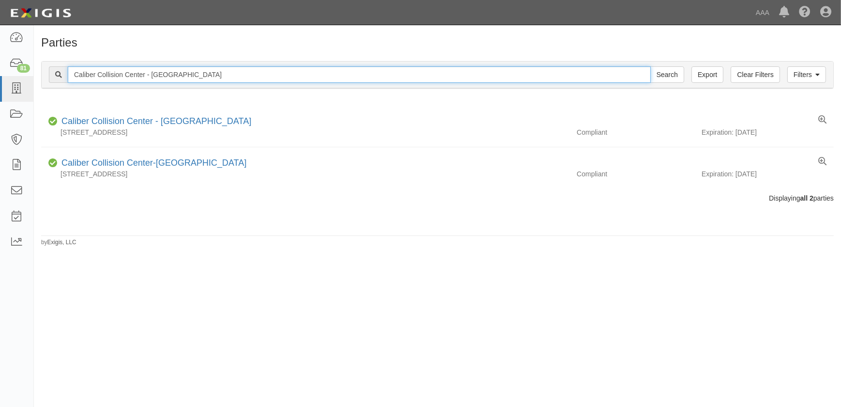
drag, startPoint x: 116, startPoint y: 74, endPoint x: 49, endPoint y: 75, distance: 66.3
click at [51, 75] on div "Caliber Collision Center - [GEOGRAPHIC_DATA] Search" at bounding box center [367, 74] width 636 height 16
paste input "Canyon Countr"
type input "Caliber Collision Center - Canyon Country"
click at [651, 66] on input "Search" at bounding box center [668, 74] width 34 height 16
